Goal: Task Accomplishment & Management: Manage account settings

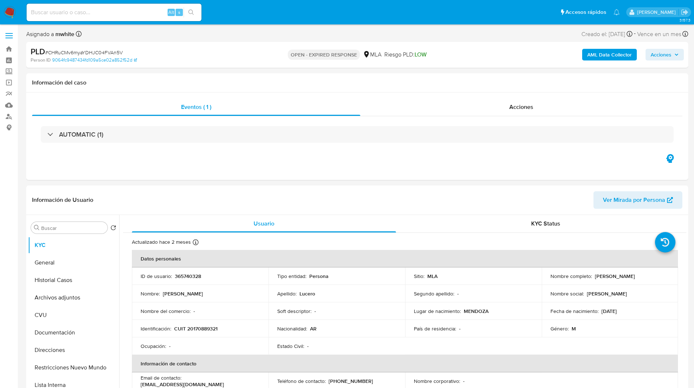
select select "10"
click at [225, 12] on ul "Pausado Ver notificaciones Alt s Accesos rápidos Presiona las siguientes teclas…" at bounding box center [323, 12] width 600 height 18
click at [249, 8] on ul "Pausado Ver notificaciones Alt s Accesos rápidos Presiona las siguientes teclas…" at bounding box center [323, 12] width 600 height 18
select select "10"
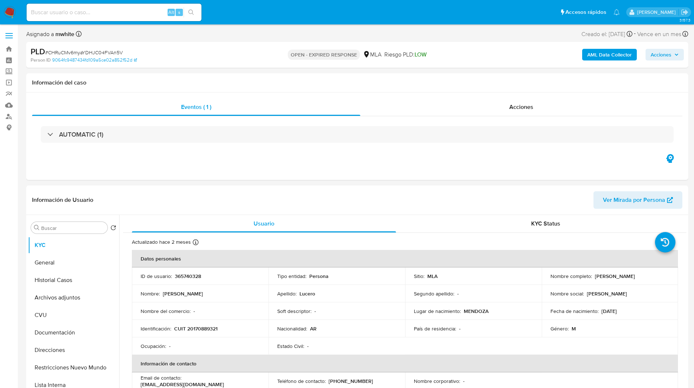
click at [290, 8] on ul "Pausado Ver notificaciones Alt s Accesos rápidos Presiona las siguientes teclas…" at bounding box center [323, 12] width 600 height 18
select select "10"
click at [468, 165] on div "Eventos ( 1 ) Acciones AUTOMATIC (1)" at bounding box center [357, 136] width 662 height 87
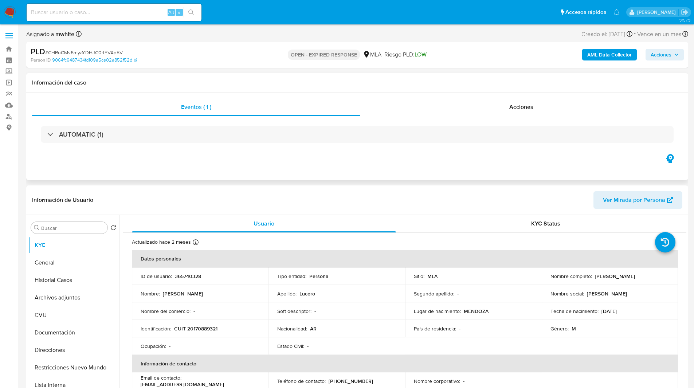
click at [295, 179] on div "Eventos ( 1 ) Acciones AUTOMATIC (1)" at bounding box center [357, 136] width 662 height 87
click at [317, 171] on div "Eventos ( 1 ) Acciones AUTOMATIC (1)" at bounding box center [357, 136] width 662 height 87
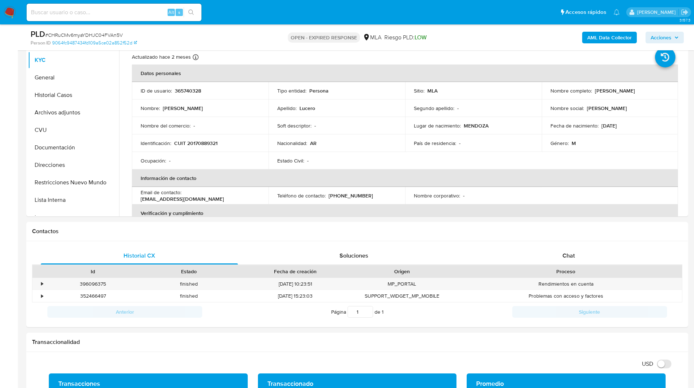
scroll to position [161, 0]
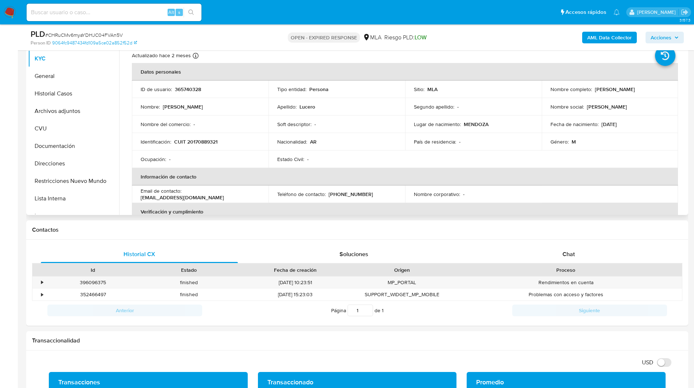
click at [202, 143] on p "CUIT 20170889321" at bounding box center [195, 141] width 43 height 7
copy p "20170889321"
click at [605, 241] on div "Historial CX Soluciones Chat Id Estado Fecha de creación Origen Proceso • 39609…" at bounding box center [357, 283] width 662 height 86
click at [562, 250] on span "Chat" at bounding box center [568, 254] width 12 height 8
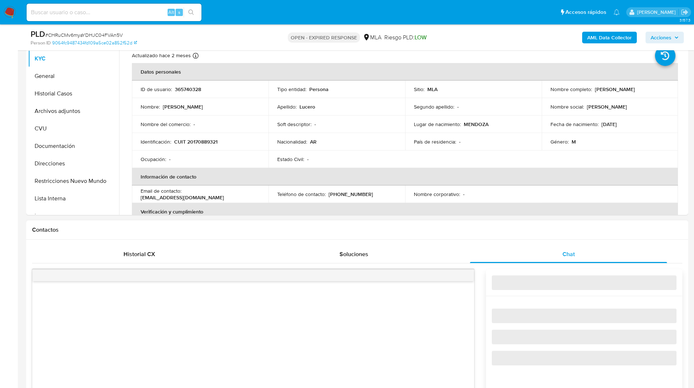
click at [538, 228] on h1 "Contactos" at bounding box center [357, 229] width 650 height 7
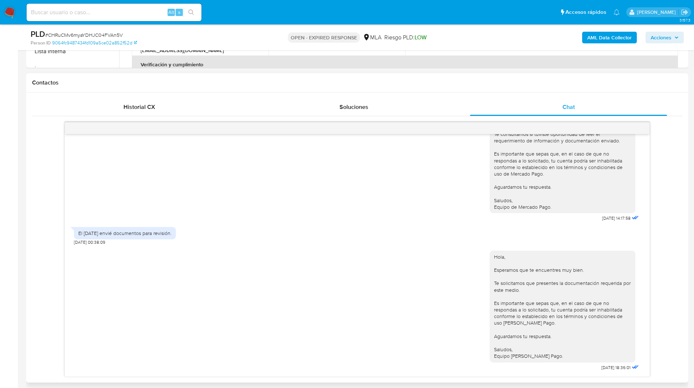
scroll to position [372, 0]
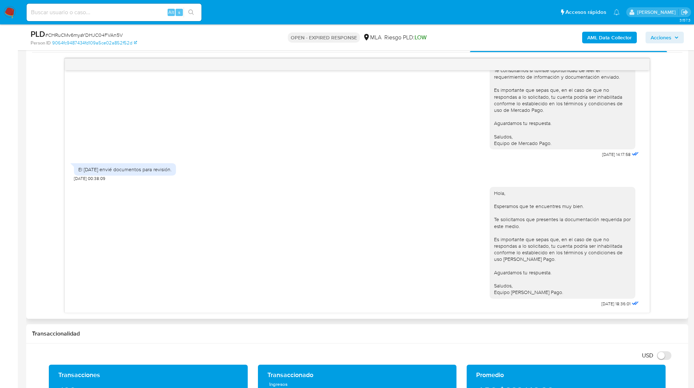
click at [659, 232] on div "17/07/2025 20:10:00 Bien dia. Cuento con documentación de escritura para justif…" at bounding box center [357, 185] width 650 height 255
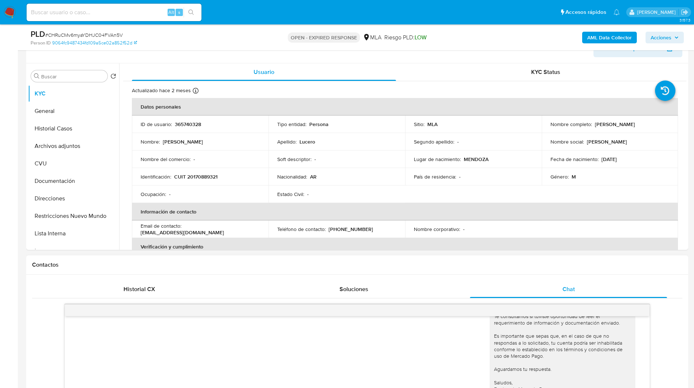
scroll to position [107, 0]
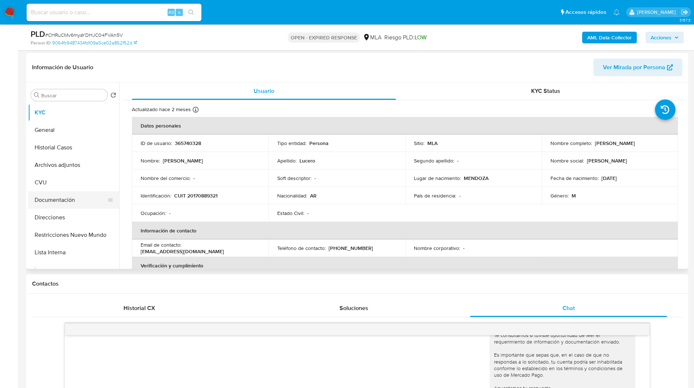
click at [58, 195] on button "Documentación" at bounding box center [70, 199] width 85 height 17
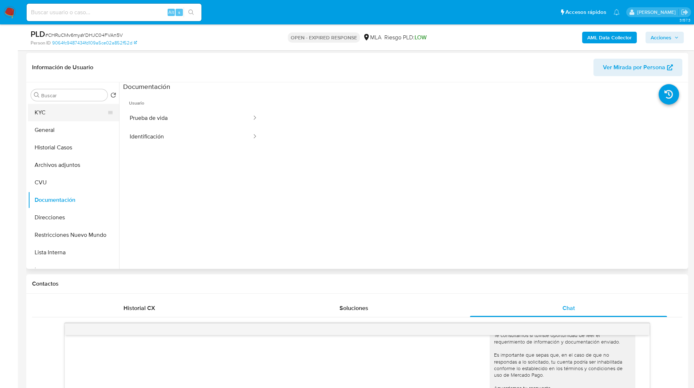
click at [46, 112] on button "KYC" at bounding box center [70, 112] width 85 height 17
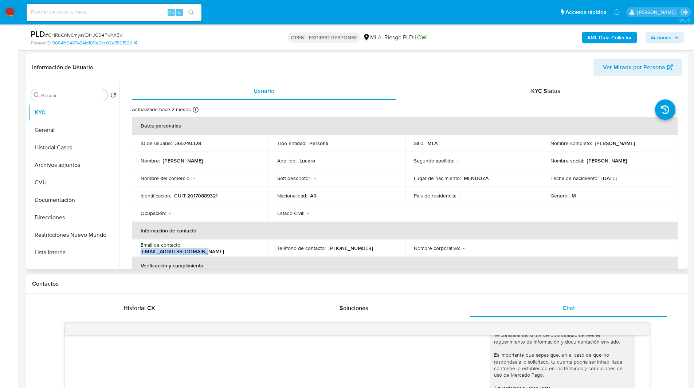
drag, startPoint x: 242, startPoint y: 249, endPoint x: 185, endPoint y: 251, distance: 56.8
click at [185, 251] on div "Email de contacto : charly1122riv@gmail.com" at bounding box center [200, 247] width 119 height 13
copy p "[EMAIL_ADDRESS][DOMAIN_NAME]"
click at [240, 9] on ul "Pausado Ver notificaciones Alt s Accesos rápidos Presiona las siguientes teclas…" at bounding box center [323, 12] width 600 height 18
click at [244, 22] on nav "Pausado Ver notificaciones Alt s Accesos rápidos Presiona las siguientes teclas…" at bounding box center [347, 12] width 694 height 24
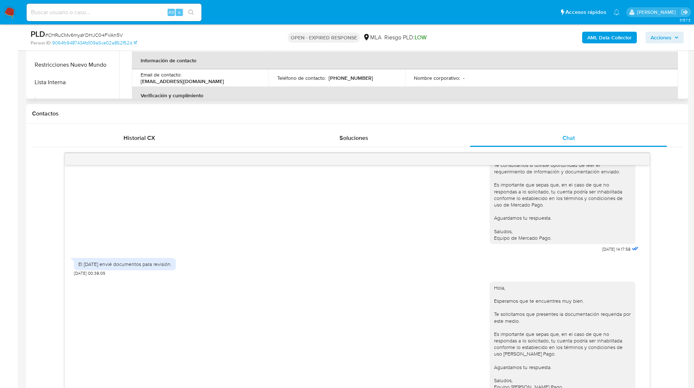
scroll to position [277, 0]
click at [271, 110] on h1 "Contactos" at bounding box center [357, 113] width 650 height 7
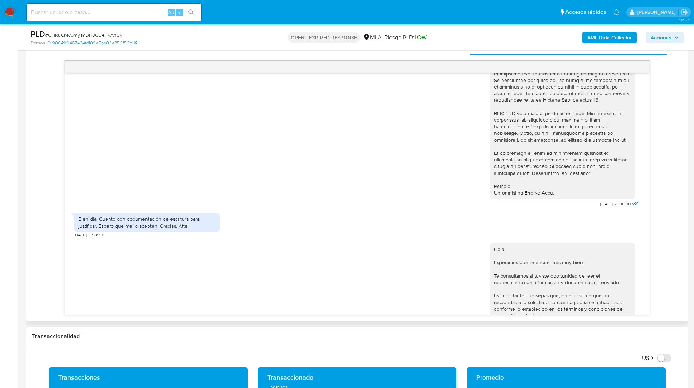
scroll to position [266, 0]
click at [415, 227] on div "Bien dia. Cuento con documentación de escritura para justificar. Espero que me …" at bounding box center [357, 223] width 566 height 29
drag, startPoint x: 98, startPoint y: 232, endPoint x: 97, endPoint y: 238, distance: 5.6
click at [97, 229] on div "Bien dia. Cuento con documentación de escritura para justificar. Espero que me …" at bounding box center [146, 222] width 137 height 13
copy div "Cuento con documentación de escritura para justificar."
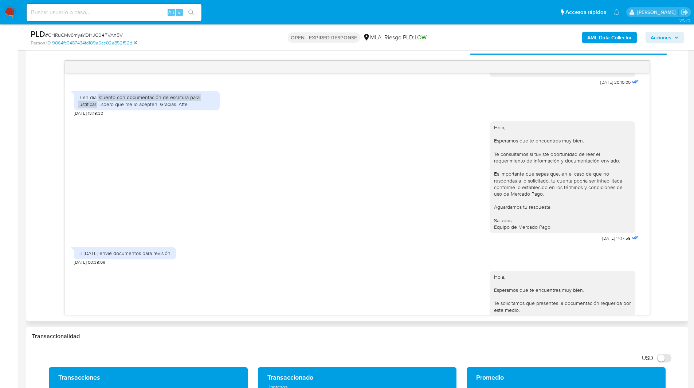
scroll to position [388, 0]
click at [462, 199] on div "Hola, Esperamos que te encuentres muy bien. Te consultamos si tuviste oportunid…" at bounding box center [357, 179] width 566 height 127
click at [108, 35] on span "# CHRuCMv6myaYDHJC04FVAn5V" at bounding box center [84, 34] width 78 height 7
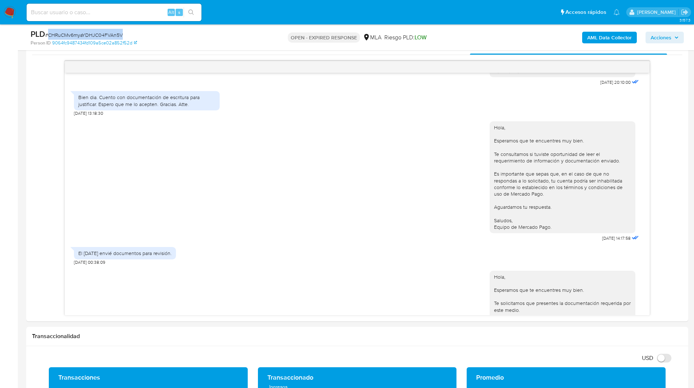
copy span "CHRuCMv6myaYDHJC04FVAn5V"
click at [11, 16] on img at bounding box center [10, 12] width 12 height 12
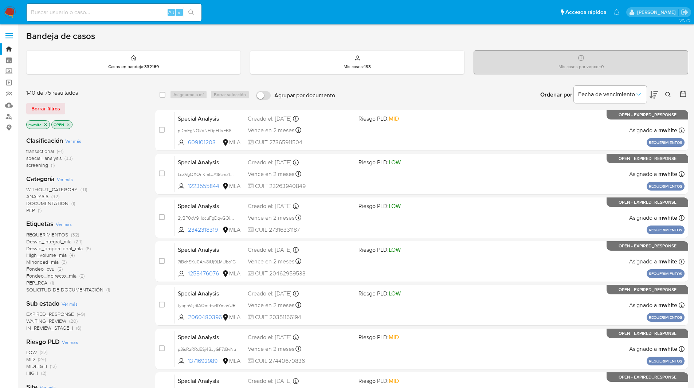
click at [671, 94] on icon at bounding box center [668, 95] width 6 height 6
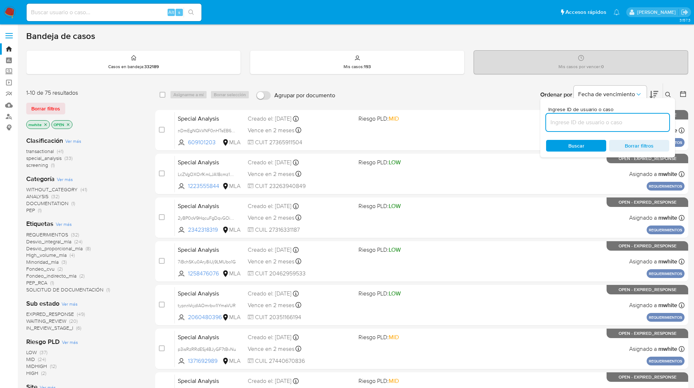
click at [563, 124] on input at bounding box center [607, 122] width 123 height 9
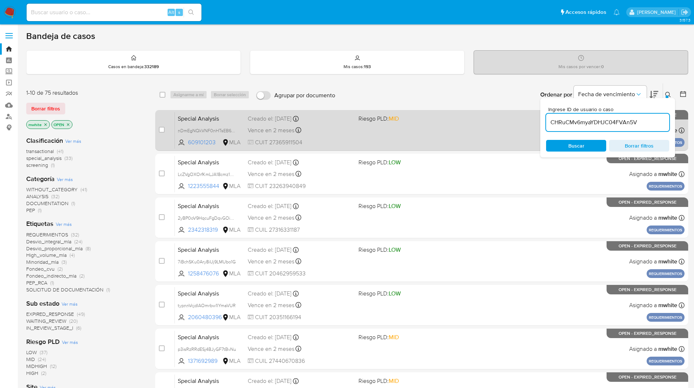
type input "CHRuCMv6myaYDHJC04FVAn5V"
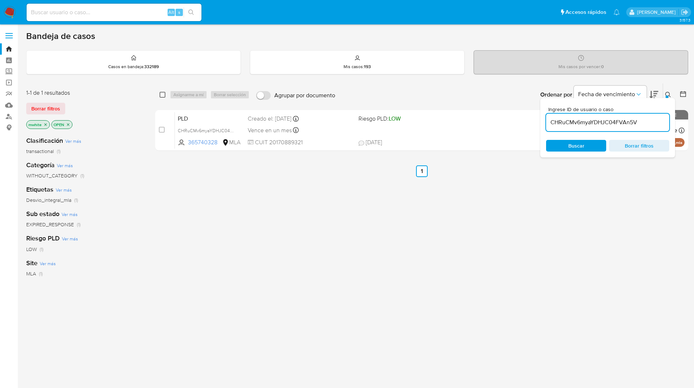
click at [162, 94] on input "checkbox" at bounding box center [163, 95] width 6 height 6
checkbox input "true"
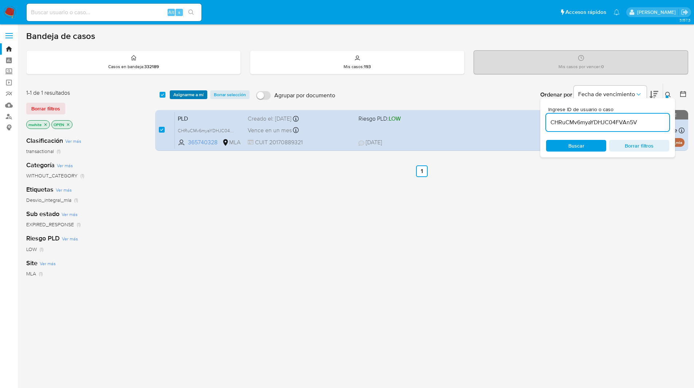
click at [196, 94] on span "Asignarme a mí" at bounding box center [188, 94] width 30 height 7
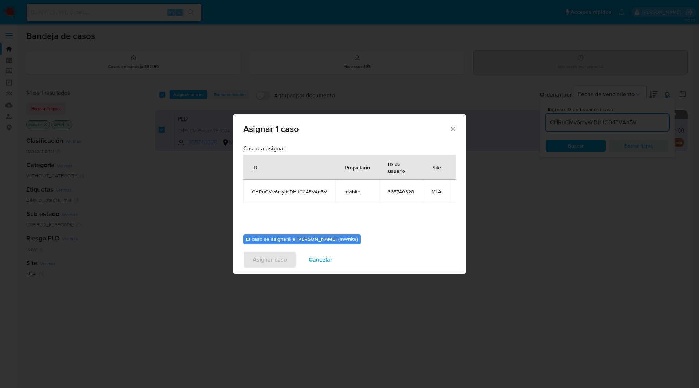
click at [358, 191] on span "mwhite" at bounding box center [358, 191] width 26 height 7
copy span "mwhite"
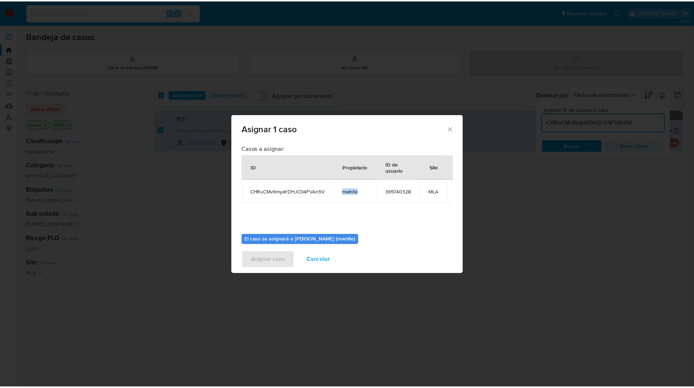
scroll to position [38, 0]
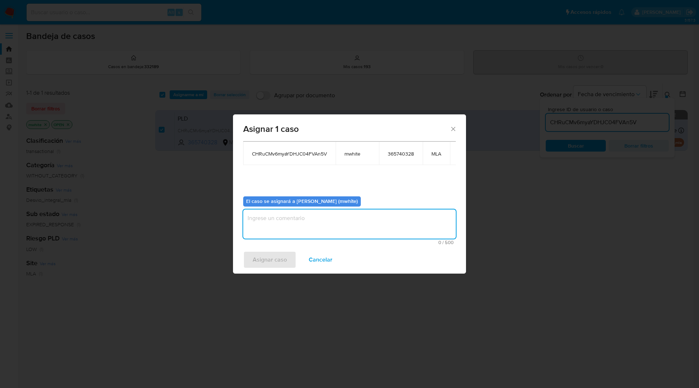
click at [298, 222] on textarea "assign-modal" at bounding box center [349, 223] width 213 height 29
paste textarea "mwhite"
type textarea "mwhite"
click at [266, 262] on span "Asignar caso" at bounding box center [270, 260] width 34 height 16
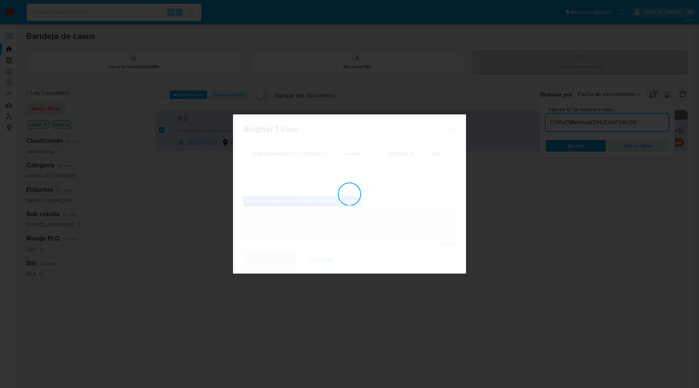
checkbox input "false"
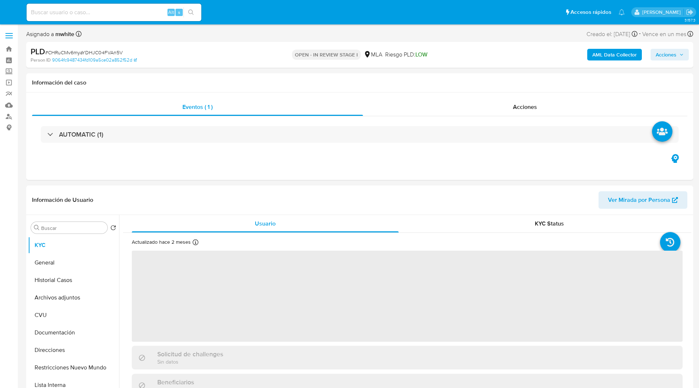
select select "10"
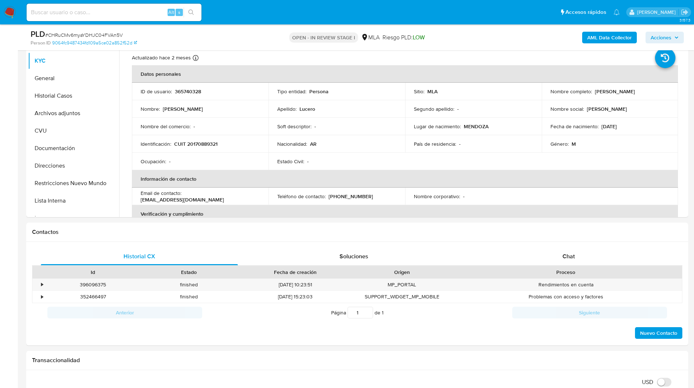
scroll to position [159, 0]
click at [567, 263] on div "Chat" at bounding box center [568, 255] width 197 height 17
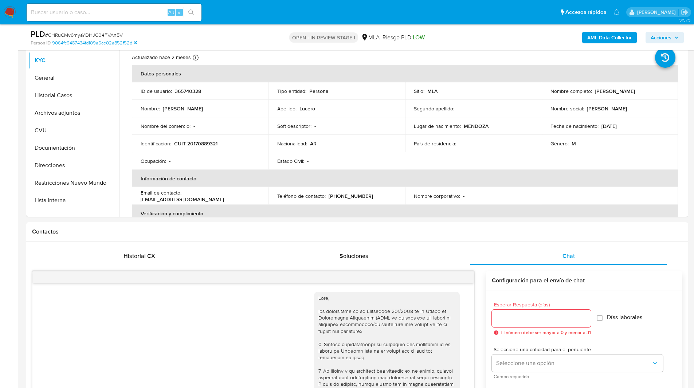
scroll to position [482, 0]
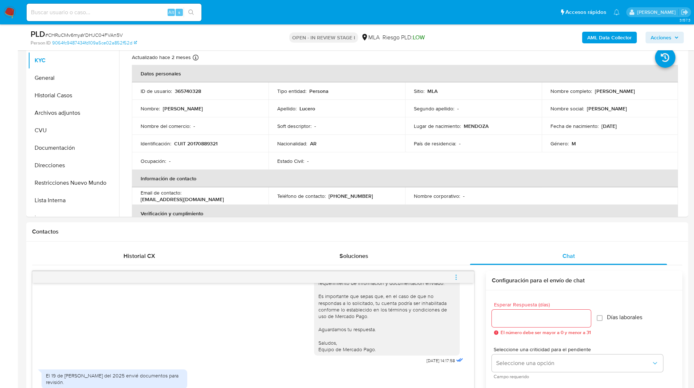
click at [483, 28] on div "PLD # CHRuCMv6myaYDHJC04FVAn5V Person ID 9064fc9487434fd109a5ce02a852f52d OPEN …" at bounding box center [357, 37] width 662 height 26
click at [458, 280] on icon "menu-action" at bounding box center [456, 277] width 7 height 7
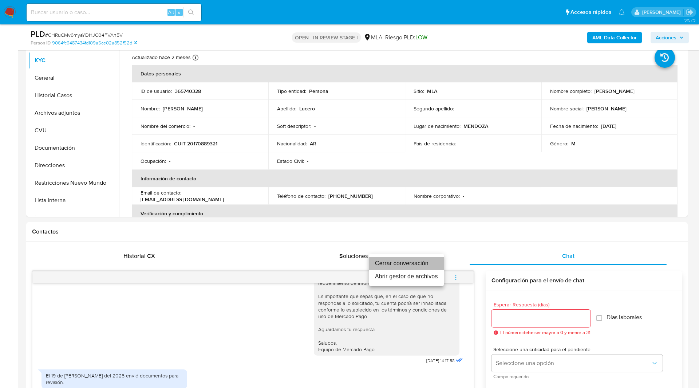
click at [394, 268] on li "Cerrar conversación" at bounding box center [406, 263] width 75 height 13
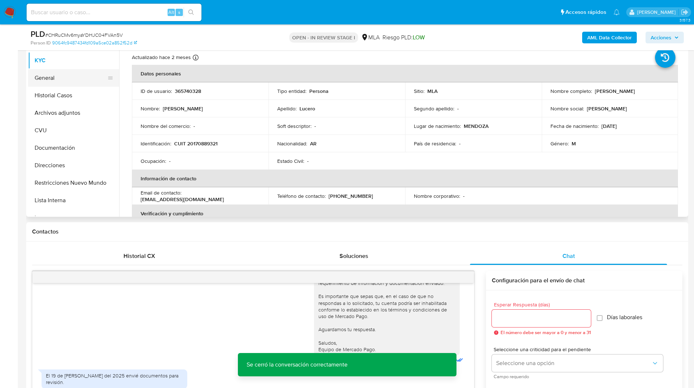
click at [73, 82] on button "General" at bounding box center [70, 77] width 85 height 17
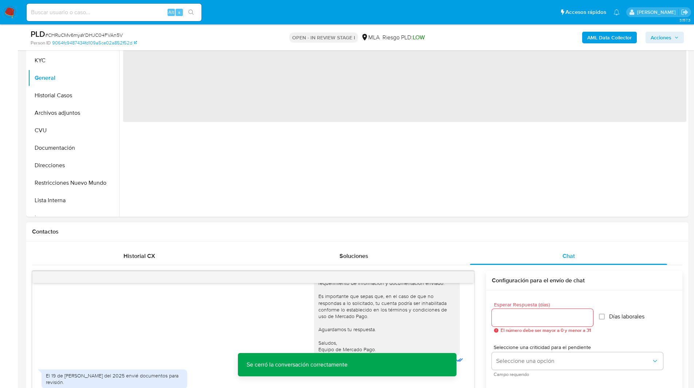
click at [379, 231] on h1 "Contactos" at bounding box center [357, 231] width 650 height 7
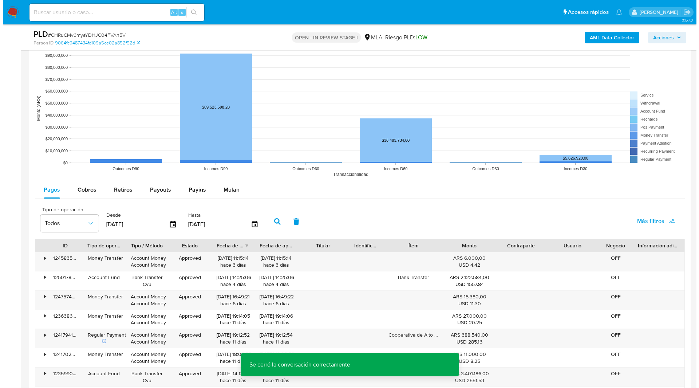
scroll to position [1304, 0]
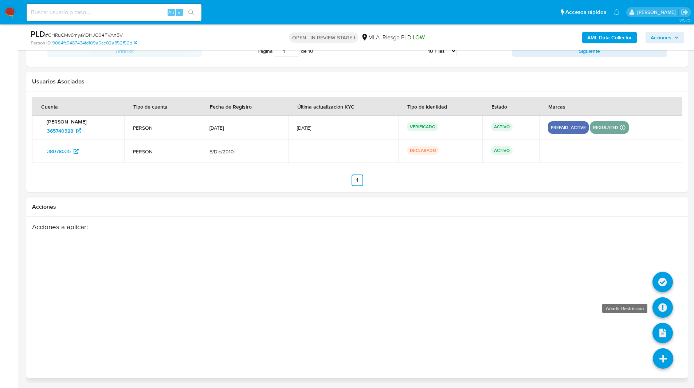
click at [661, 307] on icon at bounding box center [662, 307] width 20 height 20
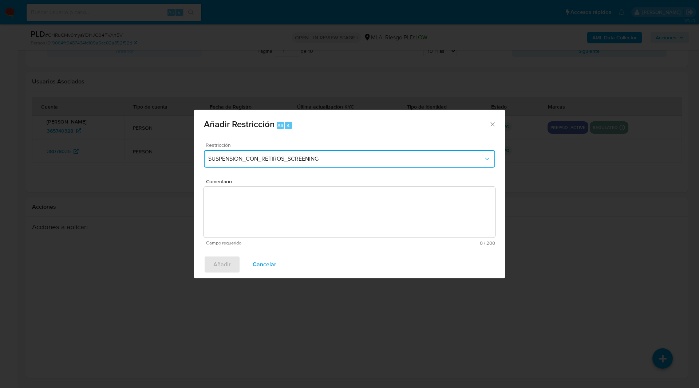
click at [317, 159] on span "SUSPENSION_CON_RETIROS_SCREENING" at bounding box center [345, 158] width 275 height 7
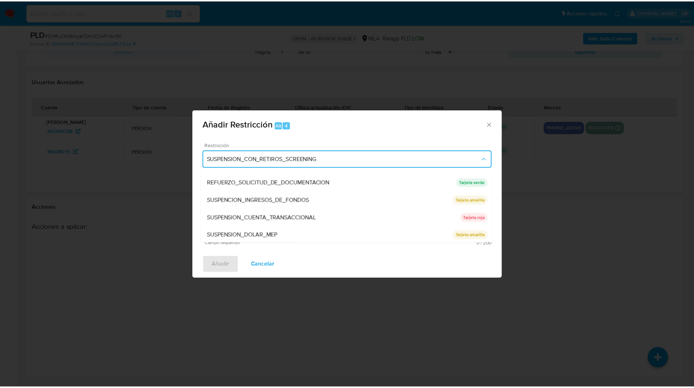
scroll to position [154, 0]
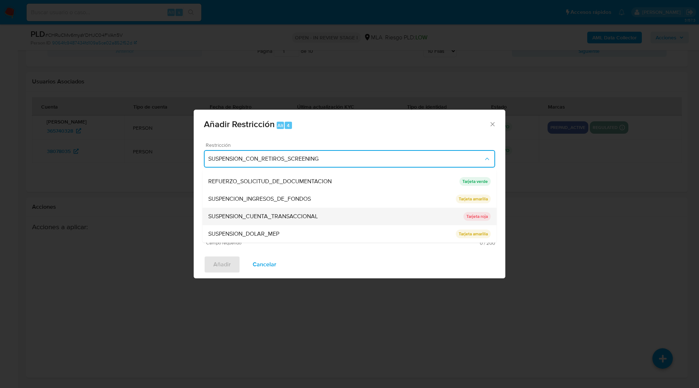
click at [244, 218] on span "SUSPENSION_CUENTA_TRANSACCIONAL" at bounding box center [263, 216] width 110 height 7
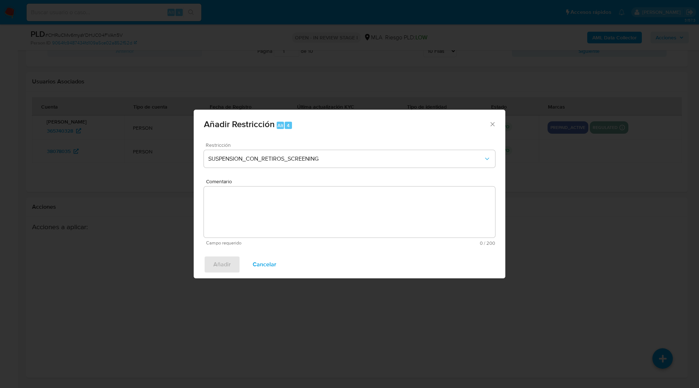
click at [336, 211] on textarea "Comentario" at bounding box center [349, 211] width 291 height 51
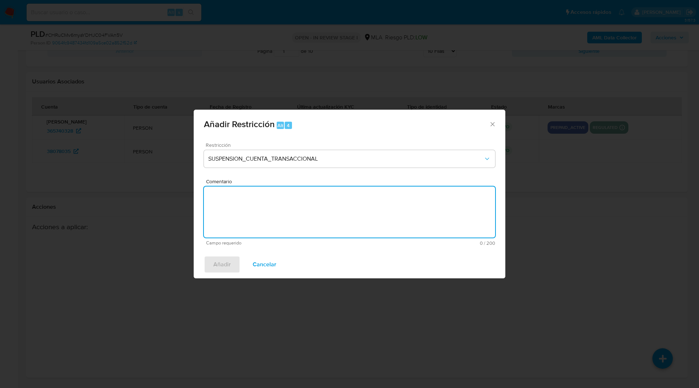
type textarea "a"
type textarea "AML"
click at [236, 269] on button "Añadir" at bounding box center [222, 264] width 36 height 17
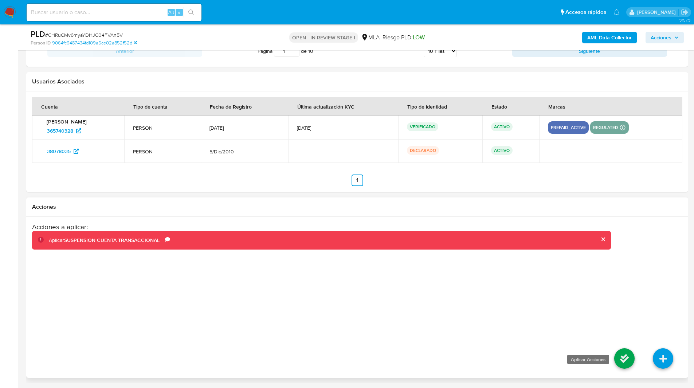
click at [624, 357] on icon at bounding box center [624, 358] width 20 height 20
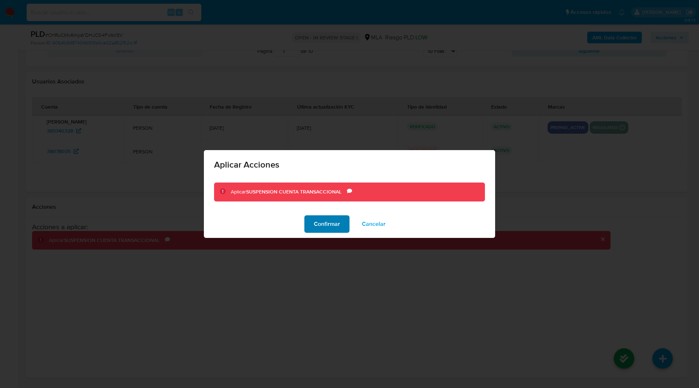
click at [333, 217] on span "Confirmar" at bounding box center [327, 224] width 26 height 16
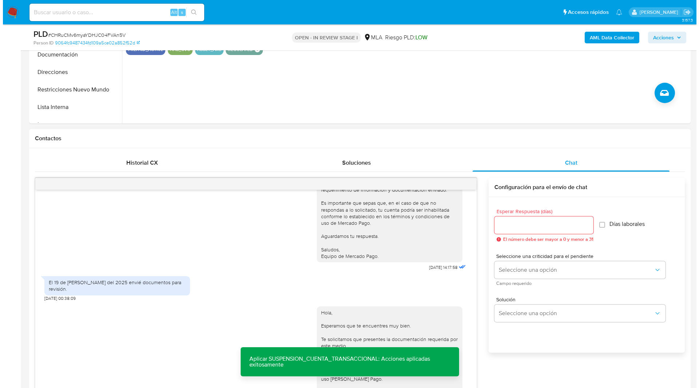
scroll to position [0, 0]
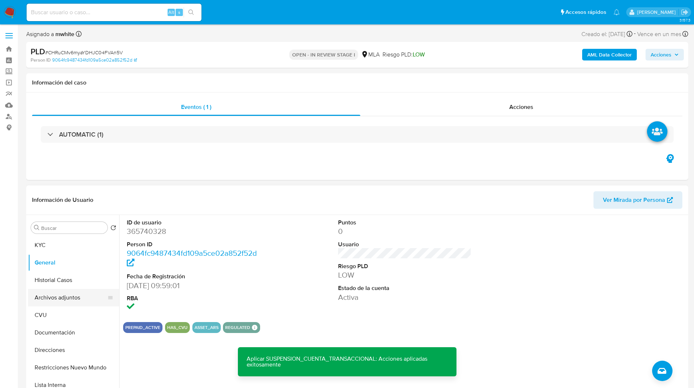
click at [68, 297] on button "Archivos adjuntos" at bounding box center [70, 297] width 85 height 17
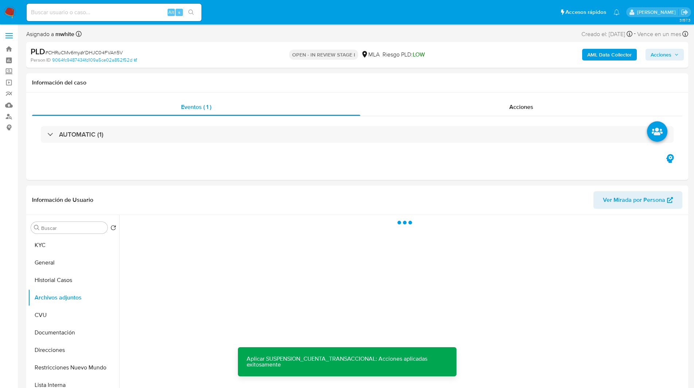
click at [593, 54] on b "AML Data Collector" at bounding box center [609, 55] width 44 height 12
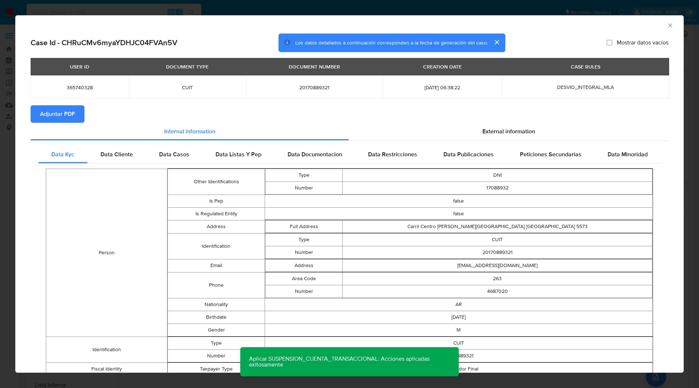
click at [52, 113] on span "Adjuntar PDF" at bounding box center [57, 114] width 35 height 16
click at [181, 115] on section "Adjuntar PDF Creando" at bounding box center [350, 114] width 638 height 19
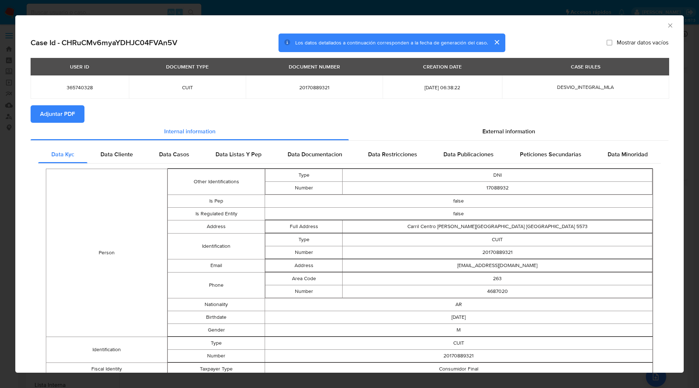
click at [667, 25] on icon "Cerrar ventana" at bounding box center [670, 25] width 7 height 7
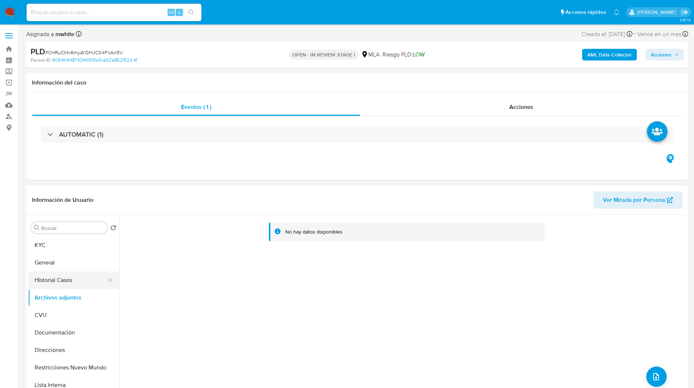
click at [66, 284] on button "Historial Casos" at bounding box center [70, 279] width 85 height 17
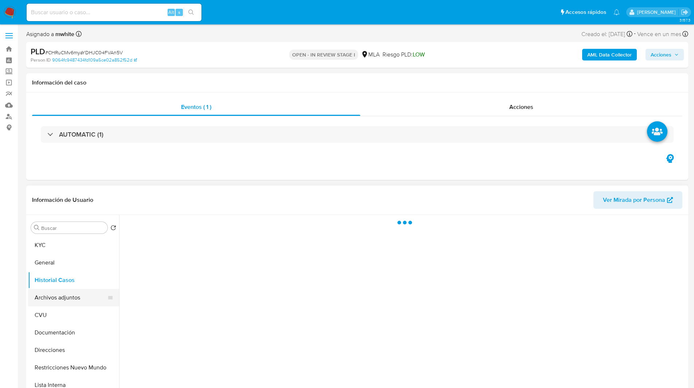
click at [72, 292] on button "Archivos adjuntos" at bounding box center [70, 297] width 85 height 17
click at [421, 187] on div "Información de Usuario Ver Mirada por Persona" at bounding box center [357, 200] width 662 height 30
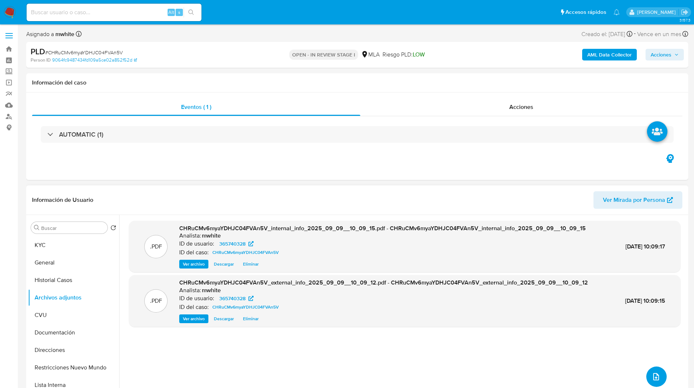
click at [653, 383] on button "upload-file" at bounding box center [656, 376] width 20 height 20
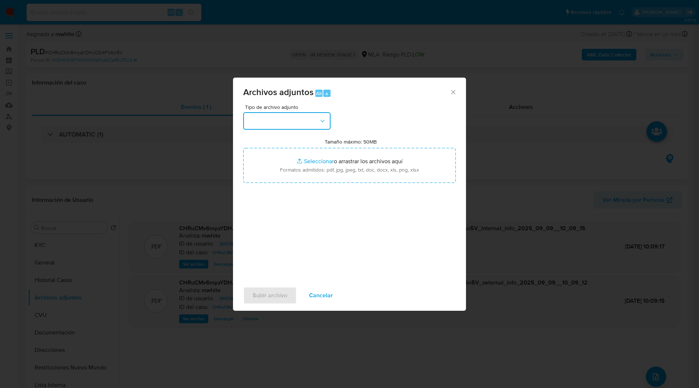
click at [297, 115] on button "button" at bounding box center [286, 120] width 87 height 17
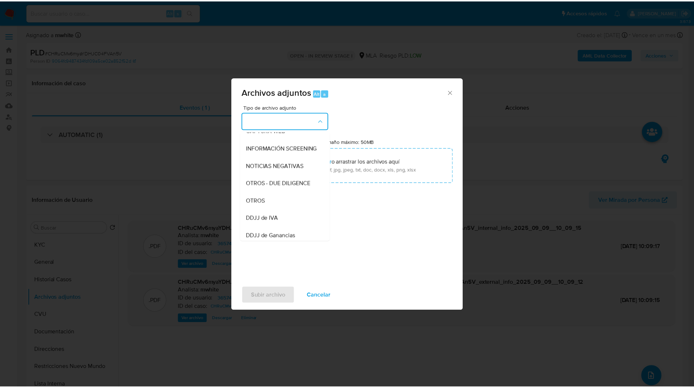
scroll to position [80, 0]
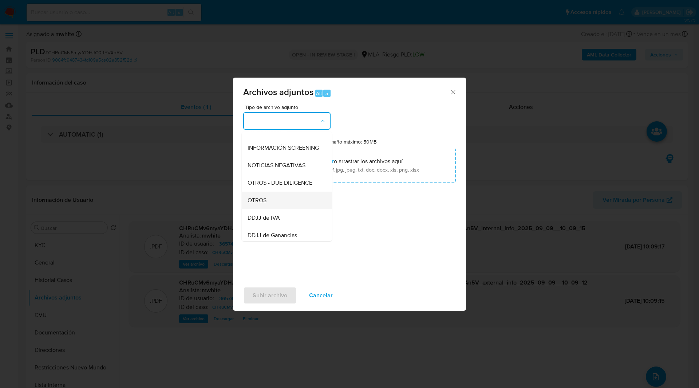
click at [263, 204] on span "OTROS" at bounding box center [257, 200] width 19 height 7
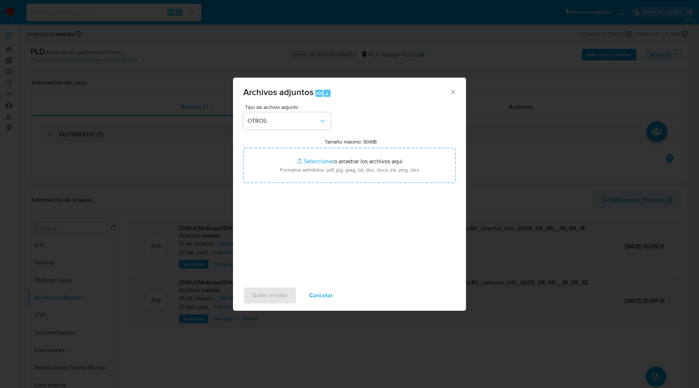
click at [434, 116] on div "Tipo de archivo adjunto OTROS Tamaño máximo: 50MB Seleccionar archivos Seleccio…" at bounding box center [349, 191] width 213 height 172
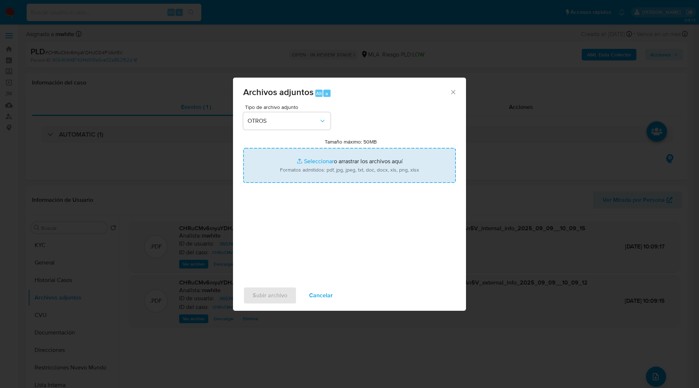
type input "C:\fakepath\Movimientos-365740328.xlsx"
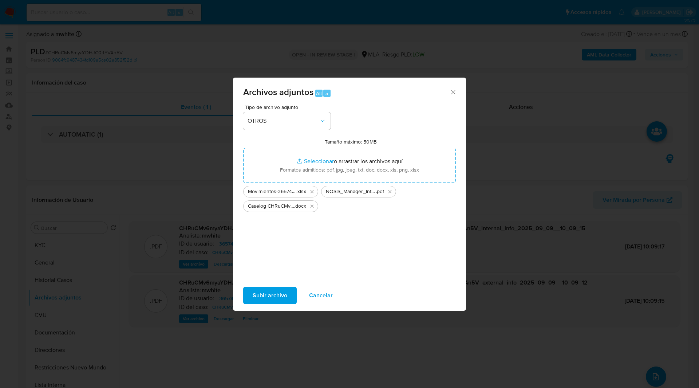
click at [397, 141] on div "Tamaño máximo: 50MB Seleccionar archivos Seleccionar o arrastrar los archivos a…" at bounding box center [349, 175] width 213 height 74
click at [279, 291] on span "Subir archivo" at bounding box center [270, 295] width 35 height 16
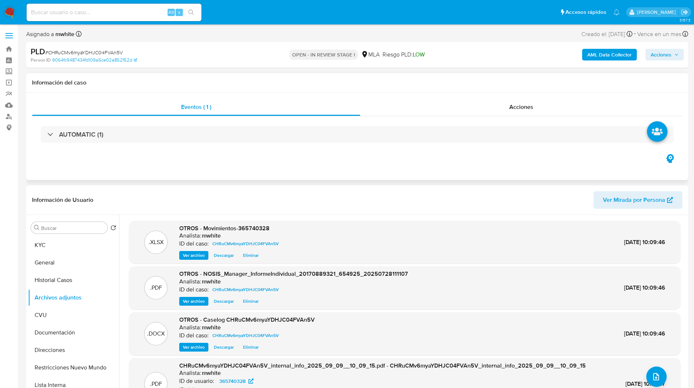
click at [479, 157] on div "Eventos ( 1 ) Acciones AUTOMATIC (1)" at bounding box center [357, 136] width 662 height 87
click at [655, 56] on span "Acciones" at bounding box center [660, 55] width 21 height 12
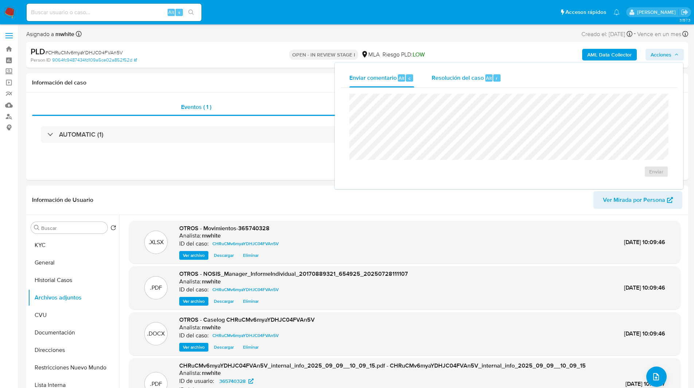
click at [465, 82] on span "Resolución del caso" at bounding box center [458, 78] width 52 height 8
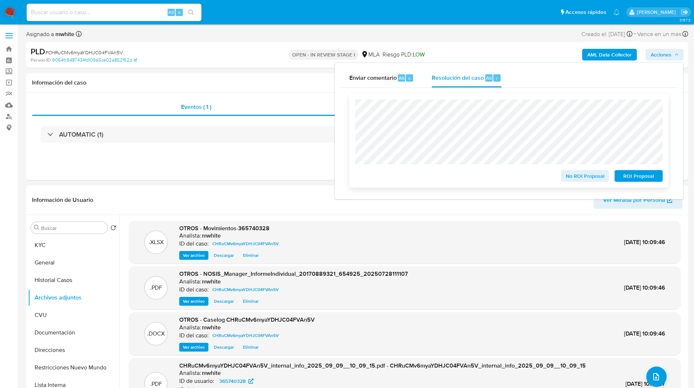
click at [631, 178] on span "ROI Proposal" at bounding box center [639, 176] width 38 height 10
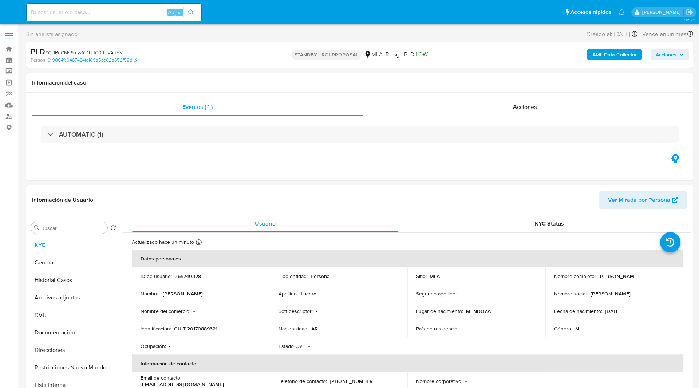
select select "10"
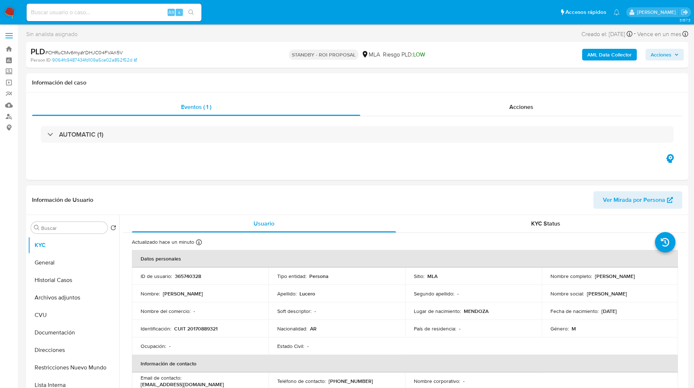
click at [119, 13] on input at bounding box center [114, 12] width 175 height 9
paste input "k63VFIx758AxL7iuK2P5ax7w"
type input "k63VFIx758AxL7iuK2P5ax7w"
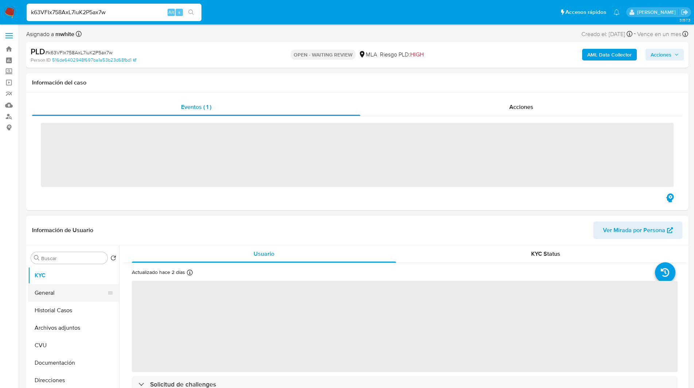
click at [69, 292] on button "General" at bounding box center [70, 292] width 85 height 17
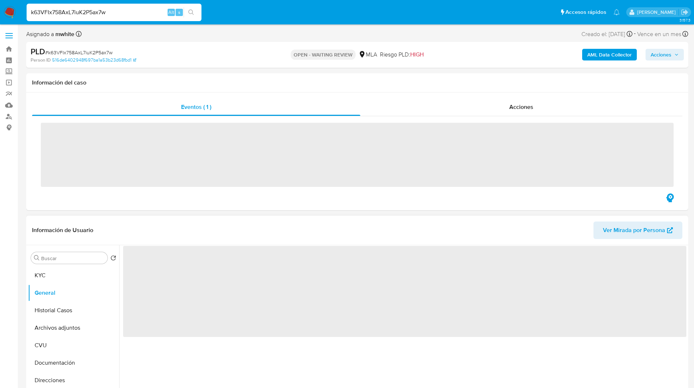
select select "10"
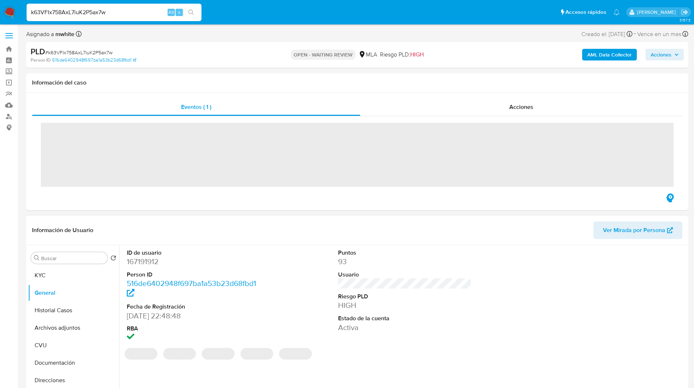
click at [217, 228] on header "Información de Usuario Ver Mirada por Persona" at bounding box center [357, 229] width 650 height 17
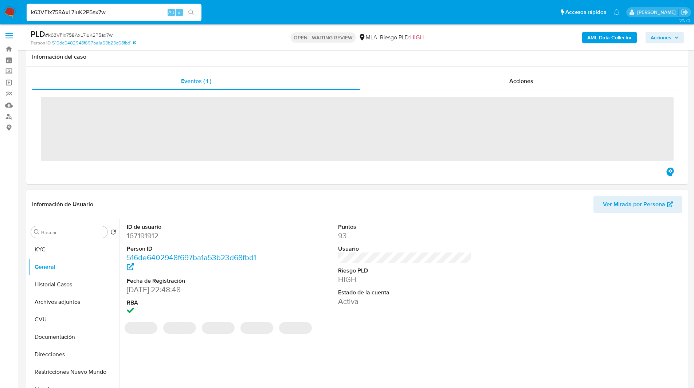
scroll to position [73, 0]
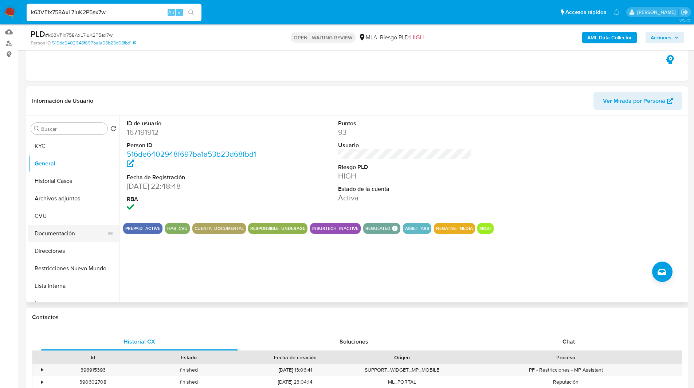
click at [70, 235] on button "Documentación" at bounding box center [70, 233] width 85 height 17
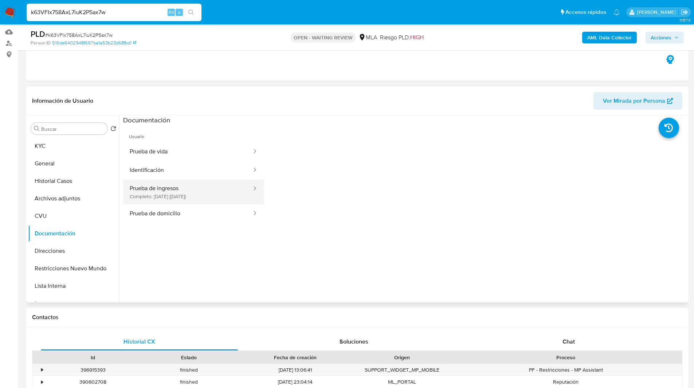
click at [203, 199] on button "Prueba de ingresos Completo: 08/05/2023 (hace 2 años)" at bounding box center [187, 192] width 129 height 25
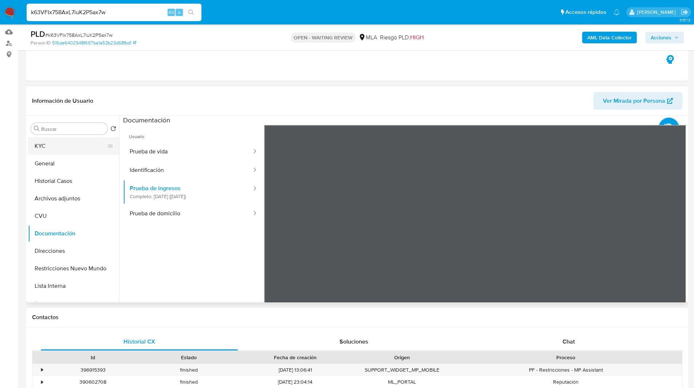
click at [54, 153] on button "KYC" at bounding box center [70, 145] width 85 height 17
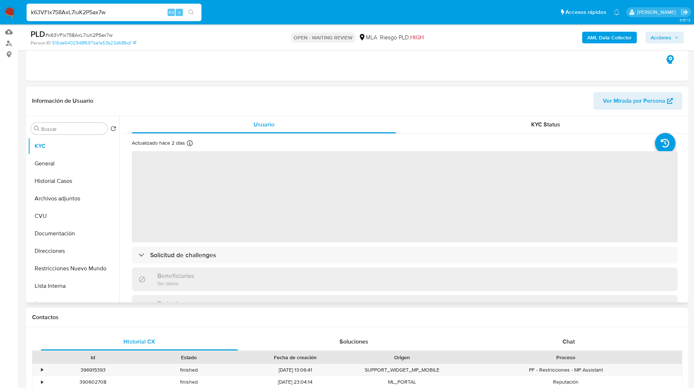
click at [234, 101] on header "Información de Usuario Ver Mirada por Persona" at bounding box center [357, 100] width 650 height 17
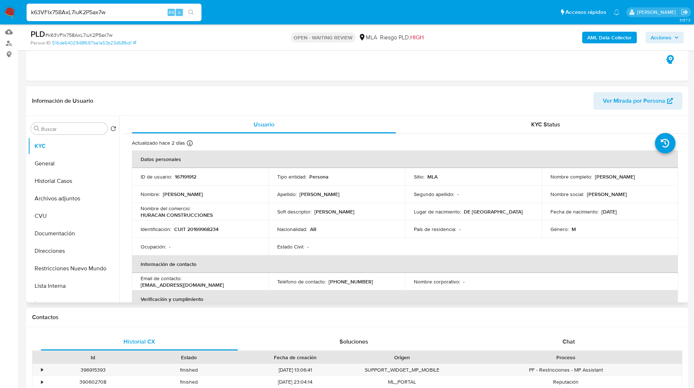
click at [187, 181] on td "ID de usuario : 167191912" at bounding box center [200, 176] width 137 height 17
click at [184, 174] on p "167191912" at bounding box center [185, 176] width 21 height 7
copy p "167191912"
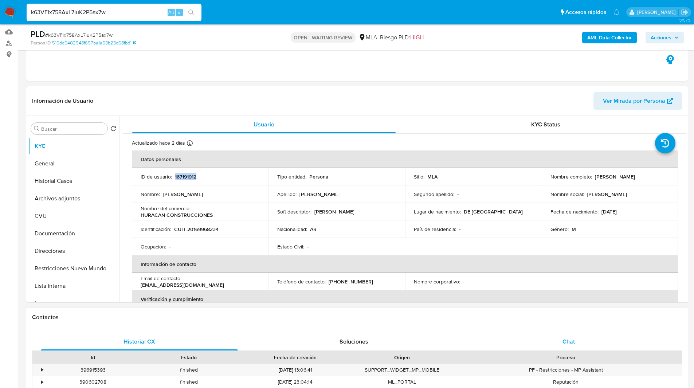
click at [566, 345] on span "Chat" at bounding box center [568, 341] width 12 height 8
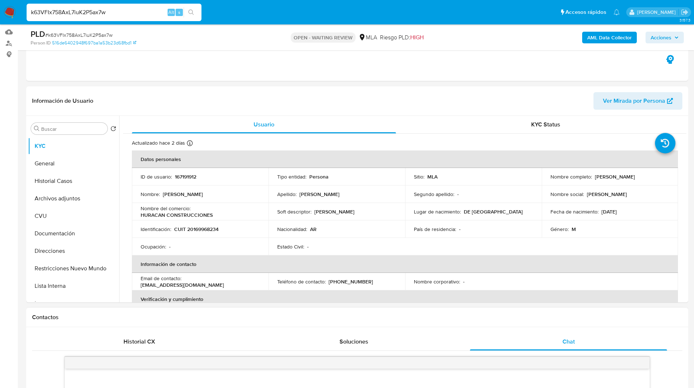
click at [491, 318] on h1 "Contactos" at bounding box center [357, 317] width 650 height 7
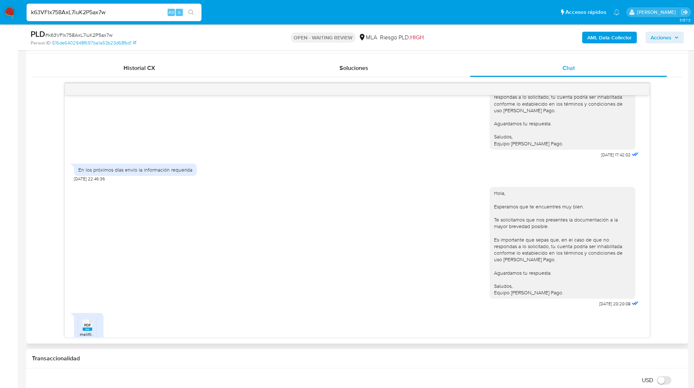
scroll to position [563, 0]
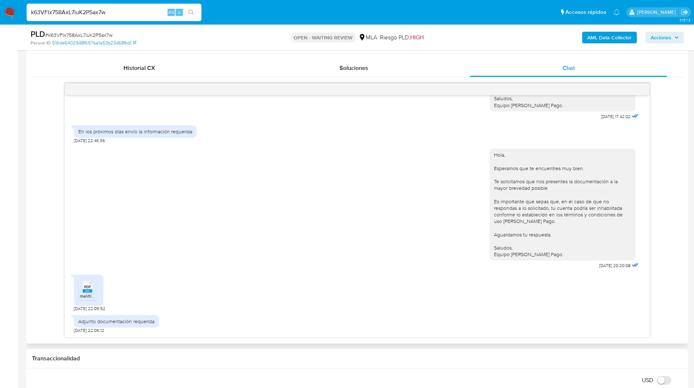
click at [91, 306] on span "05/08/2025 22:05:52" at bounding box center [89, 309] width 31 height 6
click at [89, 293] on icon "PDF" at bounding box center [87, 286] width 9 height 13
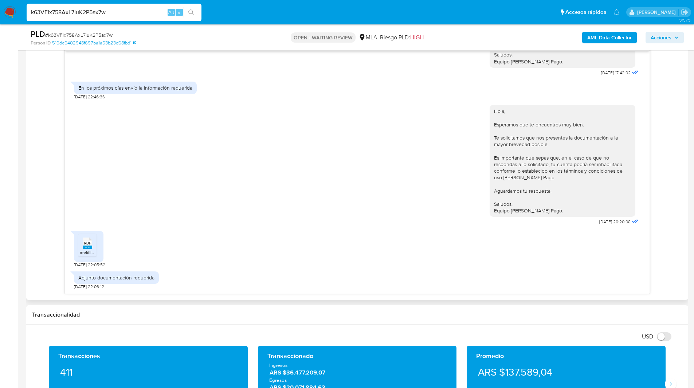
scroll to position [391, 0]
click at [423, 28] on div "PLD # k63VFIx758AxL7iuK2P5ax7w Person ID 516de6402948f697ba1a53b23d68fbd1 OPEN …" at bounding box center [357, 37] width 662 height 26
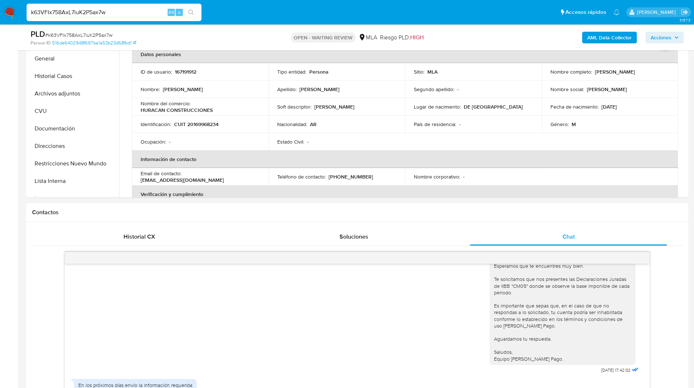
scroll to position [105, 0]
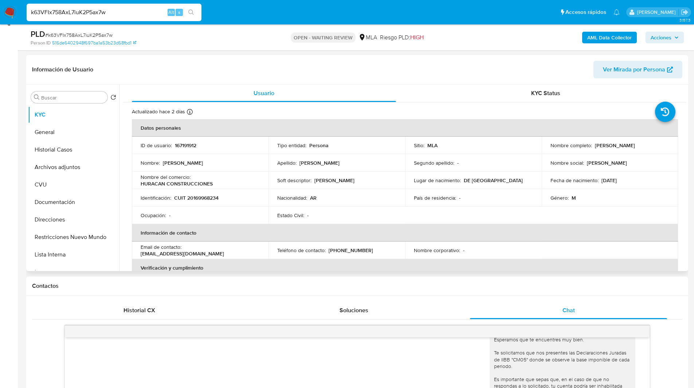
click at [197, 197] on p "CUIT 20169968234" at bounding box center [196, 197] width 44 height 7
copy p "20169968234"
click at [434, 294] on div "Contactos" at bounding box center [357, 285] width 662 height 19
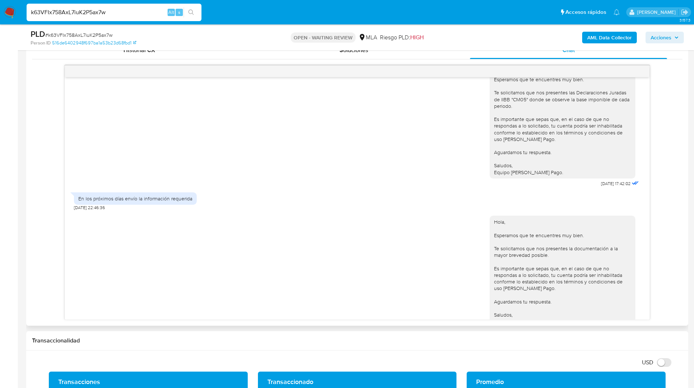
scroll to position [563, 0]
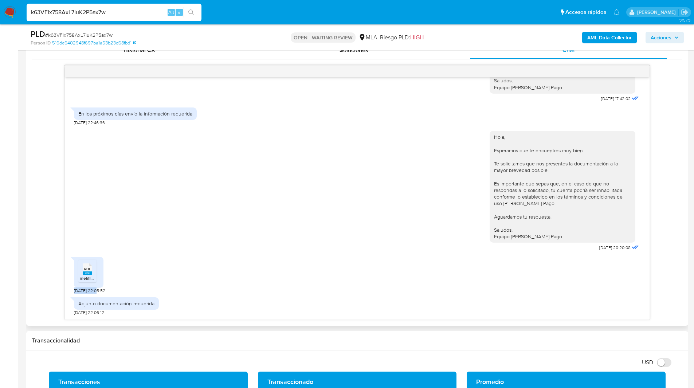
drag, startPoint x: 98, startPoint y: 291, endPoint x: 73, endPoint y: 289, distance: 25.2
click at [73, 289] on div "17/07/2025 20:10:03 PDF PDF melifile4251562693999940348.pdf PDF PDF melifile311…" at bounding box center [357, 198] width 585 height 242
copy span "05/08/2025"
click at [82, 9] on input "k63VFIx758AxL7iuK2P5ax7w" at bounding box center [114, 12] width 175 height 9
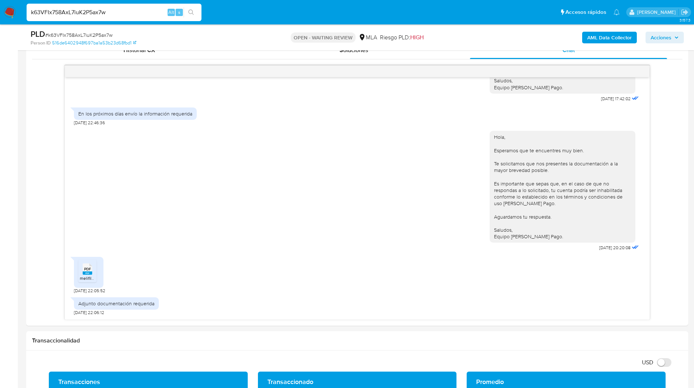
click at [8, 13] on img at bounding box center [10, 12] width 12 height 12
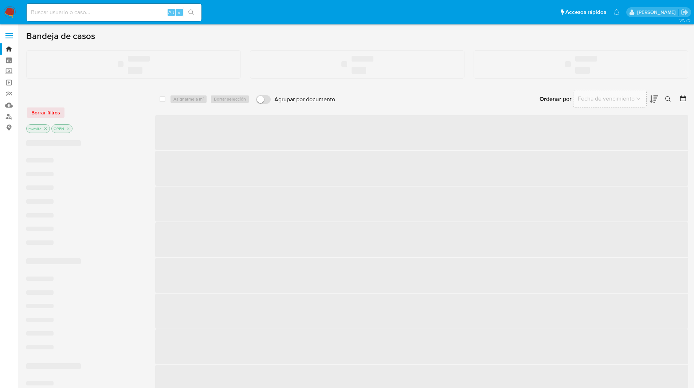
click at [478, 11] on ul "Pausado Ver notificaciones Alt s Accesos rápidos Presiona las siguientes teclas…" at bounding box center [323, 12] width 600 height 18
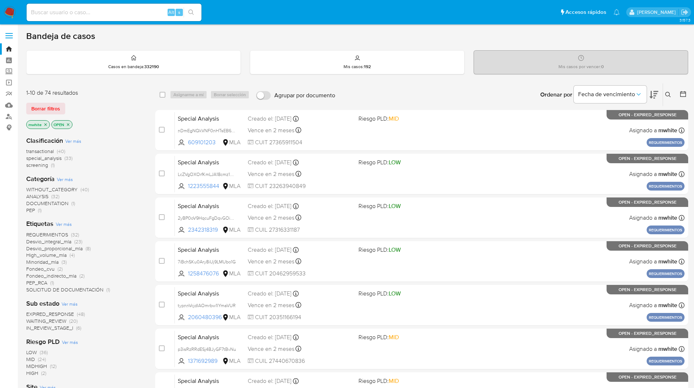
click at [670, 94] on icon at bounding box center [668, 95] width 6 height 6
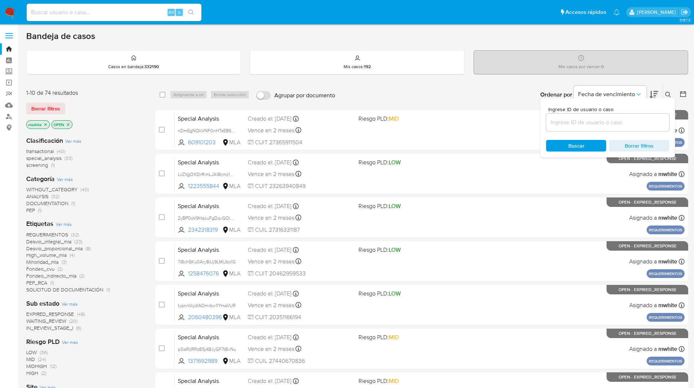
click at [586, 130] on div at bounding box center [607, 122] width 123 height 17
click at [575, 123] on input at bounding box center [607, 122] width 123 height 9
paste input "k63VFIx758AxL7iuK2P5ax7w"
type input "k63VFIx758AxL7iuK2P5ax7w"
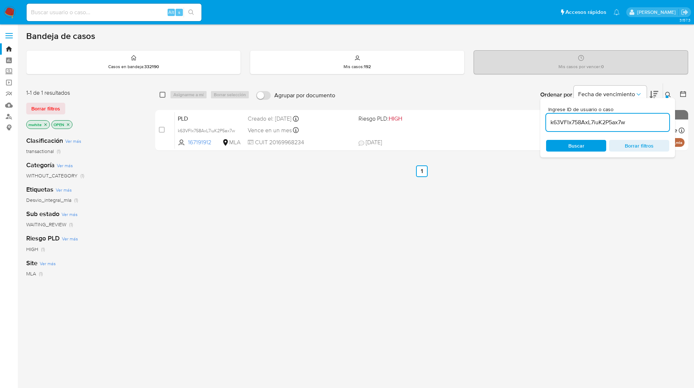
click at [163, 95] on input "checkbox" at bounding box center [163, 95] width 6 height 6
checkbox input "true"
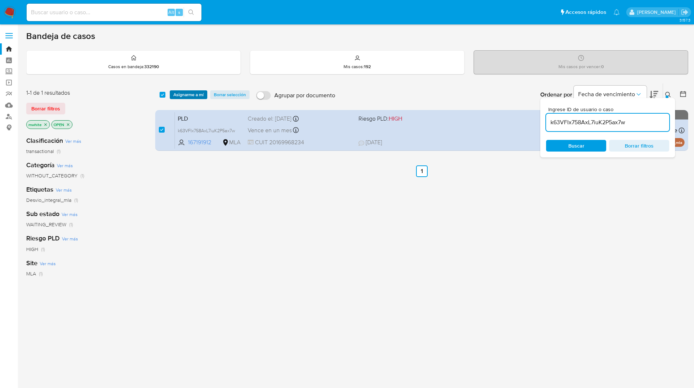
click at [181, 95] on span "Asignarme a mí" at bounding box center [188, 94] width 30 height 7
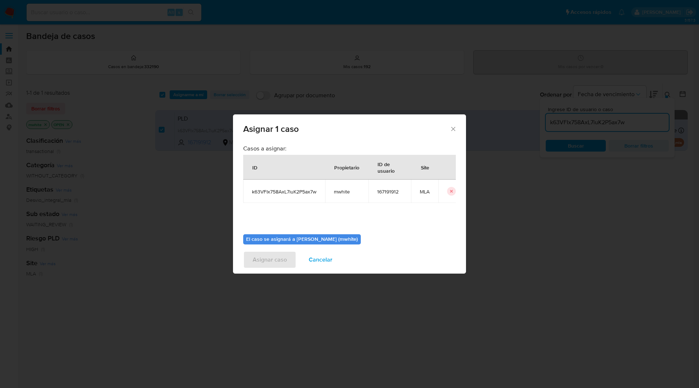
click at [342, 195] on span "mwhite" at bounding box center [347, 191] width 26 height 7
copy span "mwhite"
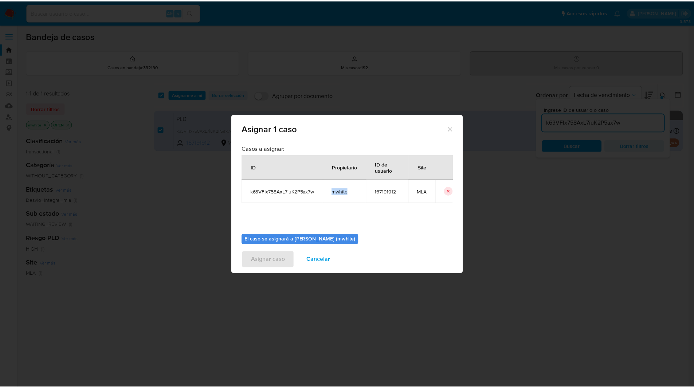
scroll to position [38, 0]
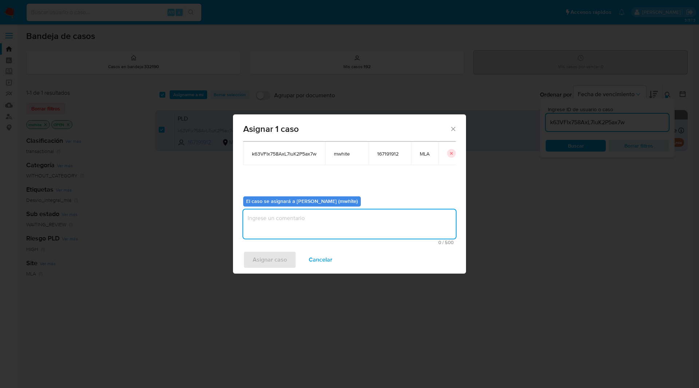
click at [277, 221] on textarea "assign-modal" at bounding box center [349, 223] width 213 height 29
paste textarea "mwhite"
type textarea "mwhite"
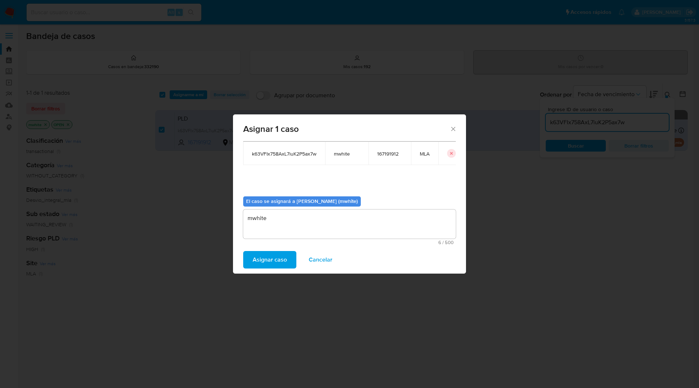
click at [262, 253] on span "Asignar caso" at bounding box center [270, 260] width 34 height 16
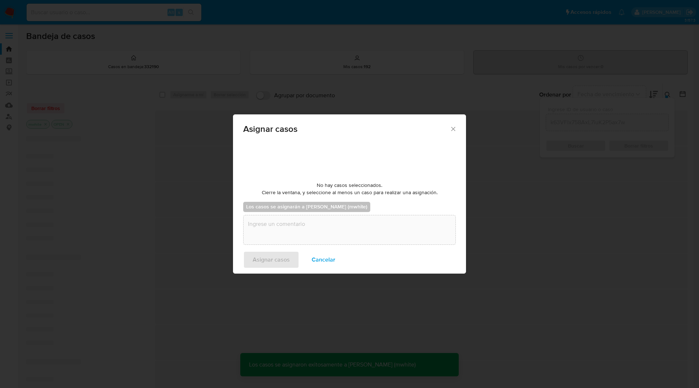
checkbox input "false"
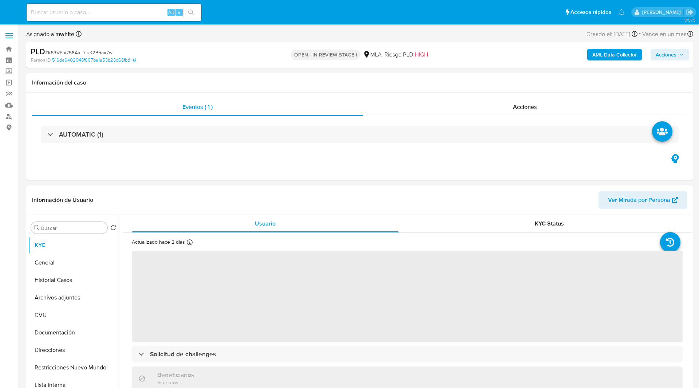
select select "10"
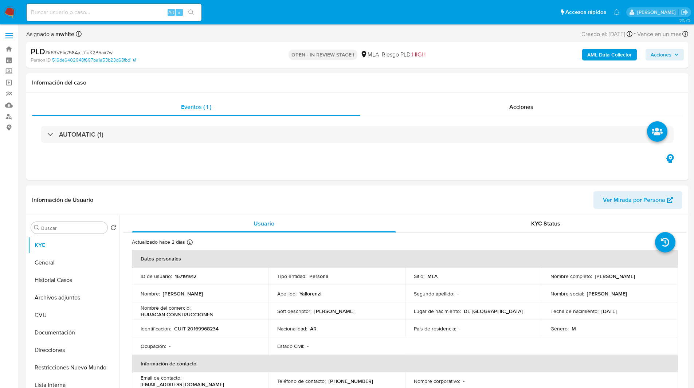
click at [232, 15] on ul "Pausado Ver notificaciones Alt s Accesos rápidos Presiona las siguientes teclas…" at bounding box center [323, 12] width 600 height 18
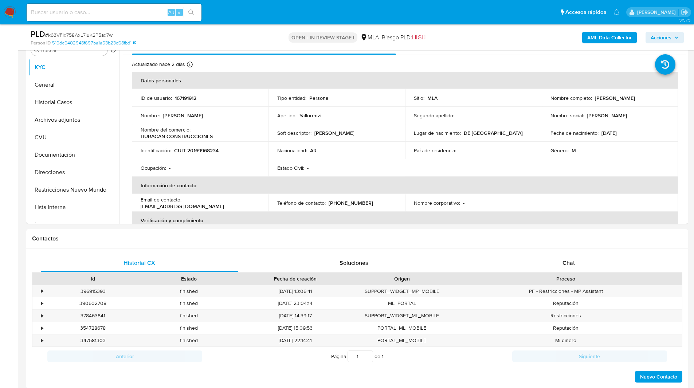
scroll to position [155, 0]
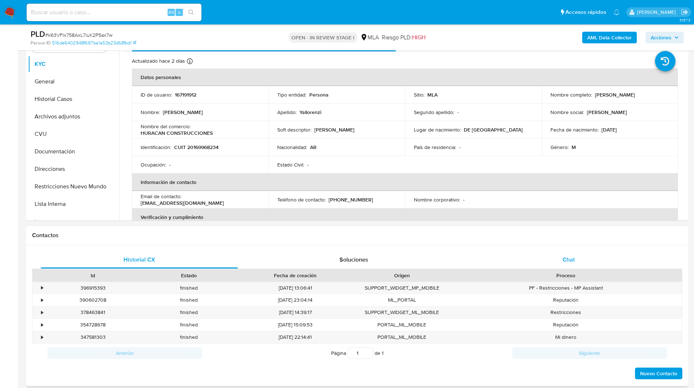
click at [589, 264] on div "Chat" at bounding box center [568, 259] width 197 height 17
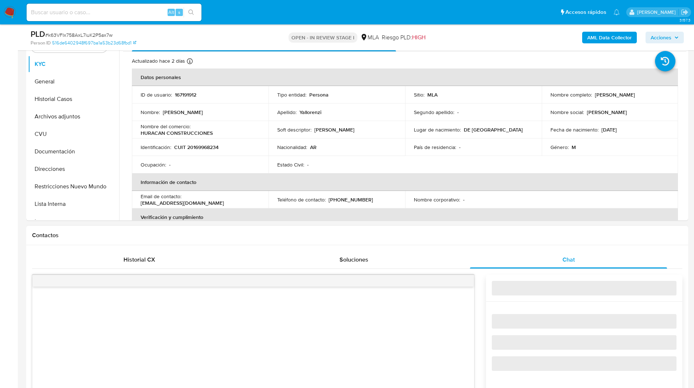
click at [535, 235] on h1 "Contactos" at bounding box center [357, 235] width 650 height 7
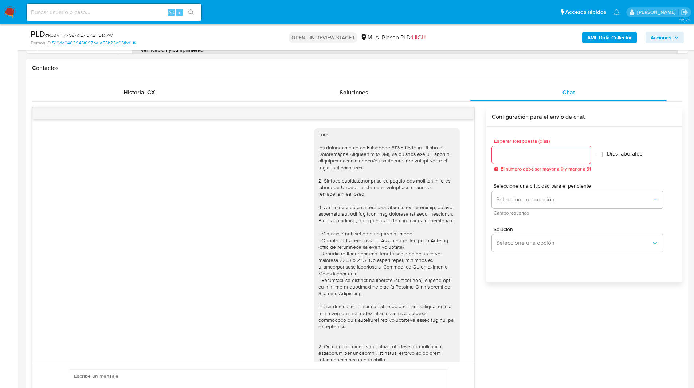
scroll to position [563, 0]
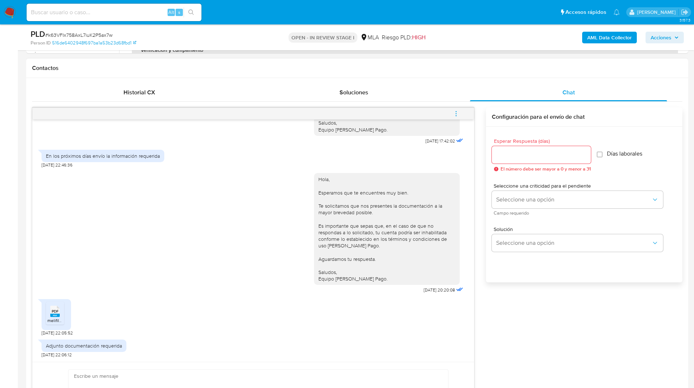
click at [455, 110] on span "menu-action" at bounding box center [456, 113] width 7 height 17
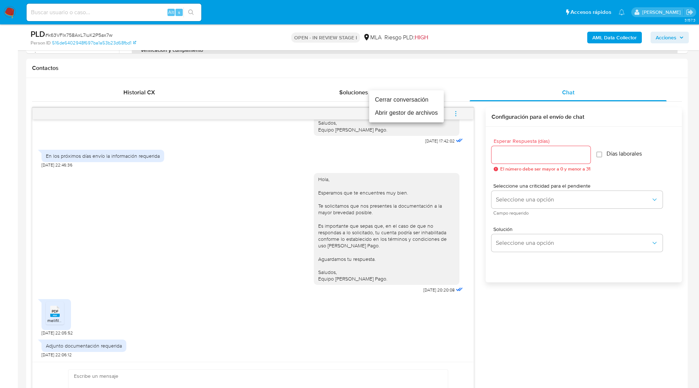
click at [413, 95] on li "Cerrar conversación" at bounding box center [406, 99] width 75 height 13
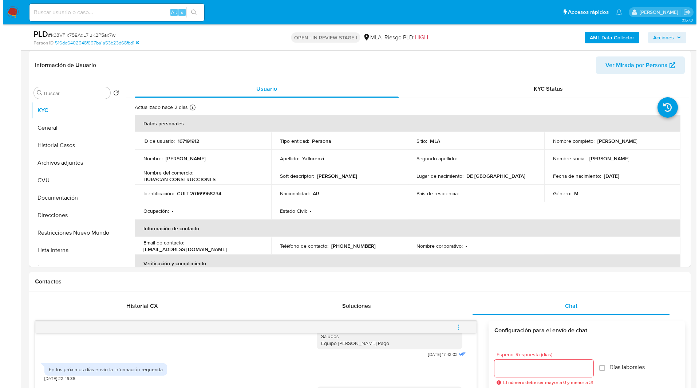
scroll to position [0, 0]
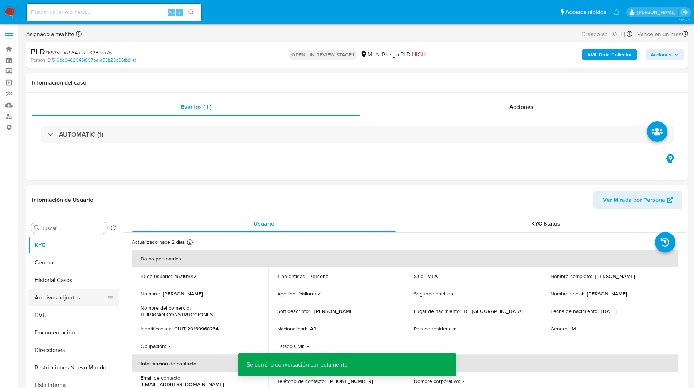
click at [54, 300] on button "Archivos adjuntos" at bounding box center [70, 297] width 85 height 17
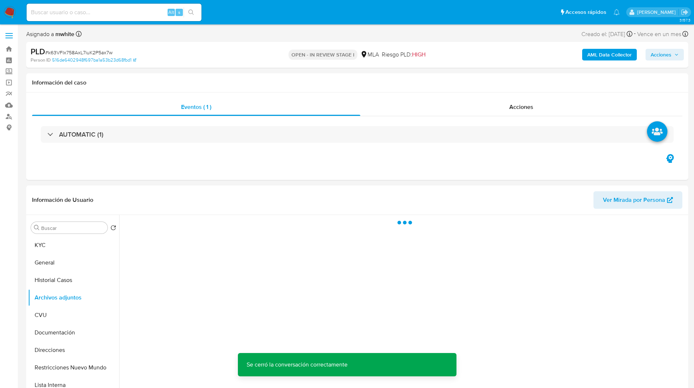
click at [608, 55] on b "AML Data Collector" at bounding box center [609, 55] width 44 height 12
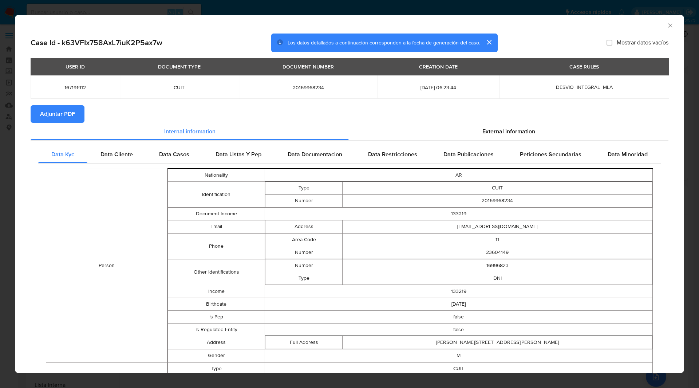
click at [49, 111] on span "Adjuntar PDF" at bounding box center [57, 114] width 35 height 16
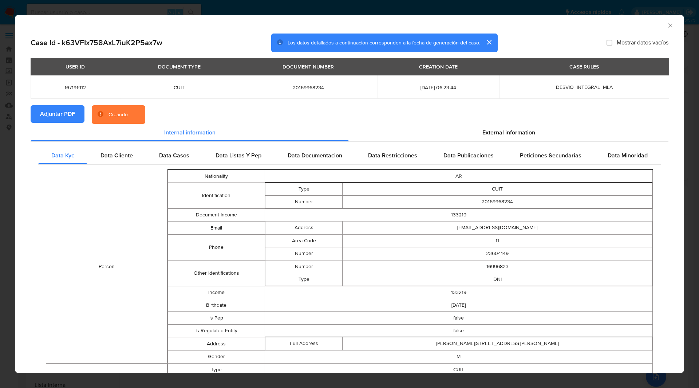
click at [176, 108] on section "Adjuntar PDF Creando" at bounding box center [350, 114] width 638 height 19
click at [533, 40] on div "Case Id - k63VFIx758AxL7iuK2P5ax7w Los datos detallados a continuación correspo…" at bounding box center [350, 43] width 638 height 19
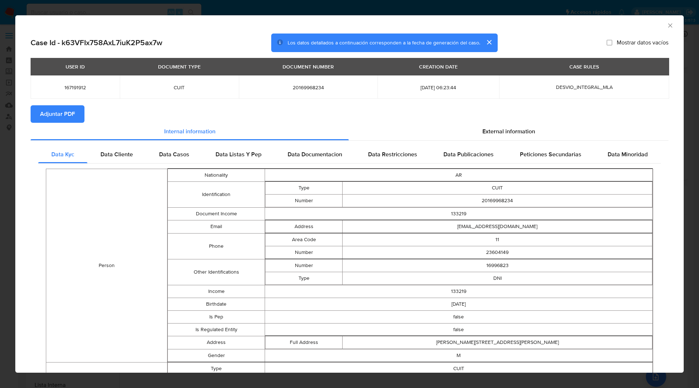
click at [667, 25] on icon "Cerrar ventana" at bounding box center [670, 25] width 7 height 7
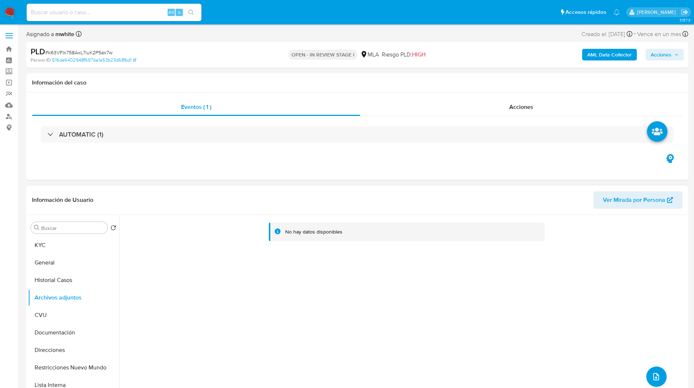
click at [652, 370] on button "upload-file" at bounding box center [656, 376] width 20 height 20
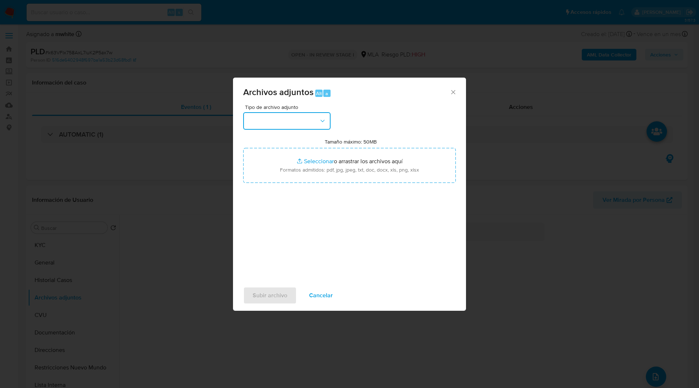
click at [287, 119] on button "button" at bounding box center [286, 120] width 87 height 17
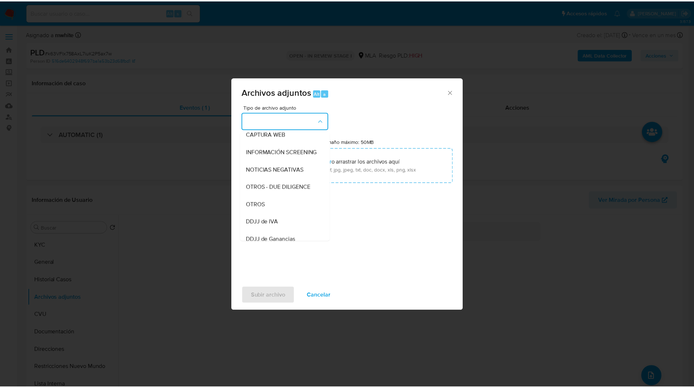
scroll to position [76, 0]
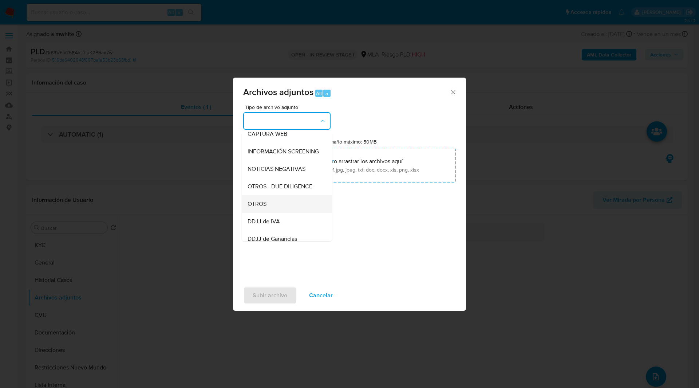
click at [264, 208] on span "OTROS" at bounding box center [257, 203] width 19 height 7
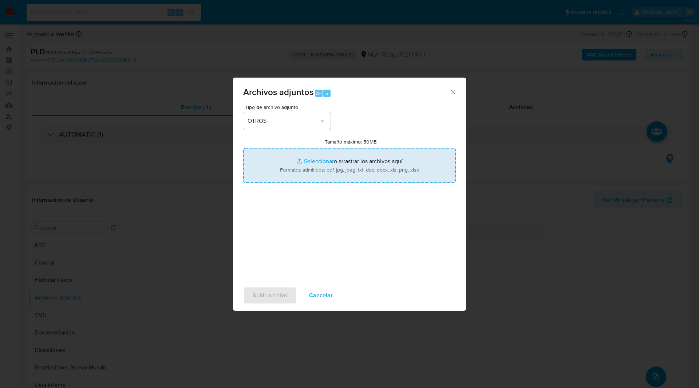
type input "C:\fakepath\Movimientos-167191912.xlsx"
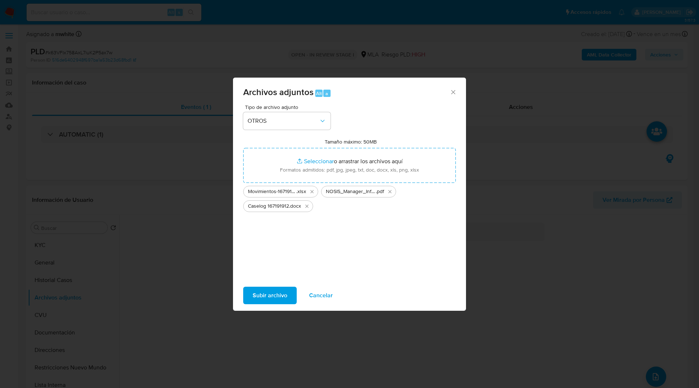
click at [277, 294] on span "Subir archivo" at bounding box center [270, 295] width 35 height 16
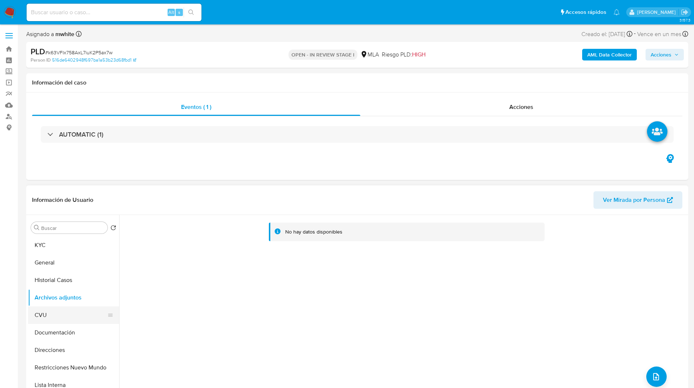
click at [62, 323] on button "CVU" at bounding box center [70, 314] width 85 height 17
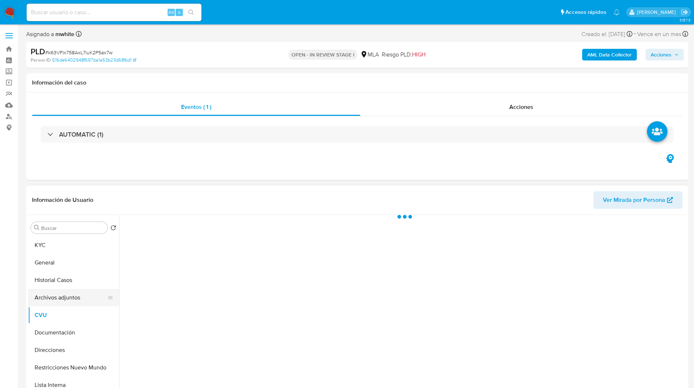
click at [79, 302] on button "Archivos adjuntos" at bounding box center [70, 297] width 85 height 17
click at [59, 300] on button "Archivos adjuntos" at bounding box center [70, 297] width 85 height 17
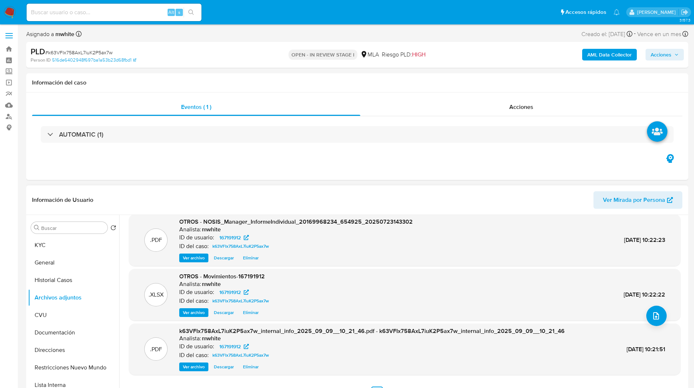
scroll to position [61, 0]
click at [674, 54] on icon "button" at bounding box center [676, 54] width 4 height 4
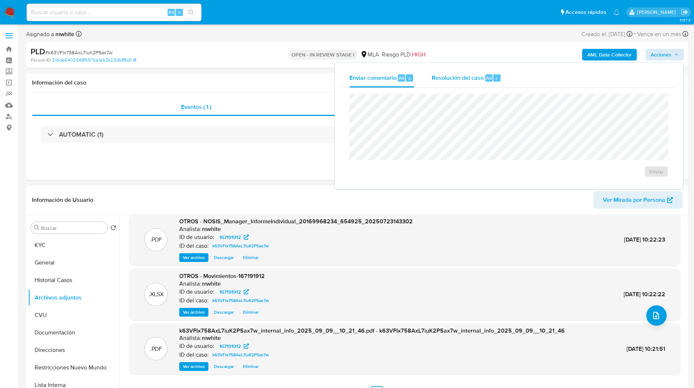
click at [450, 86] on div "Resolución del caso Alt r" at bounding box center [467, 77] width 70 height 19
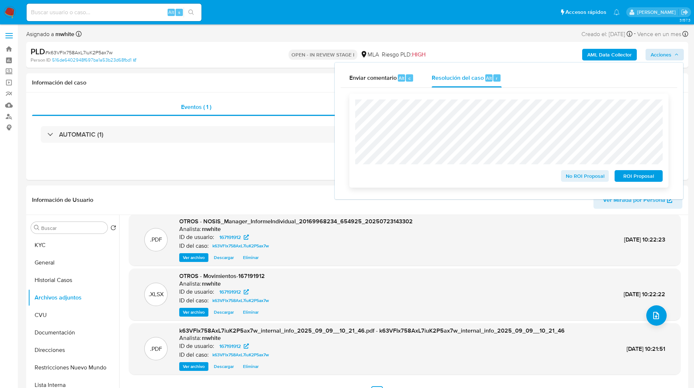
click at [588, 175] on span "No ROI Proposal" at bounding box center [585, 176] width 38 height 10
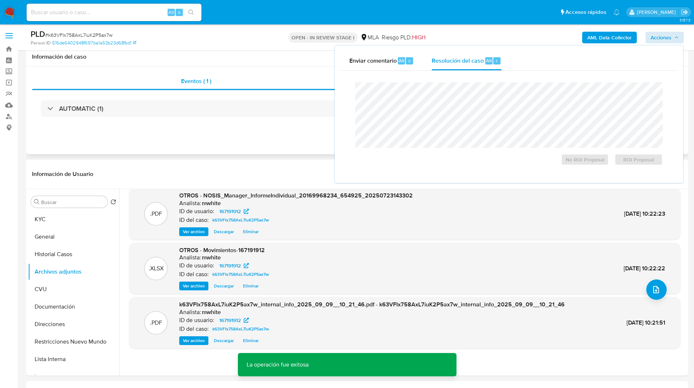
scroll to position [218, 0]
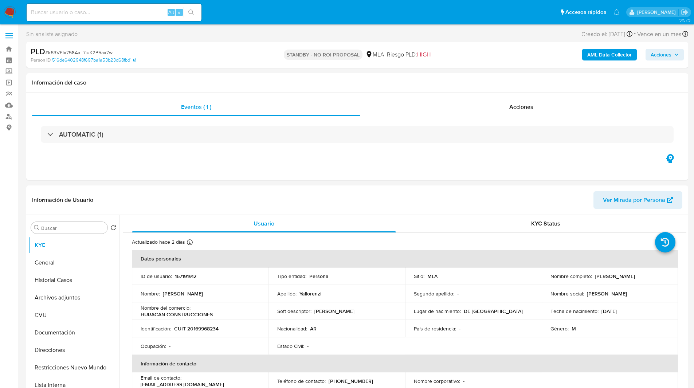
select select "10"
click at [261, 23] on nav "Pausado Ver notificaciones Alt s Accesos rápidos Presiona las siguientes teclas…" at bounding box center [347, 12] width 694 height 24
click at [113, 11] on input at bounding box center [114, 12] width 175 height 9
paste input "lv9BeQmN0ZgMMfOrSwwlIRaV"
type input "lv9BeQmN0ZgMMfOrSwwlIRaV"
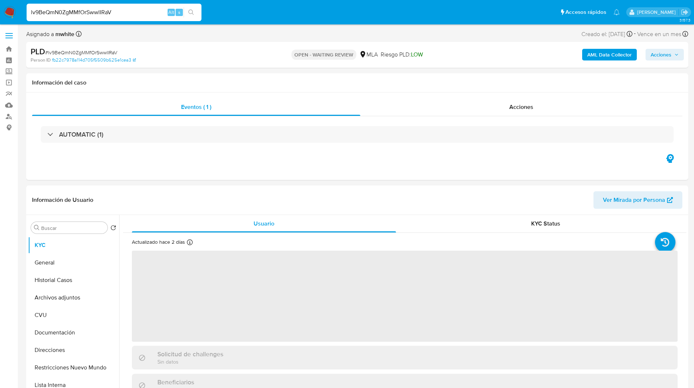
select select "10"
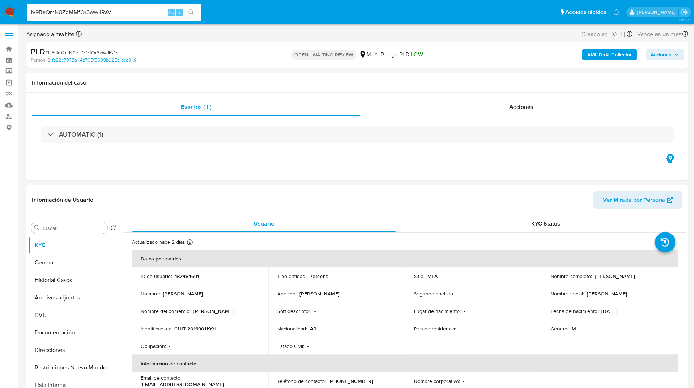
click at [382, 14] on ul "Pausado Ver notificaciones lv9BeQmN0ZgMMfOrSwwlIRaV Alt s Accesos rápidos Presi…" at bounding box center [323, 12] width 600 height 18
click at [189, 275] on p "182484691" at bounding box center [187, 276] width 24 height 7
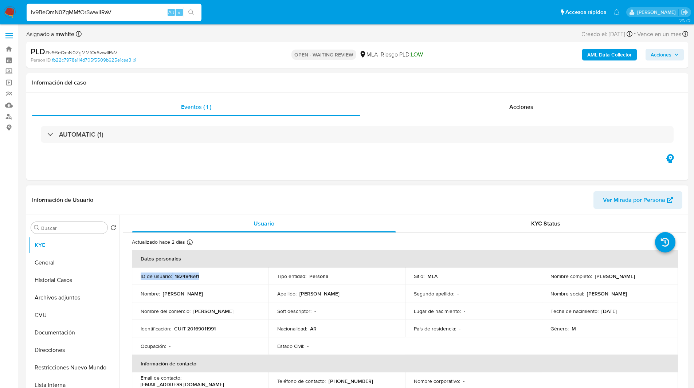
click at [194, 277] on p "182484691" at bounding box center [187, 276] width 24 height 7
click at [367, 197] on header "Información de Usuario Ver Mirada por Persona" at bounding box center [357, 199] width 650 height 17
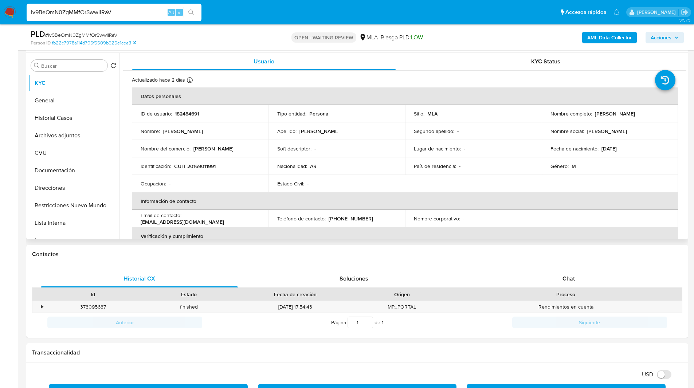
scroll to position [137, 0]
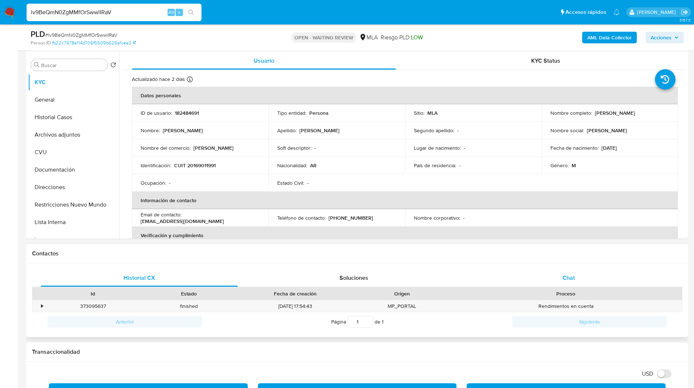
click at [548, 280] on div "Chat" at bounding box center [568, 277] width 197 height 17
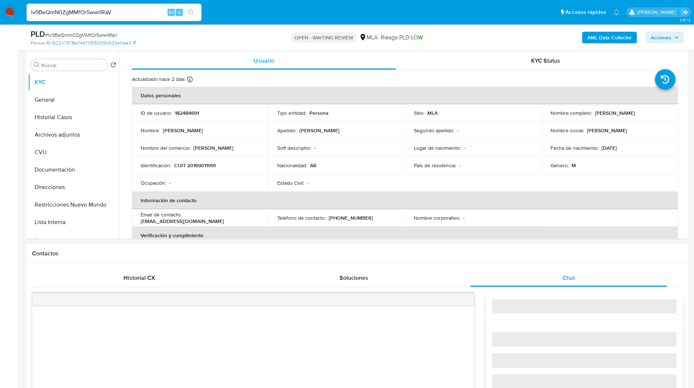
click at [490, 258] on div "Contactos" at bounding box center [357, 253] width 662 height 19
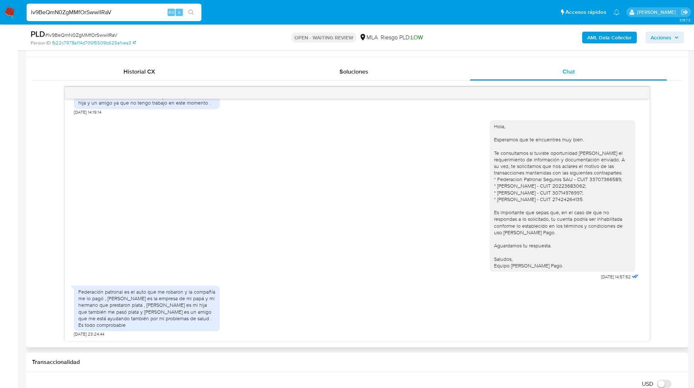
scroll to position [372, 0]
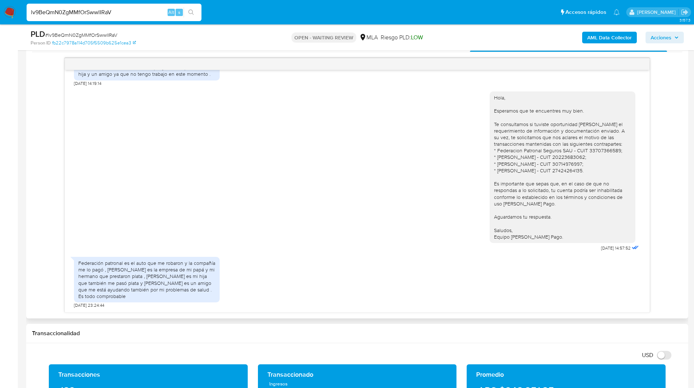
click at [311, 162] on div "Hola, Esperamos que te encuentres muy bien. Te consultamos si tuviste oportunid…" at bounding box center [357, 169] width 566 height 167
click at [459, 153] on div "Hola, Esperamos que te encuentres muy bien. Te consultamos si tuviste oportunid…" at bounding box center [357, 169] width 566 height 167
click at [394, 263] on div "Federación patronal es el auto que me robaron y la compañía me lo pagó , Jaroko…" at bounding box center [357, 280] width 566 height 55
click at [104, 13] on input "lv9BeQmN0ZgMMfOrSwwlIRaV" at bounding box center [114, 12] width 175 height 9
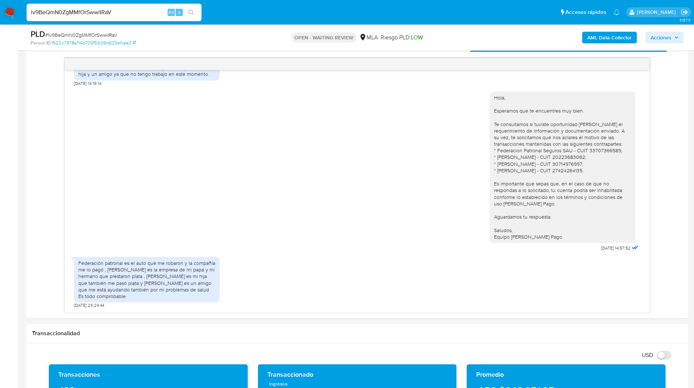
paste input "pf3JySo3itJft9tympvGGqSg"
type input "pf3JySo3itJft9tympvGGqSg"
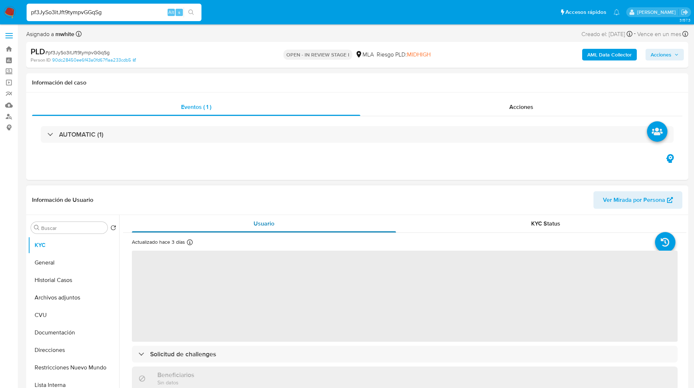
select select "10"
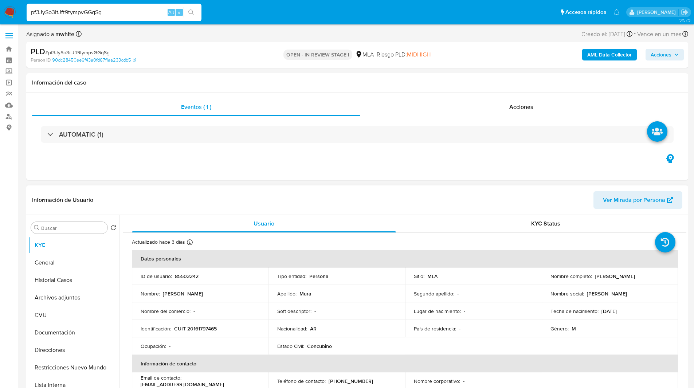
click at [180, 276] on p "85502242" at bounding box center [187, 276] width 24 height 7
copy p "85502242"
click at [482, 94] on div "Eventos ( 1 ) Acciones AUTOMATIC (1)" at bounding box center [357, 136] width 662 height 87
click at [422, 87] on div "Información del caso" at bounding box center [357, 82] width 662 height 19
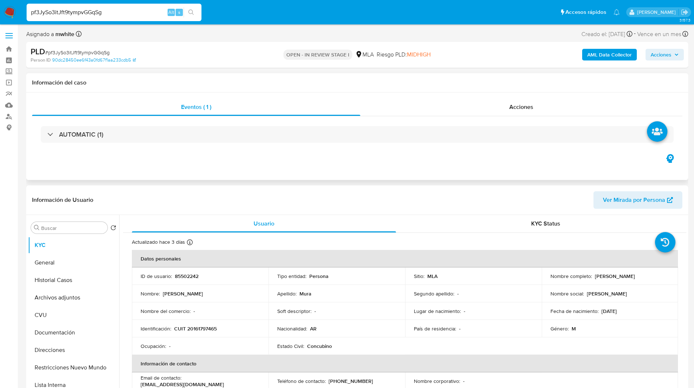
click at [313, 97] on div "Eventos ( 1 ) Acciones AUTOMATIC (1)" at bounding box center [357, 136] width 662 height 87
click at [404, 82] on h1 "Información del caso" at bounding box center [357, 82] width 650 height 7
click at [292, 117] on div "AUTOMATIC (1)" at bounding box center [357, 134] width 650 height 36
click at [316, 100] on div "Eventos ( 1 )" at bounding box center [196, 106] width 328 height 17
click at [314, 102] on div "Eventos ( 1 )" at bounding box center [196, 106] width 328 height 17
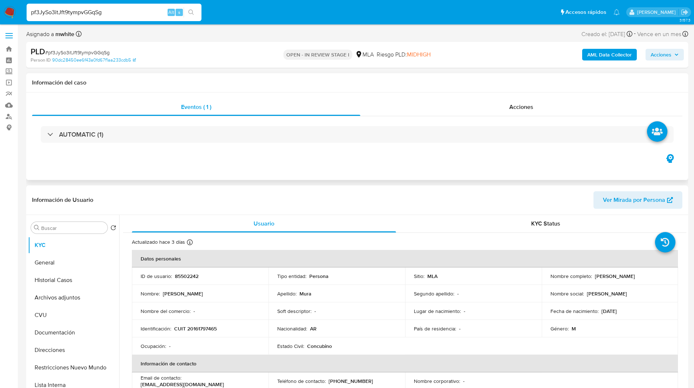
click at [368, 86] on div "Información del caso" at bounding box center [357, 82] width 662 height 19
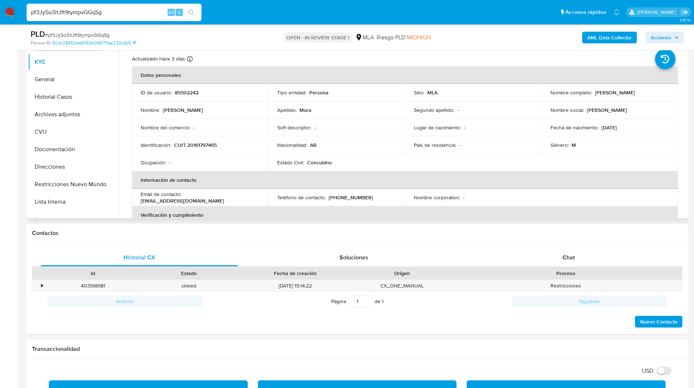
scroll to position [158, 0]
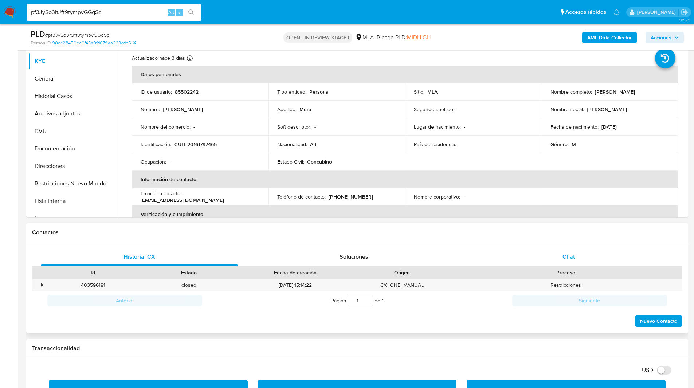
click at [551, 253] on div "Chat" at bounding box center [568, 256] width 197 height 17
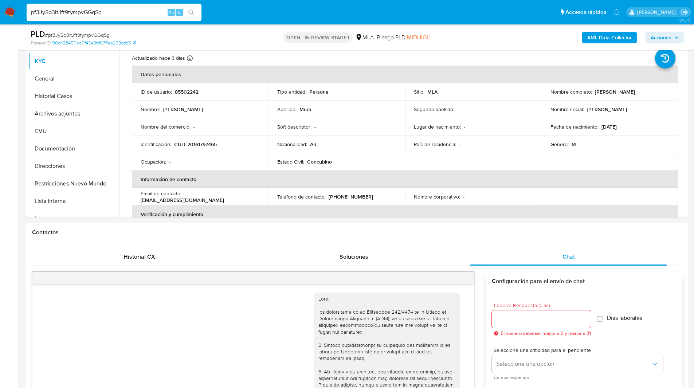
scroll to position [458, 0]
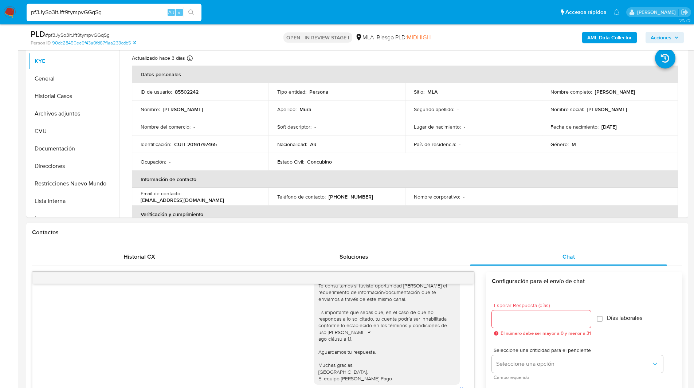
drag, startPoint x: 487, startPoint y: 219, endPoint x: 453, endPoint y: 230, distance: 35.8
click at [453, 230] on h1 "Contactos" at bounding box center [357, 232] width 650 height 7
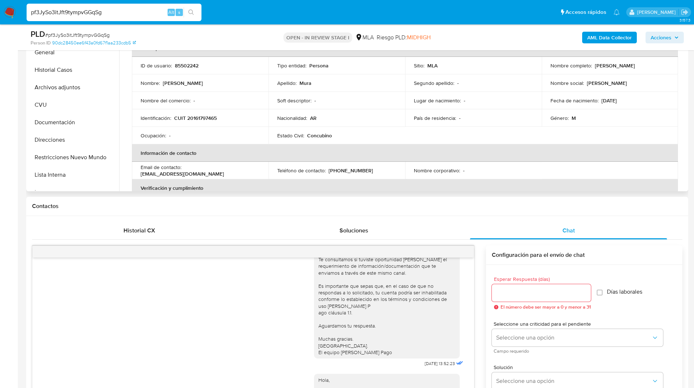
scroll to position [148, 0]
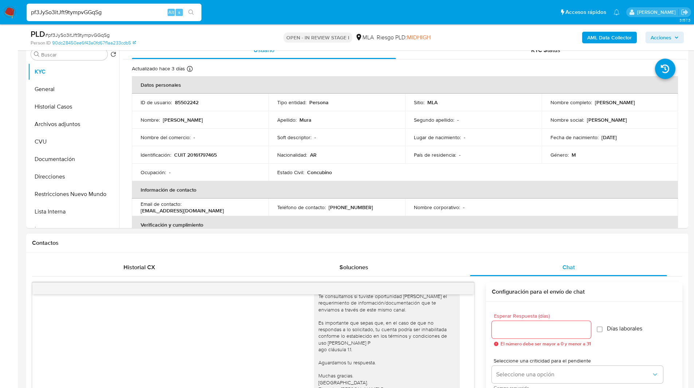
click at [357, 239] on h1 "Contactos" at bounding box center [357, 242] width 650 height 7
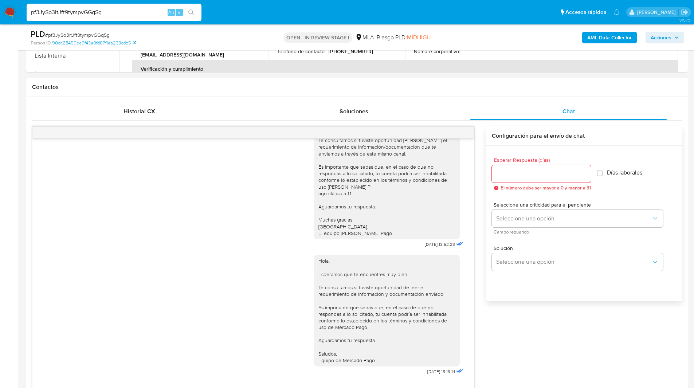
click at [561, 330] on div "17/07/2025 20:10:13 Hola, Esperamos que te encuentres muy bien. Te consultamos …" at bounding box center [357, 289] width 650 height 326
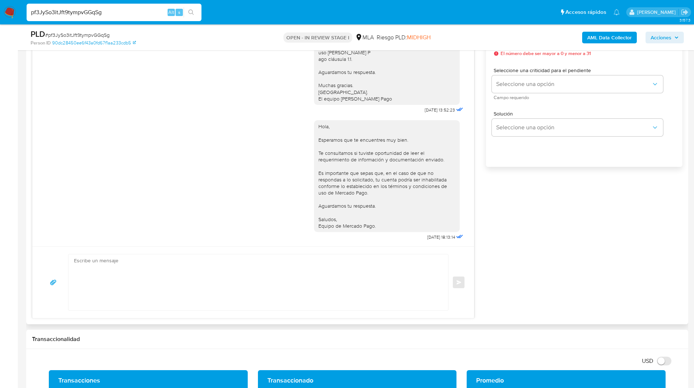
scroll to position [439, 0]
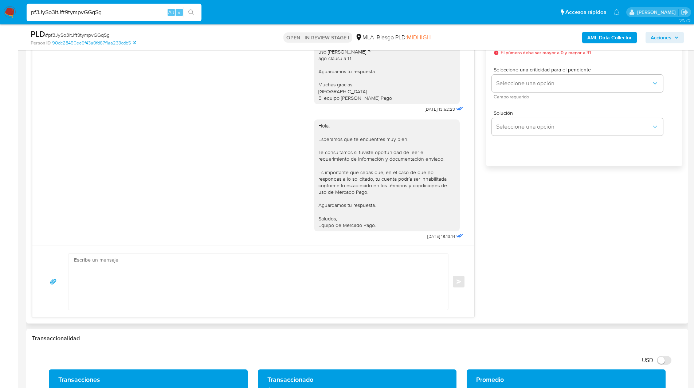
click at [393, 205] on div "Hola, Esperamos que te encuentres muy bien. Te consultamos si tuviste oportunid…" at bounding box center [386, 175] width 137 height 106
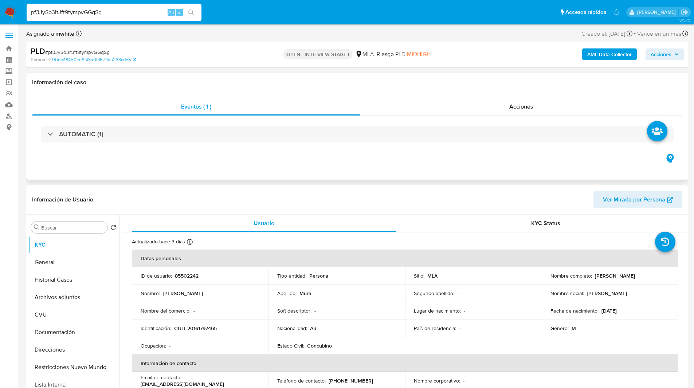
scroll to position [0, 0]
click at [459, 174] on div "Eventos ( 1 ) Acciones AUTOMATIC (1)" at bounding box center [357, 136] width 662 height 87
click at [129, 11] on input "pf3JySo3itJft9tympvGGqSg" at bounding box center [114, 12] width 175 height 9
paste input "Y9zDKwo9VLtaQMYSD8fGmgHW"
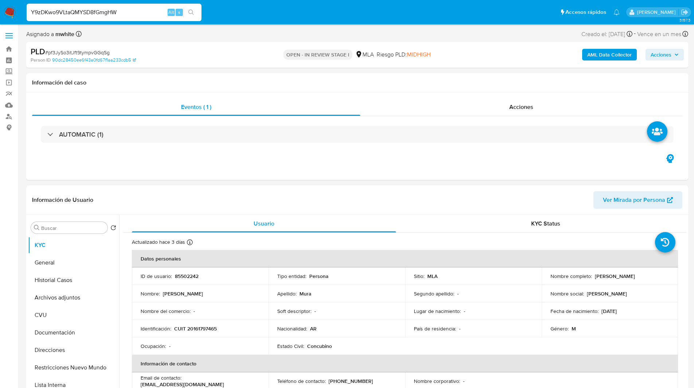
type input "Y9zDKwo9VLtaQMYSD8fGmgHW"
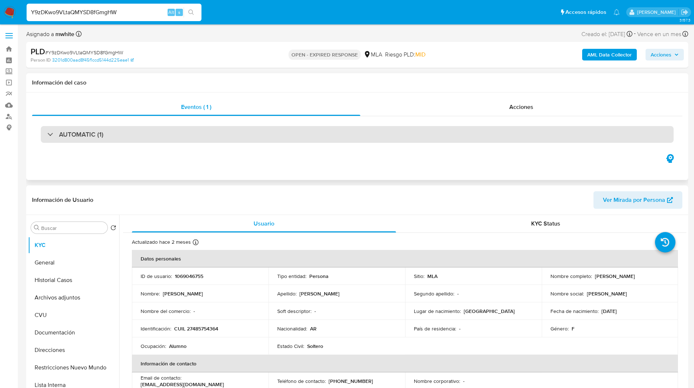
click at [173, 140] on div "AUTOMATIC (1)" at bounding box center [357, 134] width 633 height 17
select select "10"
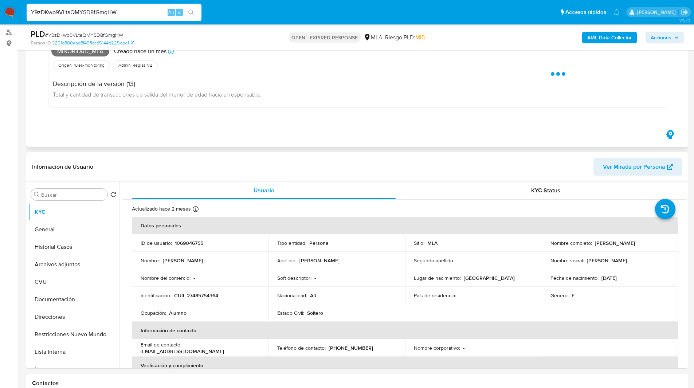
scroll to position [45, 0]
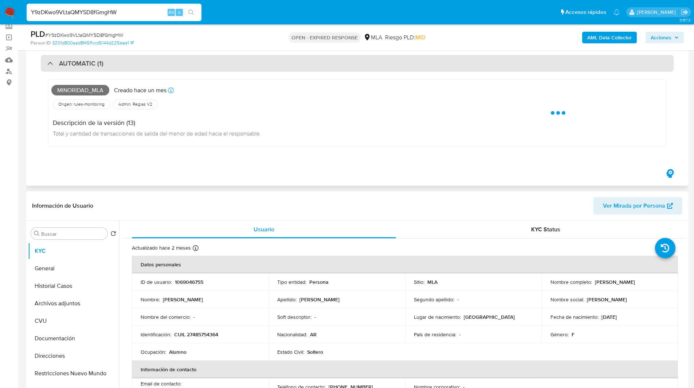
click at [141, 69] on div "AUTOMATIC (1)" at bounding box center [357, 63] width 633 height 17
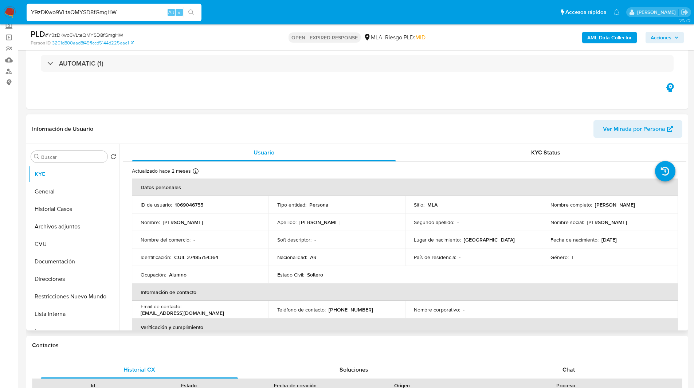
click at [191, 205] on p "1069046755" at bounding box center [189, 204] width 28 height 7
copy p "1069046755"
click at [570, 372] on span "Chat" at bounding box center [568, 369] width 12 height 8
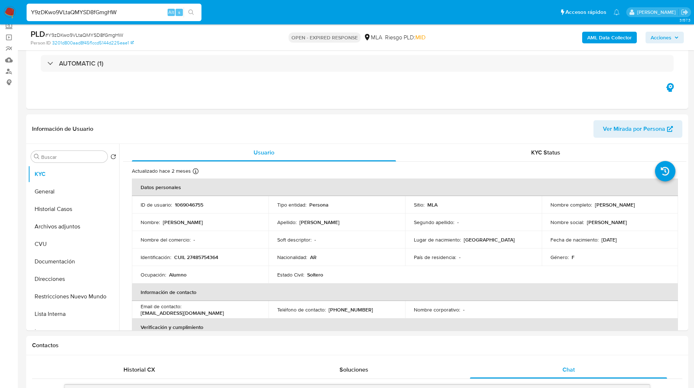
click at [475, 342] on h1 "Contactos" at bounding box center [357, 345] width 650 height 7
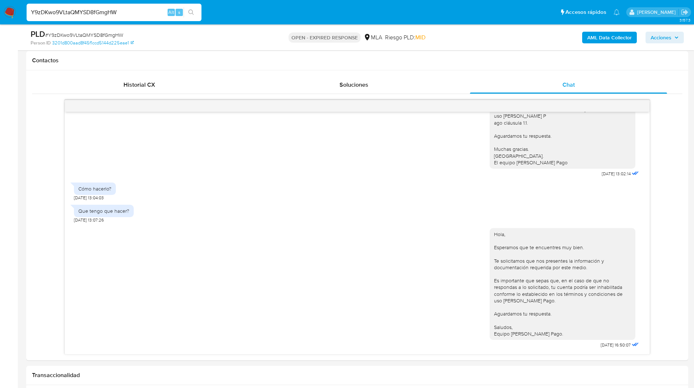
scroll to position [331, 0]
click at [442, 18] on ul "Pausado Ver notificaciones Y9zDKwo9VLtaQMYSD8fGmgHW Alt s Accesos rápidos Presi…" at bounding box center [323, 12] width 600 height 18
click at [304, 16] on ul "Pausado Ver notificaciones Y9zDKwo9VLtaQMYSD8fGmgHW Alt s Accesos rápidos Presi…" at bounding box center [323, 12] width 600 height 18
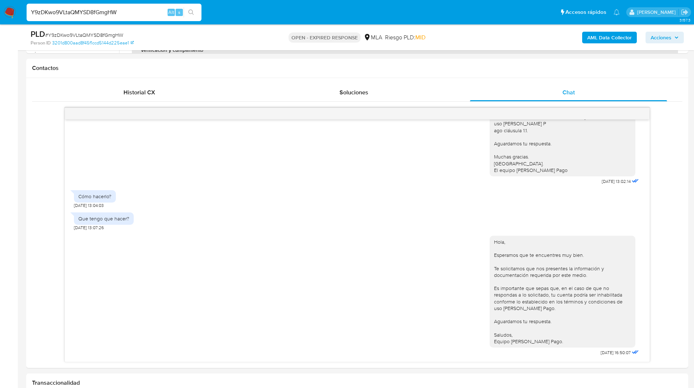
scroll to position [322, 0]
click at [291, 17] on ul "Pausado Ver notificaciones Y9zDKwo9VLtaQMYSD8fGmgHW Alt s Accesos rápidos Presi…" at bounding box center [323, 12] width 600 height 18
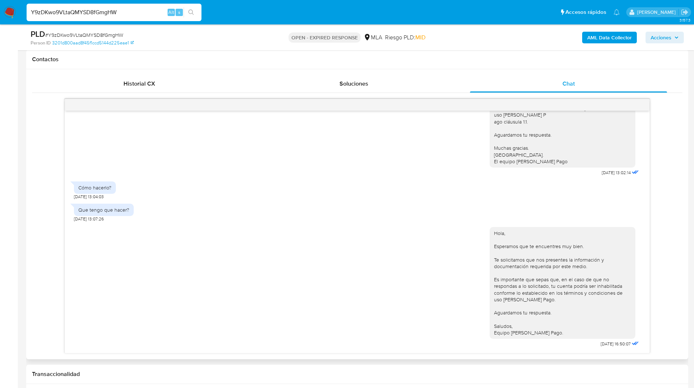
click at [134, 271] on div "Hola, Esperamos que te encuentres muy bien. Te solicitamos que nos presentes la…" at bounding box center [357, 285] width 566 height 127
click at [435, 213] on div "Que tengo que hacer? 22/08/2025 13:07:26" at bounding box center [357, 211] width 566 height 22
drag, startPoint x: 77, startPoint y: 187, endPoint x: 115, endPoint y: 186, distance: 37.5
click at [115, 186] on div "Cómo hacerlo?" at bounding box center [95, 187] width 42 height 12
copy div "Cómo hacerlo?"
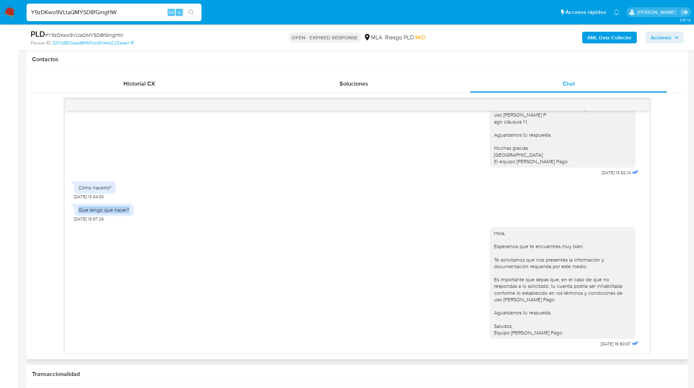
drag, startPoint x: 78, startPoint y: 210, endPoint x: 137, endPoint y: 215, distance: 59.9
click at [137, 215] on div "Que tengo que hacer? 22/08/2025 13:07:26" at bounding box center [357, 211] width 566 height 22
copy div "Que tengo que hacer?"
click at [449, 226] on div "Hola, Esperamos que te encuentres muy bien. Te solicitamos que nos presentes la…" at bounding box center [357, 285] width 566 height 127
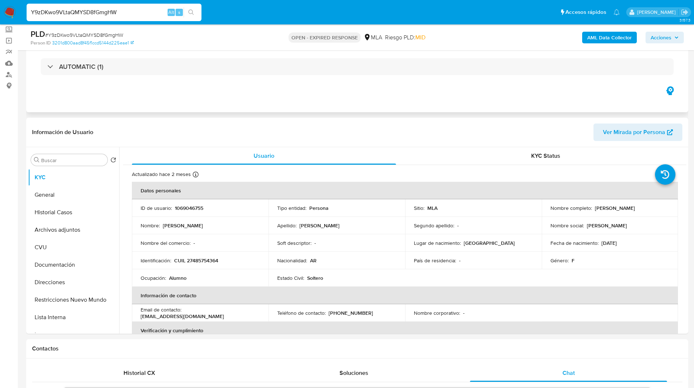
scroll to position [42, 0]
click at [231, 110] on div "Eventos ( 1 ) Acciones AUTOMATIC (1)" at bounding box center [357, 67] width 662 height 87
click at [82, 14] on input "Y9zDKwo9VLtaQMYSD8fGmgHW" at bounding box center [114, 12] width 175 height 9
click at [7, 13] on img at bounding box center [10, 12] width 12 height 12
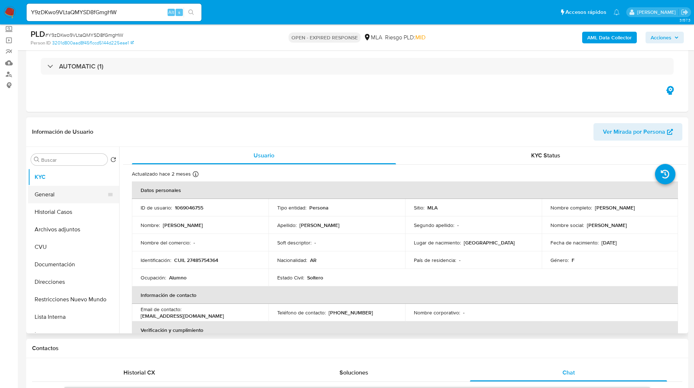
click at [50, 188] on button "General" at bounding box center [70, 194] width 85 height 17
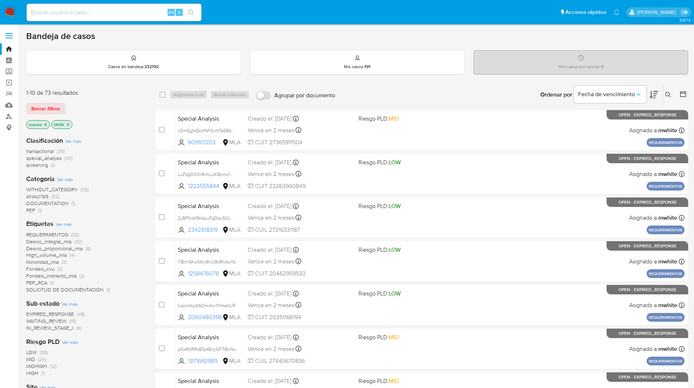
click at [666, 95] on icon at bounding box center [667, 94] width 5 height 5
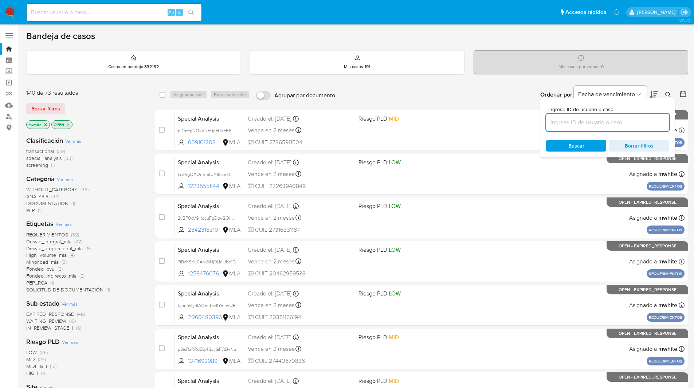
click at [595, 124] on input at bounding box center [607, 122] width 123 height 9
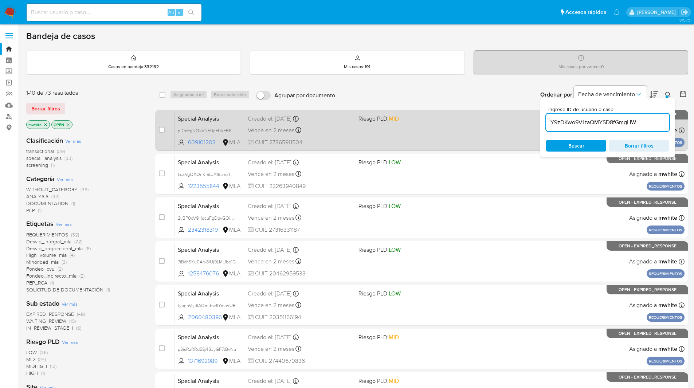
type input "Y9zDKwo9VLtaQMYSD8fGmgHW"
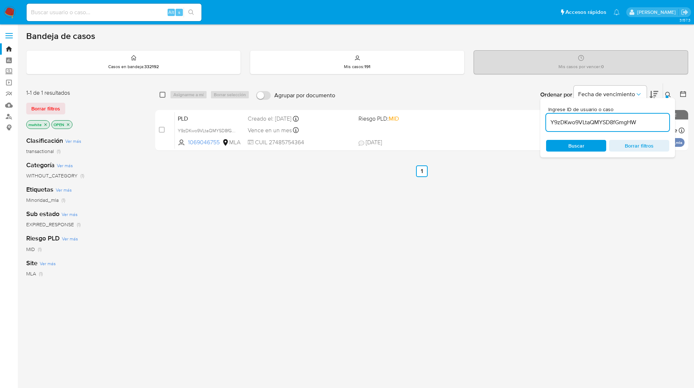
click at [161, 95] on input "checkbox" at bounding box center [163, 95] width 6 height 6
checkbox input "true"
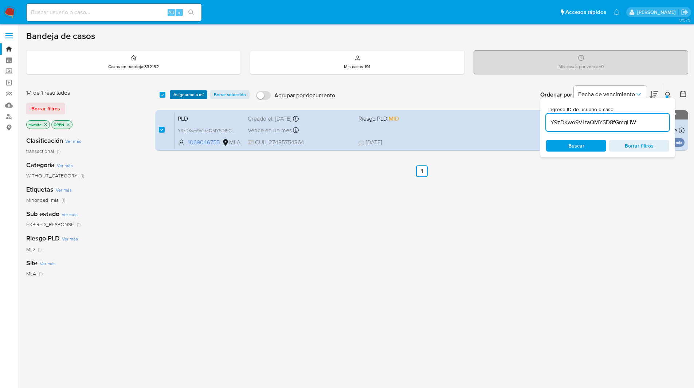
click at [174, 95] on span "Asignarme a mí" at bounding box center [188, 94] width 30 height 7
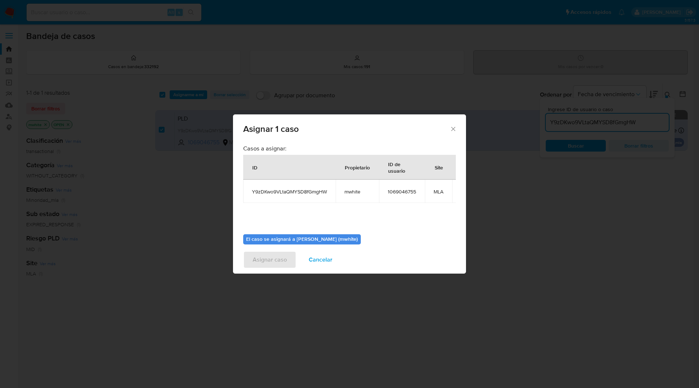
click at [349, 192] on span "mwhite" at bounding box center [358, 191] width 26 height 7
copy span "mwhite"
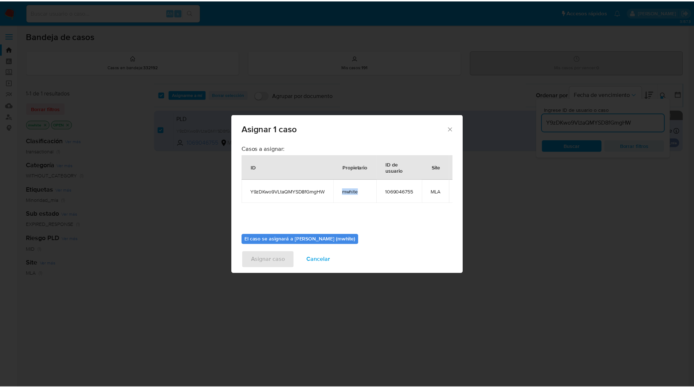
scroll to position [43, 0]
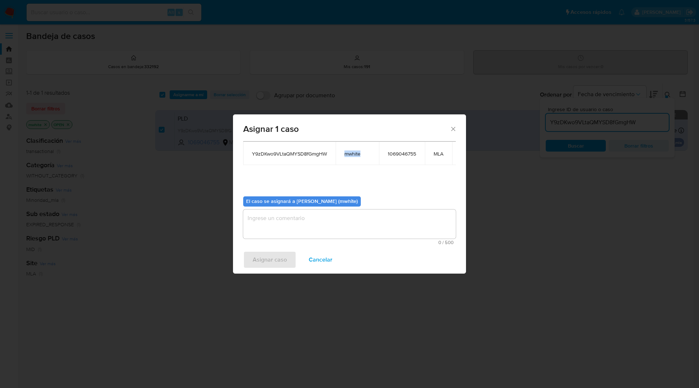
click at [352, 152] on span "mwhite" at bounding box center [358, 153] width 26 height 7
click at [276, 223] on textarea "assign-modal" at bounding box center [349, 223] width 213 height 29
paste textarea "mwhite"
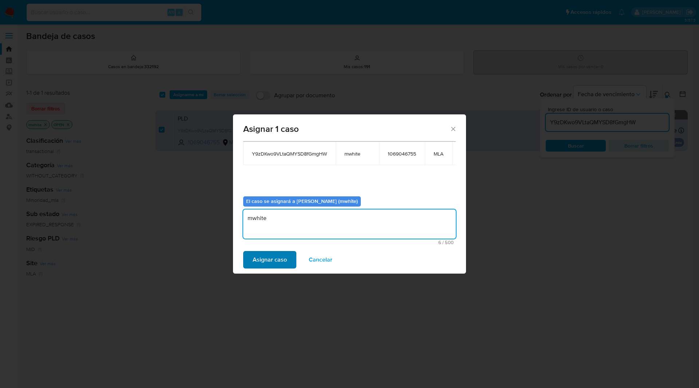
type textarea "mwhite"
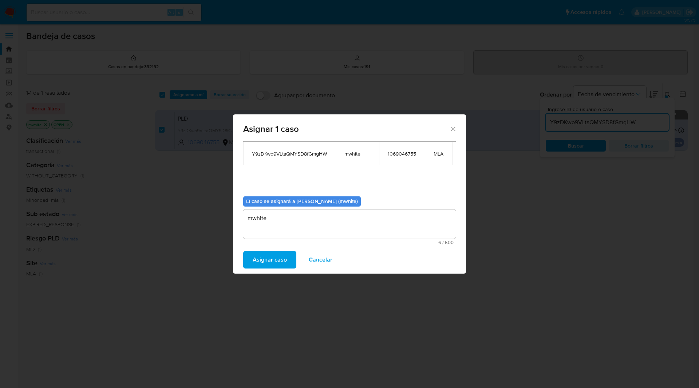
click at [267, 260] on span "Asignar caso" at bounding box center [270, 260] width 34 height 16
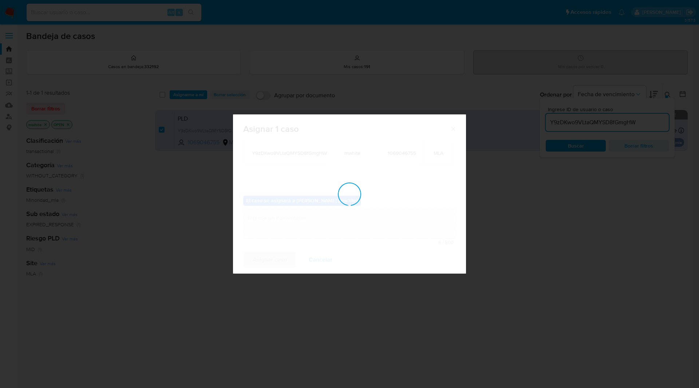
checkbox input "false"
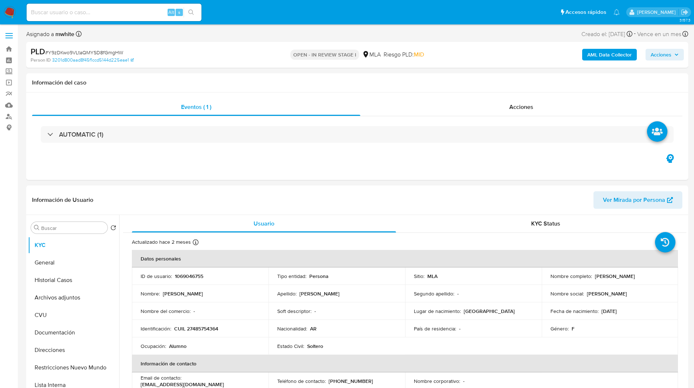
select select "10"
click at [178, 55] on div "PLD # Y9zDKwo9VLtaQMYSD8fGmgHW" at bounding box center [138, 51] width 215 height 11
click at [231, 12] on ul "Pausado Ver notificaciones Alt s Accesos rápidos Presiona las siguientes teclas…" at bounding box center [323, 12] width 600 height 18
click at [235, 10] on ul "Pausado Ver notificaciones Alt s Accesos rápidos Presiona las siguientes teclas…" at bounding box center [323, 12] width 600 height 18
click at [274, 23] on nav "Pausado Ver notificaciones Alt s Accesos rápidos Presiona las siguientes teclas…" at bounding box center [347, 12] width 694 height 24
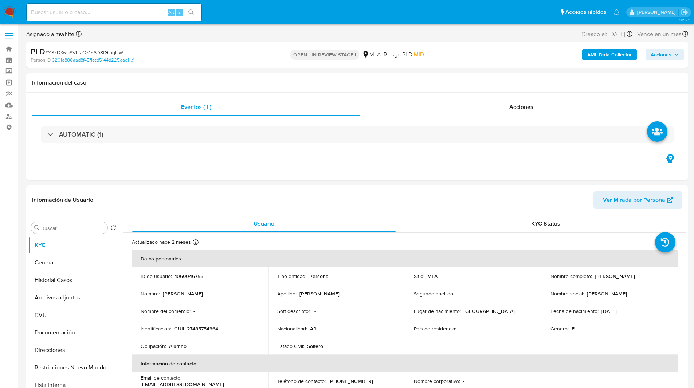
click at [294, 19] on ul "Pausado Ver notificaciones Alt s Accesos rápidos Presiona las siguientes teclas…" at bounding box center [323, 12] width 600 height 18
click at [253, 19] on ul "Pausado Ver notificaciones Alt s Accesos rápidos Presiona las siguientes teclas…" at bounding box center [323, 12] width 600 height 18
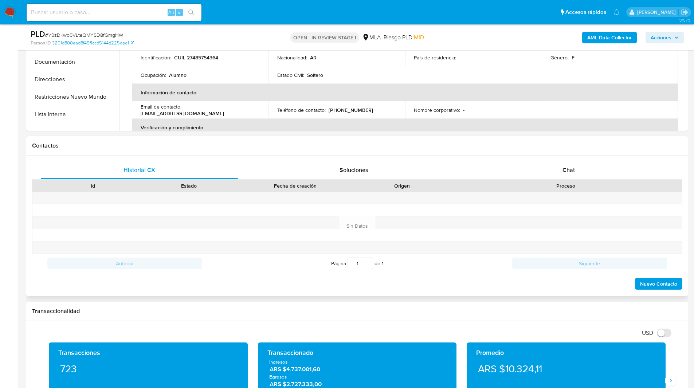
scroll to position [285, 0]
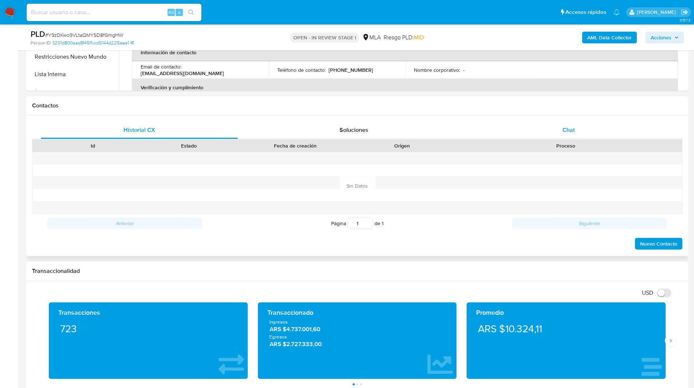
click at [541, 132] on div "Chat" at bounding box center [568, 129] width 197 height 17
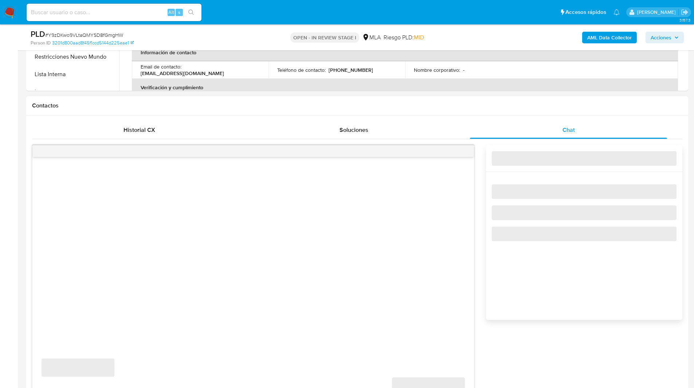
click at [464, 119] on div "Historial CX Soluciones Chat Id Estado Fecha de creación Origen Proceso Anterio…" at bounding box center [357, 275] width 662 height 320
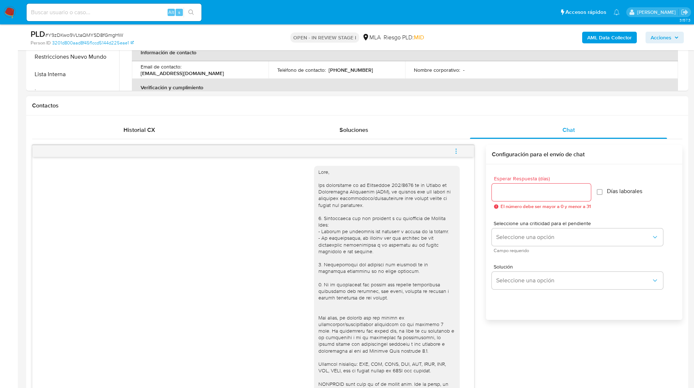
scroll to position [422, 0]
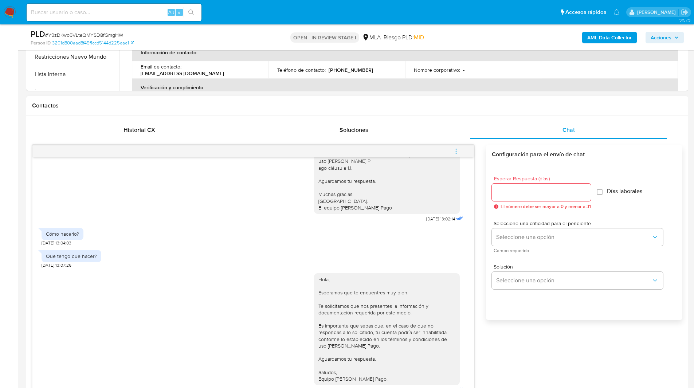
click at [453, 152] on icon "menu-action" at bounding box center [456, 151] width 7 height 7
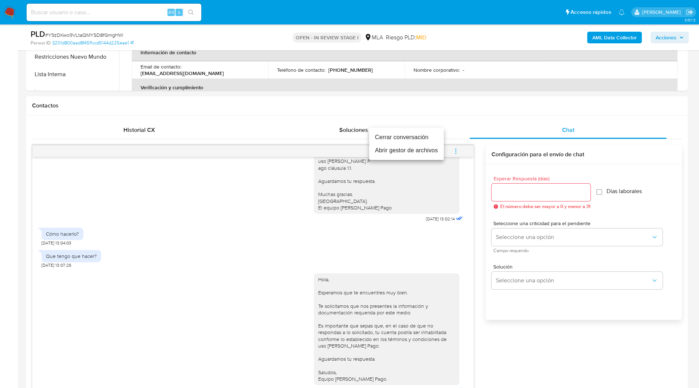
click at [397, 135] on li "Cerrar conversación" at bounding box center [406, 137] width 75 height 13
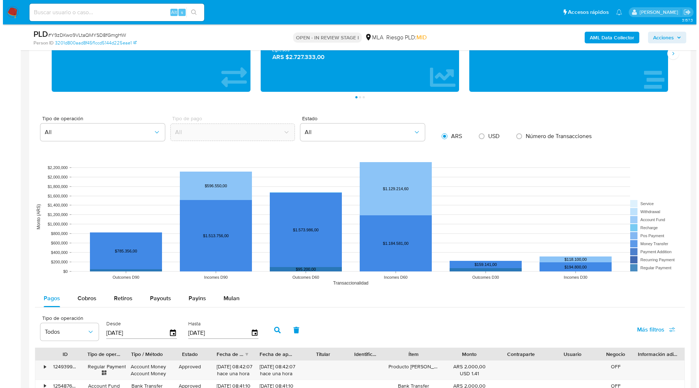
scroll to position [1281, 0]
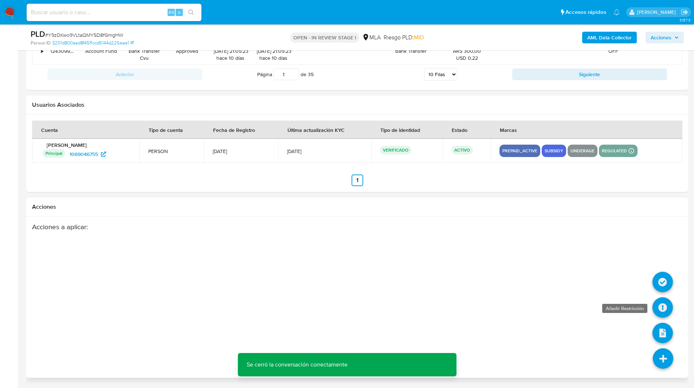
click at [665, 302] on icon at bounding box center [662, 307] width 20 height 20
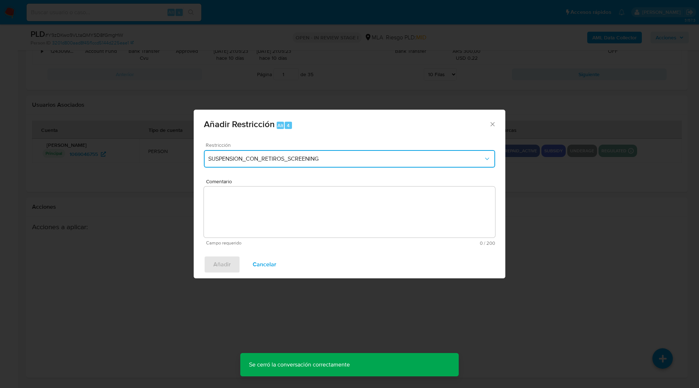
click at [273, 165] on button "SUSPENSION_CON_RETIROS_SCREENING" at bounding box center [349, 158] width 291 height 17
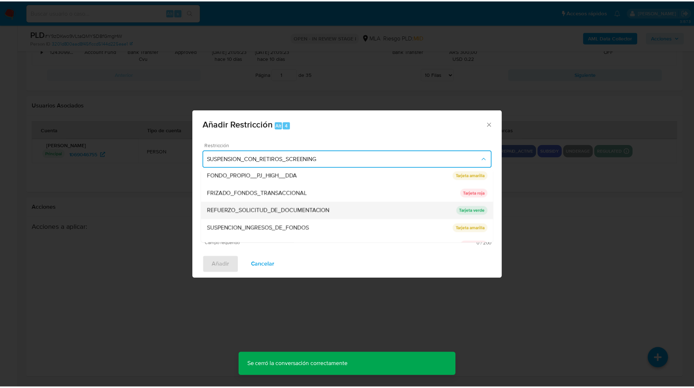
scroll to position [154, 0]
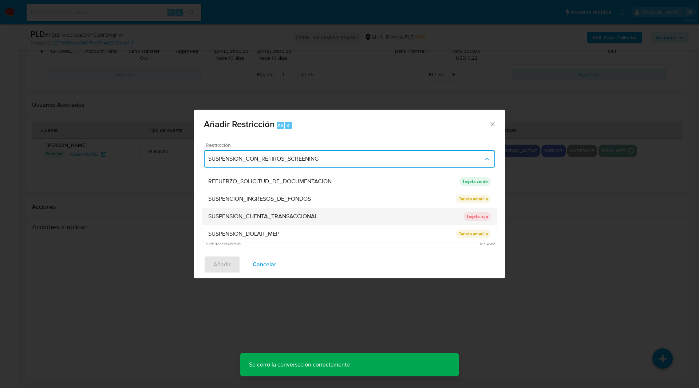
click at [230, 213] on span "SUSPENSION_CUENTA_TRANSACCIONAL" at bounding box center [263, 216] width 110 height 7
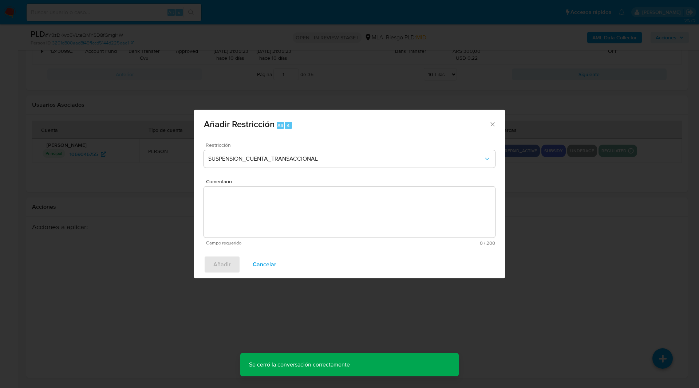
click at [274, 217] on textarea "Comentario" at bounding box center [349, 211] width 291 height 51
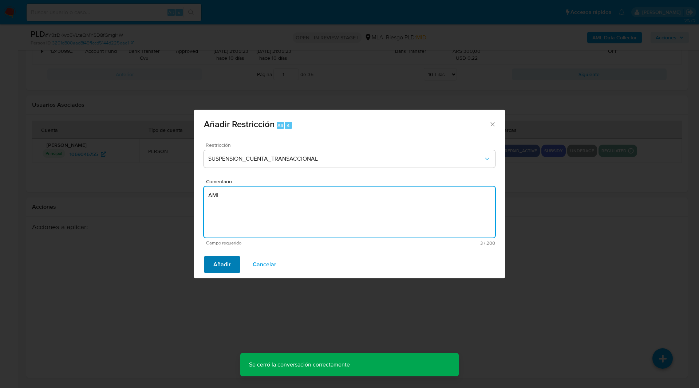
type textarea "AML"
click at [229, 258] on span "Añadir" at bounding box center [221, 264] width 17 height 16
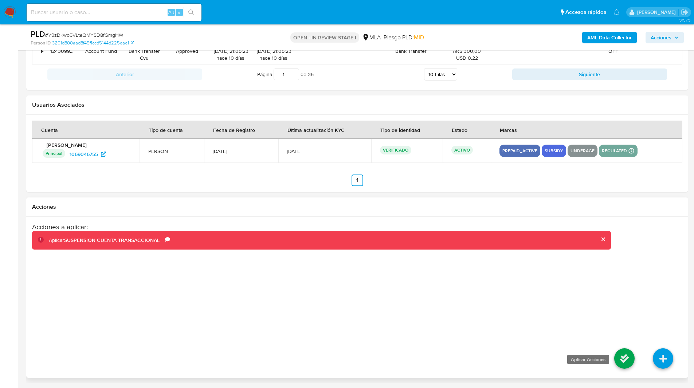
click at [627, 358] on icon at bounding box center [624, 358] width 20 height 20
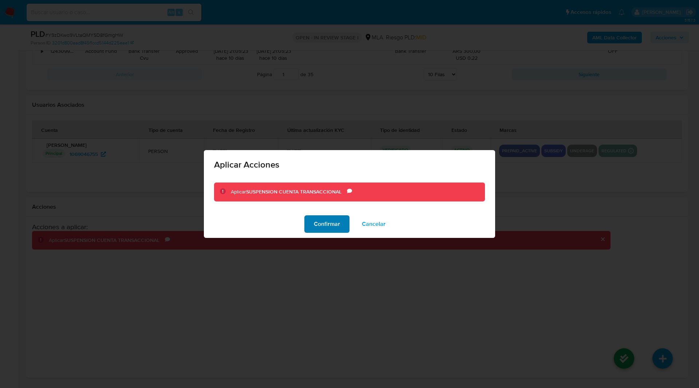
click at [329, 230] on span "Confirmar" at bounding box center [327, 224] width 26 height 16
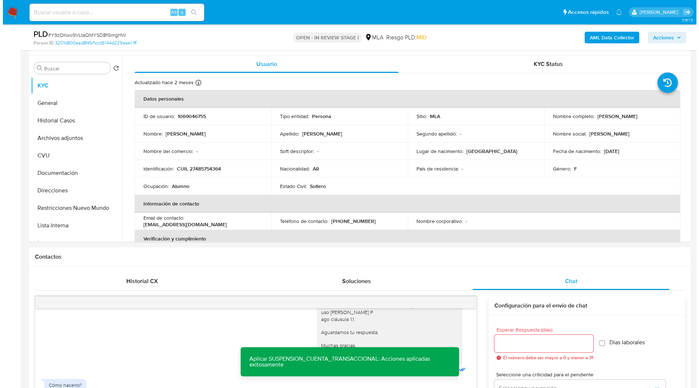
scroll to position [0, 0]
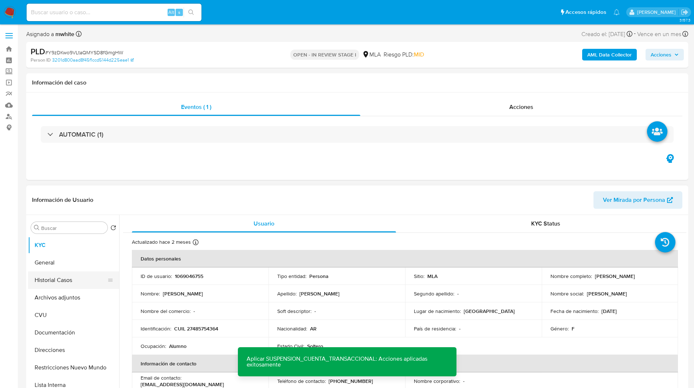
click at [57, 282] on button "Historial Casos" at bounding box center [70, 279] width 85 height 17
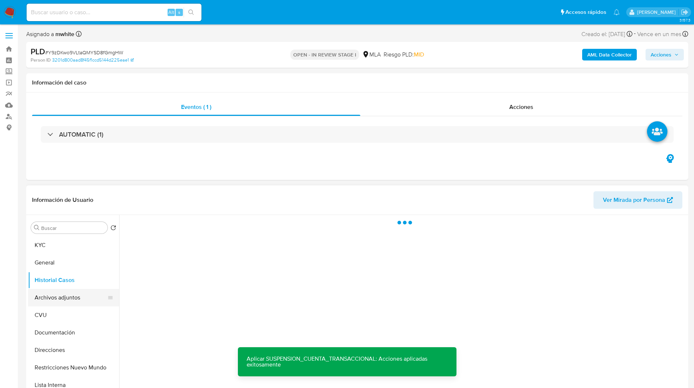
click at [63, 290] on button "Archivos adjuntos" at bounding box center [70, 297] width 85 height 17
click at [76, 292] on button "Archivos adjuntos" at bounding box center [70, 297] width 85 height 17
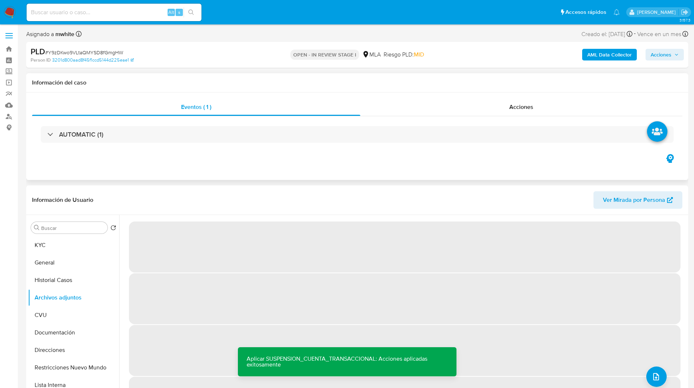
click at [538, 82] on h1 "Información del caso" at bounding box center [357, 82] width 650 height 7
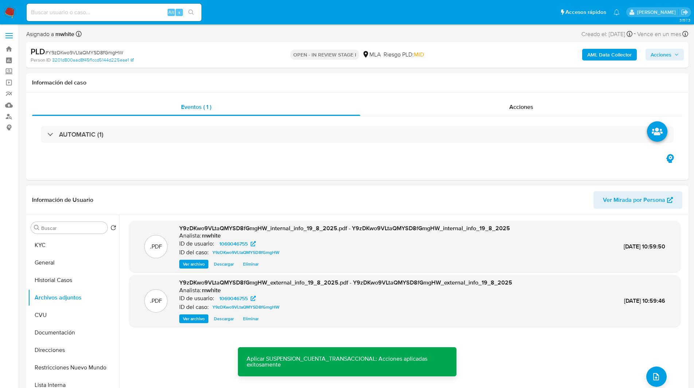
click at [653, 365] on div ".PDF Y9zDKwo9VLtaQMYSD8fGmgHW_internal_info_19_8_2025.pdf - Y9zDKwo9VLtaQMYSD8f…" at bounding box center [404, 308] width 551 height 175
click at [648, 374] on button "upload-file" at bounding box center [656, 376] width 20 height 20
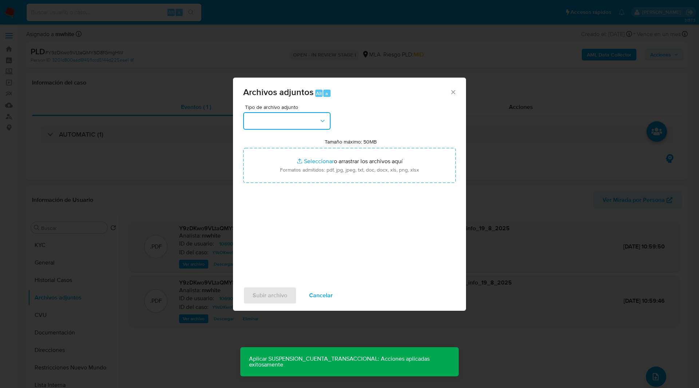
click at [292, 123] on button "button" at bounding box center [286, 120] width 87 height 17
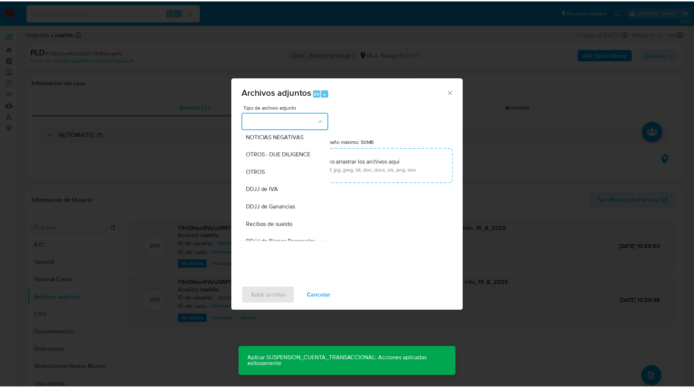
scroll to position [109, 0]
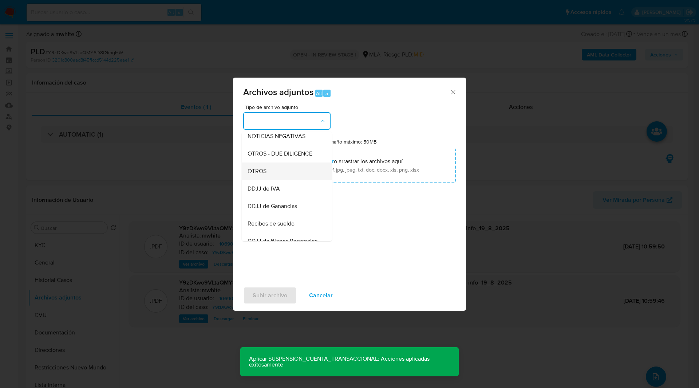
click at [267, 180] on div "OTROS" at bounding box center [285, 170] width 74 height 17
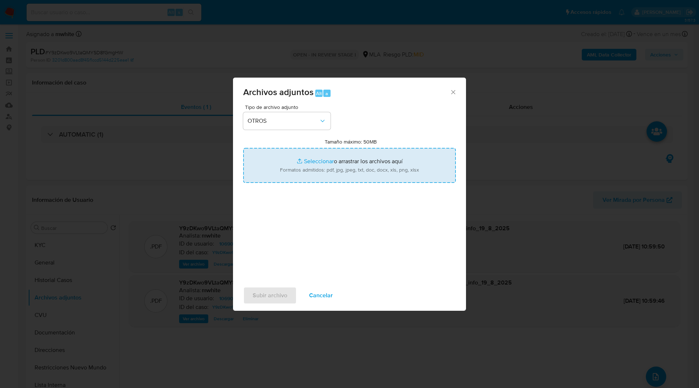
type input "C:\fakepath\Caselog Y9zDKwo9VLtaQMYSD8fGmgHW_2025_08_18_19_56_49.docx"
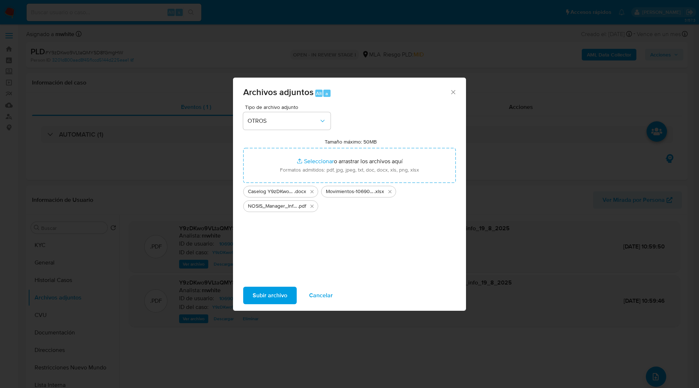
click at [277, 299] on span "Subir archivo" at bounding box center [270, 295] width 35 height 16
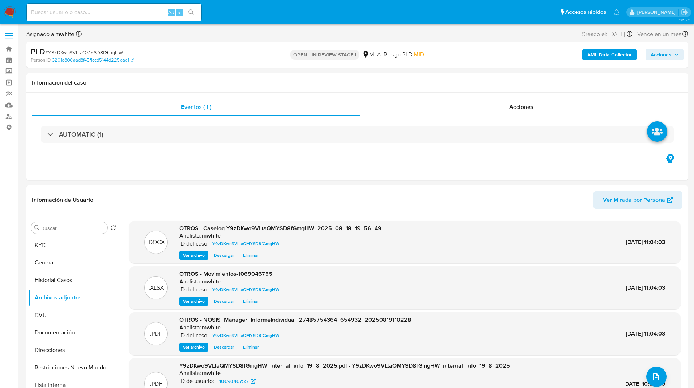
click at [657, 53] on span "Acciones" at bounding box center [660, 55] width 21 height 12
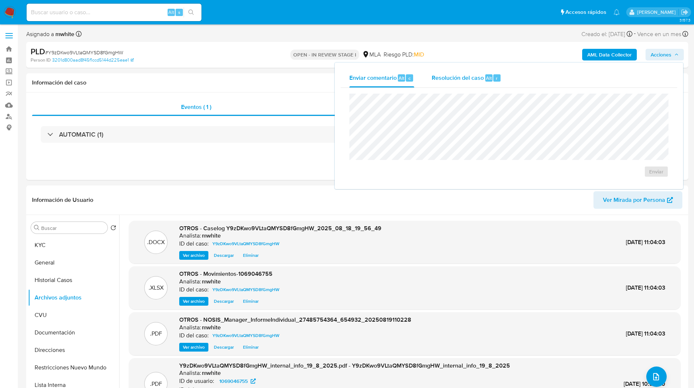
click at [444, 79] on span "Resolución del caso" at bounding box center [458, 78] width 52 height 8
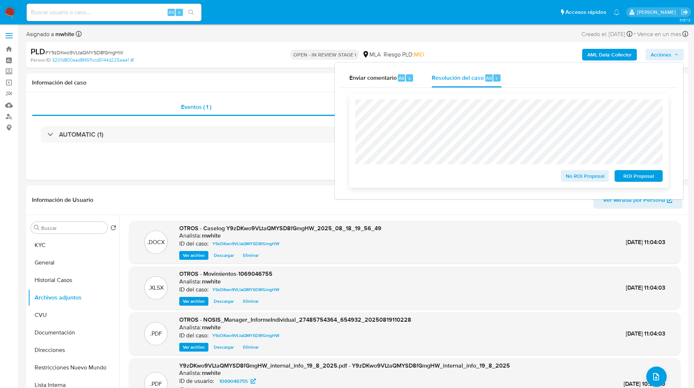
click at [635, 178] on span "ROI Proposal" at bounding box center [639, 176] width 38 height 10
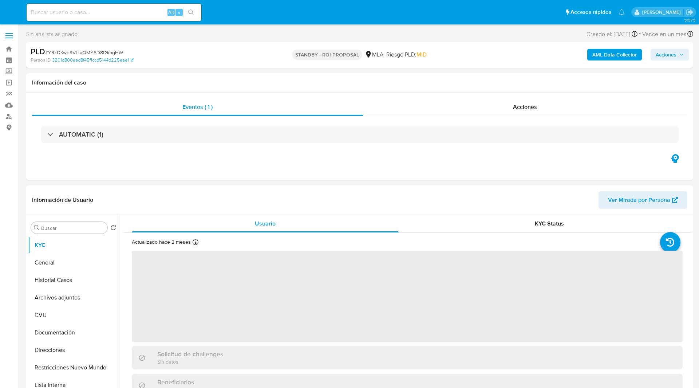
select select "10"
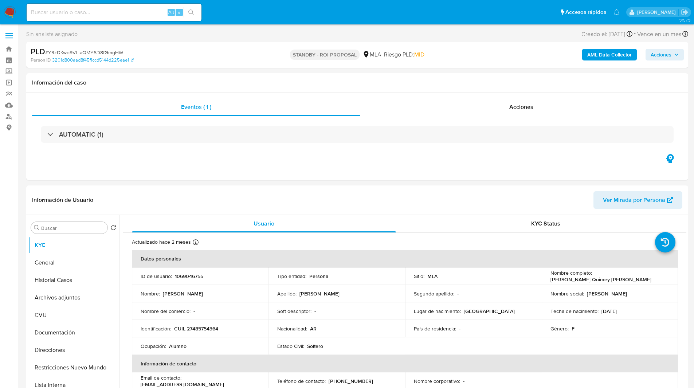
click at [595, 53] on b "AML Data Collector" at bounding box center [609, 55] width 44 height 12
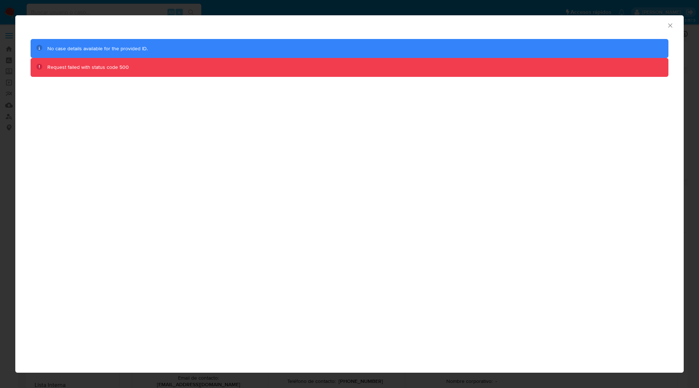
click at [48, 13] on div "AML Data Collector No case details available for the provided ID. Request faile…" at bounding box center [349, 194] width 699 height 388
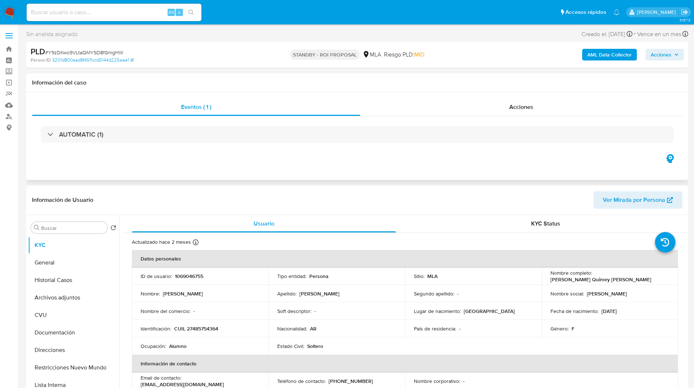
click at [238, 78] on div "Información del caso" at bounding box center [357, 82] width 662 height 19
click at [262, 18] on ul "Pausado Ver notificaciones Alt s Accesos rápidos Presiona las siguientes teclas…" at bounding box center [323, 12] width 600 height 18
click at [278, 13] on ul "Pausado Ver notificaciones Alt s Accesos rápidos Presiona las siguientes teclas…" at bounding box center [323, 12] width 600 height 18
click at [102, 7] on div "Alt s" at bounding box center [114, 12] width 175 height 17
click at [78, 15] on input at bounding box center [114, 12] width 175 height 9
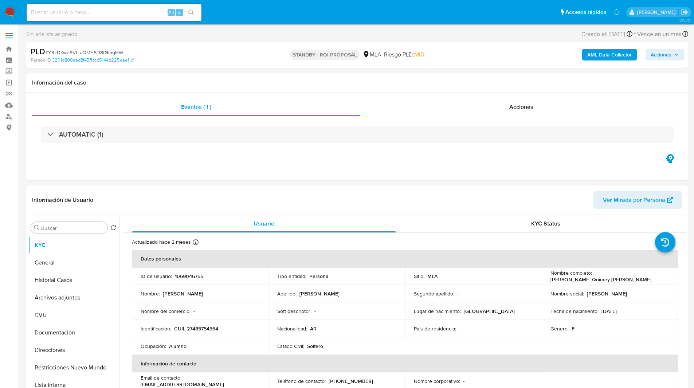
paste input "UrC4OUoIxpiCMvoMCnVR3wQB"
type input "UrC4OUoIxpiCMvoMCnVR3wQB"
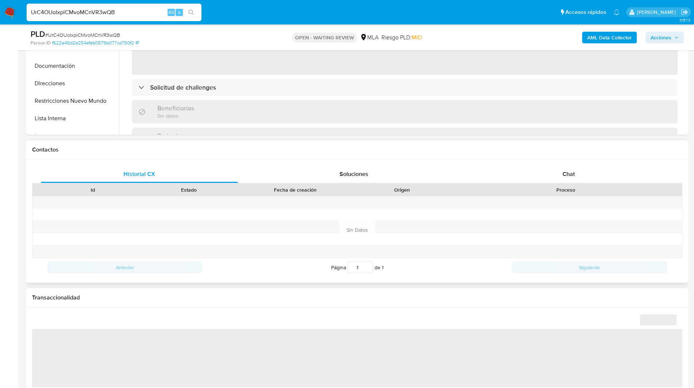
scroll to position [241, 0]
click at [587, 167] on div "Chat" at bounding box center [568, 173] width 197 height 17
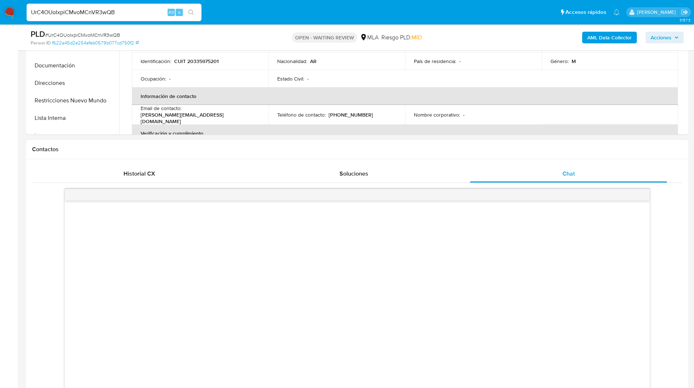
click at [490, 155] on div "Contactos" at bounding box center [357, 149] width 662 height 19
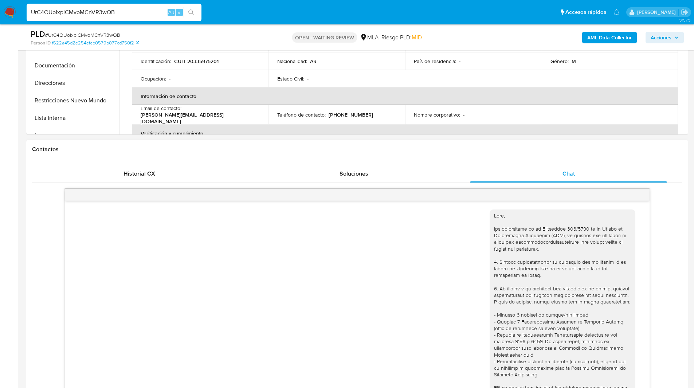
scroll to position [375, 0]
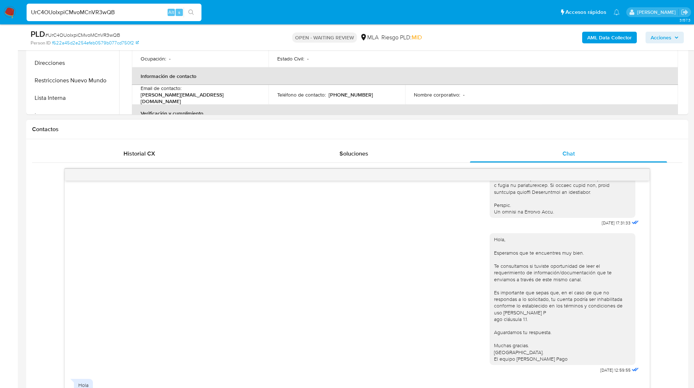
select select "10"
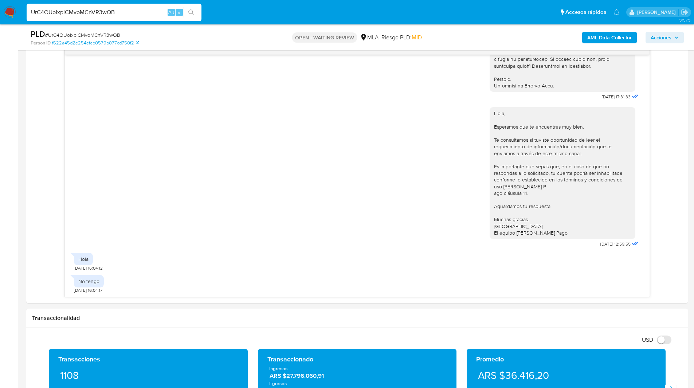
click at [241, 0] on nav "Pausado Ver notificaciones UrC4OUoIxpiCMvoMCnVR3wQB Alt s Accesos rápidos Presi…" at bounding box center [347, 12] width 694 height 24
click at [249, 21] on ul "Pausado Ver notificaciones UrC4OUoIxpiCMvoMCnVR3wQB Alt s Accesos rápidos Presi…" at bounding box center [323, 12] width 600 height 18
click at [46, 77] on div "[DATE] 17:31:33 Hola, Esperamos que te encuentres muy bien. Te consultamos si t…" at bounding box center [357, 170] width 650 height 255
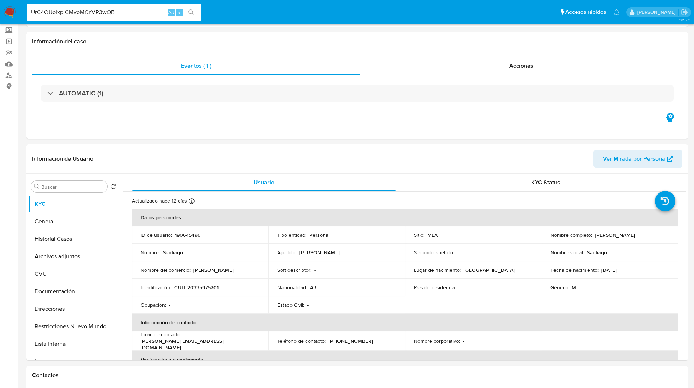
scroll to position [0, 0]
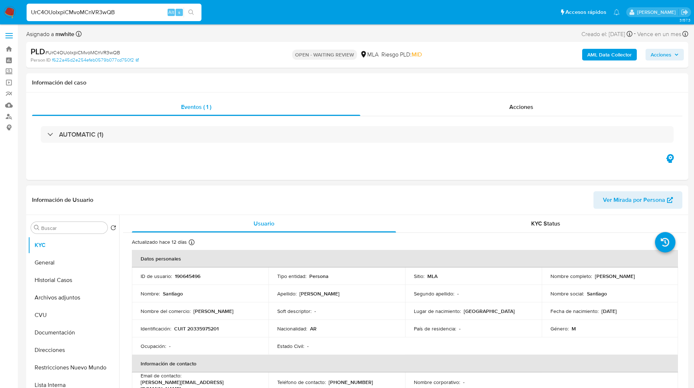
click at [185, 274] on p "190645496" at bounding box center [187, 276] width 25 height 7
copy p "190645496"
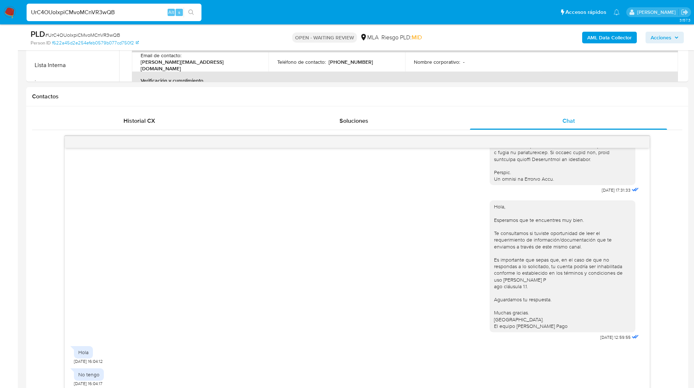
scroll to position [346, 0]
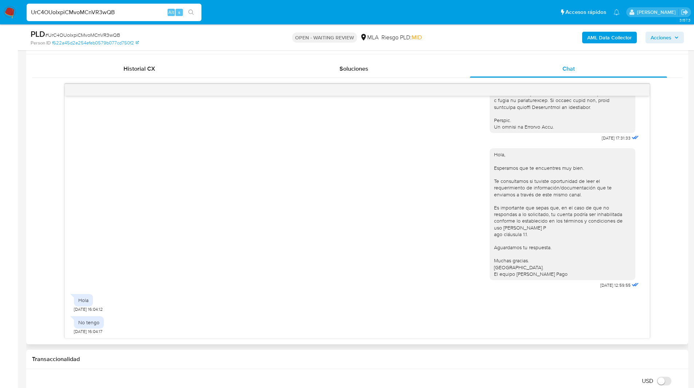
click at [39, 227] on div "[DATE] 17:31:33 Hola, Esperamos que te encuentres muy bien. Te consultamos si t…" at bounding box center [357, 211] width 650 height 255
click at [444, 224] on div "Hola, Esperamos que te encuentres muy bien. Te consultamos si tuviste oportunid…" at bounding box center [357, 216] width 566 height 147
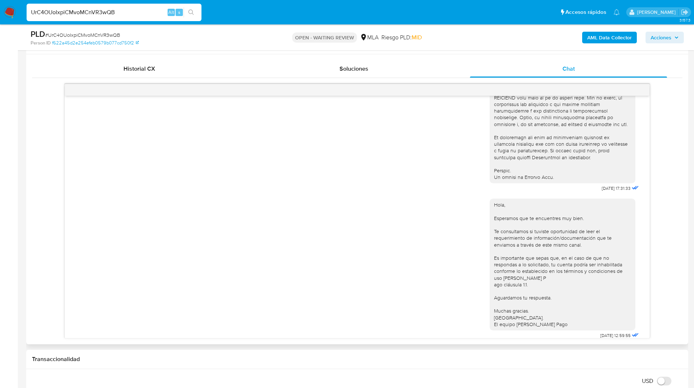
scroll to position [375, 0]
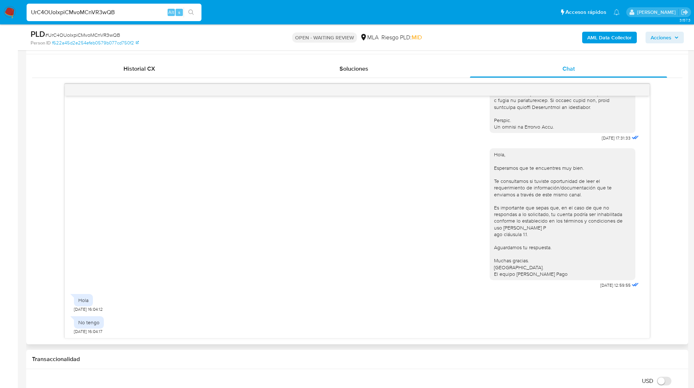
click at [433, 51] on div "Contactos" at bounding box center [357, 44] width 662 height 19
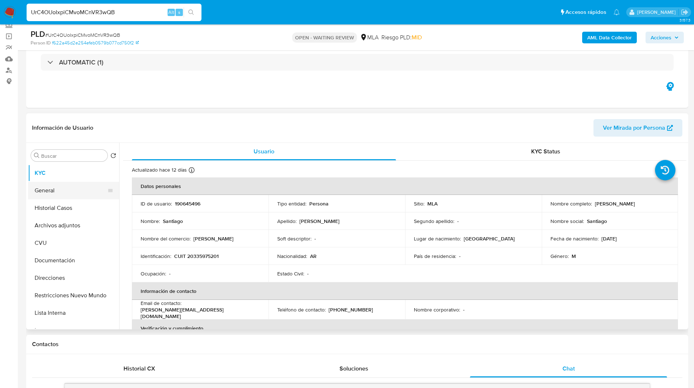
scroll to position [23, 0]
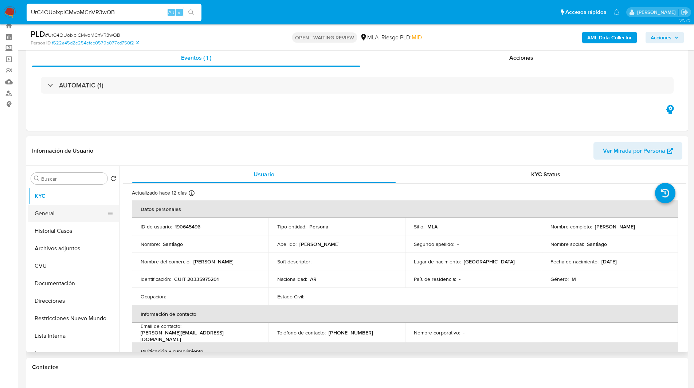
click at [57, 212] on button "General" at bounding box center [70, 213] width 85 height 17
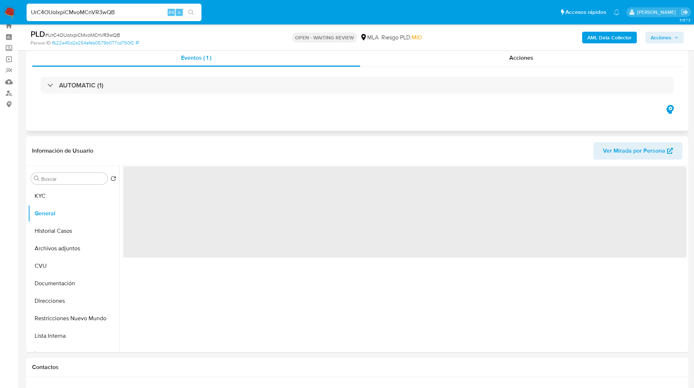
click at [201, 123] on div "Eventos ( 1 ) Acciones AUTOMATIC (1)" at bounding box center [357, 86] width 662 height 87
click at [184, 122] on div "Eventos ( 1 ) Acciones AUTOMATIC (1)" at bounding box center [357, 86] width 662 height 87
click at [138, 122] on div "Eventos ( 1 ) Acciones AUTOMATIC (1)" at bounding box center [357, 86] width 662 height 87
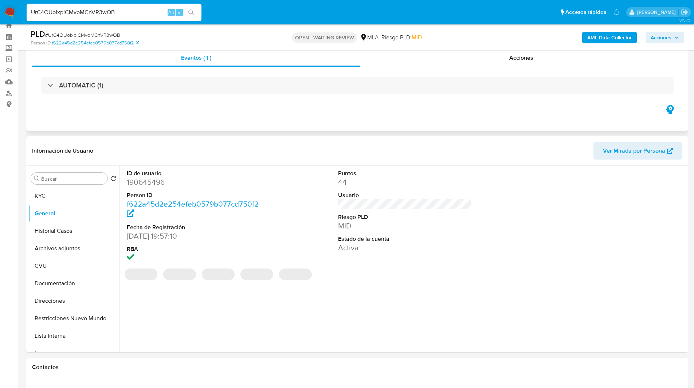
click at [271, 121] on div "Eventos ( 1 ) Acciones AUTOMATIC (1)" at bounding box center [357, 86] width 662 height 87
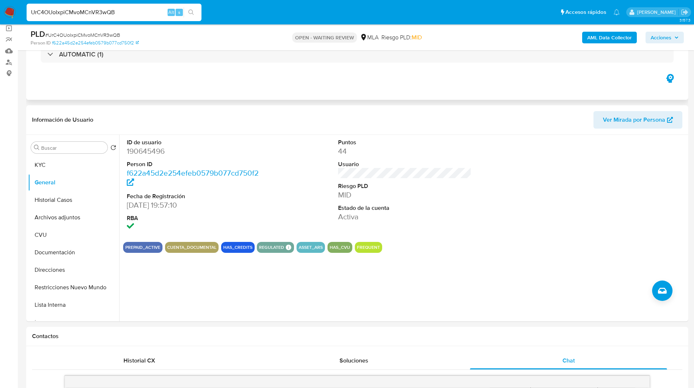
scroll to position [55, 0]
click at [231, 125] on header "Información de Usuario Ver Mirada por Persona" at bounding box center [357, 119] width 650 height 17
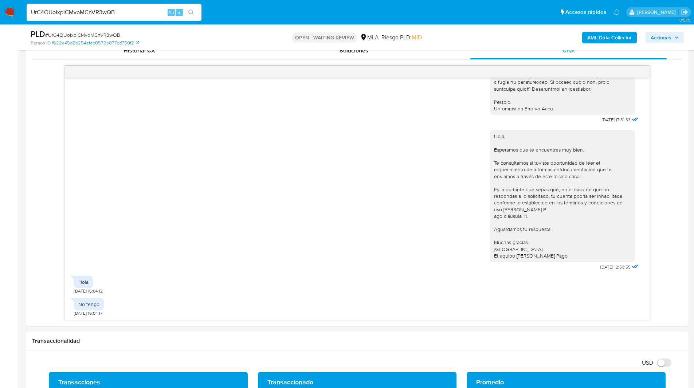
scroll to position [341, 0]
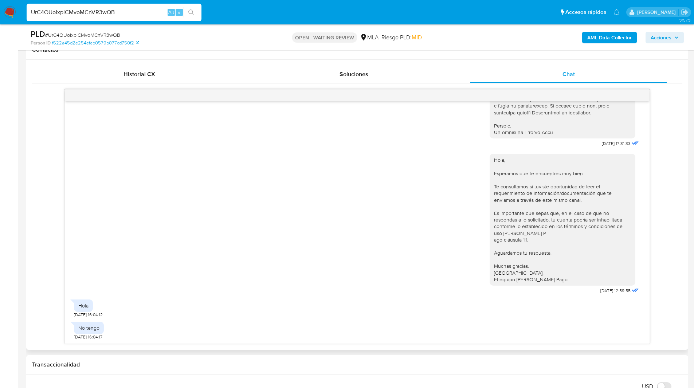
click at [39, 185] on div "[DATE] 17:31:33 Hola, Esperamos que te encuentres muy bien. Te consultamos si t…" at bounding box center [357, 216] width 650 height 255
click at [5, 211] on aside "Bandeja Tablero Screening Búsqueda en Listas Watchlist Herramientas Operaciones…" at bounding box center [9, 376] width 18 height 1435
click at [10, 229] on aside "Bandeja Tablero Screening Búsqueda en Listas Watchlist Herramientas Operaciones…" at bounding box center [9, 376] width 18 height 1435
click at [376, 12] on ul "Pausado Ver notificaciones UrC4OUoIxpiCMvoMCnVR3wQB Alt s Accesos rápidos Presi…" at bounding box center [323, 12] width 600 height 18
click at [245, 21] on nav "Pausado Ver notificaciones UrC4OUoIxpiCMvoMCnVR3wQB Alt s Accesos rápidos Presi…" at bounding box center [347, 12] width 694 height 24
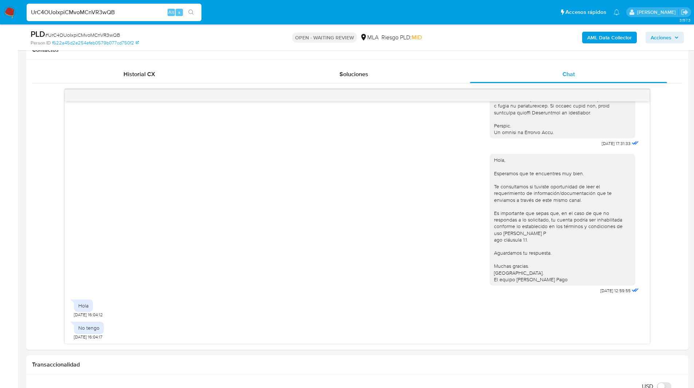
click at [247, 20] on ul "Pausado Ver notificaciones UrC4OUoIxpiCMvoMCnVR3wQB Alt s Accesos rápidos Presi…" at bounding box center [323, 12] width 600 height 18
click at [404, 10] on ul "Pausado Ver notificaciones UrC4OUoIxpiCMvoMCnVR3wQB Alt s Accesos rápidos Presi…" at bounding box center [323, 12] width 600 height 18
click at [288, 45] on div "OPEN - WAITING REVIEW MLA [PERSON_NAME] PLD: MID" at bounding box center [357, 37] width 216 height 17
click at [447, 34] on div "OPEN - WAITING REVIEW MLA [PERSON_NAME] PLD: MID" at bounding box center [357, 37] width 216 height 17
click at [289, 15] on ul "Pausado Ver notificaciones UrC4OUoIxpiCMvoMCnVR3wQB Alt s Accesos rápidos Presi…" at bounding box center [323, 12] width 600 height 18
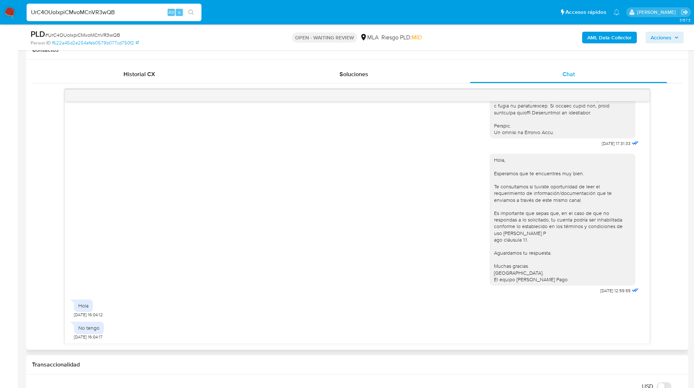
click at [42, 200] on div "[DATE] 17:31:33 Hola, Esperamos que te encuentres muy bien. Te consultamos si t…" at bounding box center [357, 216] width 650 height 255
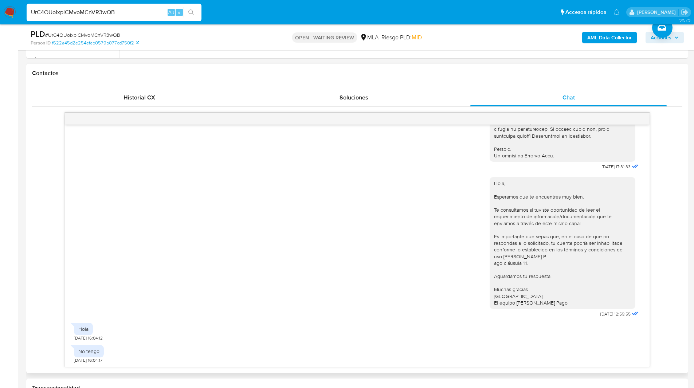
scroll to position [317, 0]
click at [42, 220] on div "[DATE] 17:31:33 Hola, Esperamos que te encuentres muy bien. Te consultamos si t…" at bounding box center [357, 240] width 650 height 255
drag, startPoint x: 610, startPoint y: 161, endPoint x: 587, endPoint y: 164, distance: 23.1
copy span "[DATE]"
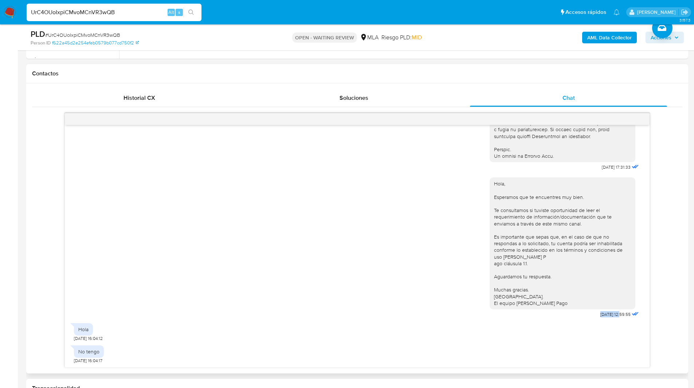
drag, startPoint x: 608, startPoint y: 313, endPoint x: 583, endPoint y: 314, distance: 24.4
click at [583, 314] on div "Hola, Esperamos que te encuentres muy bien. Te consultamos si tuviste oportunid…" at bounding box center [565, 245] width 151 height 147
copy span "[DATE]"
click at [472, 265] on div "Hola, Esperamos que te encuentres muy bien. Te consultamos si tuviste oportunid…" at bounding box center [357, 245] width 566 height 147
click at [416, 72] on h1 "Contactos" at bounding box center [357, 73] width 650 height 7
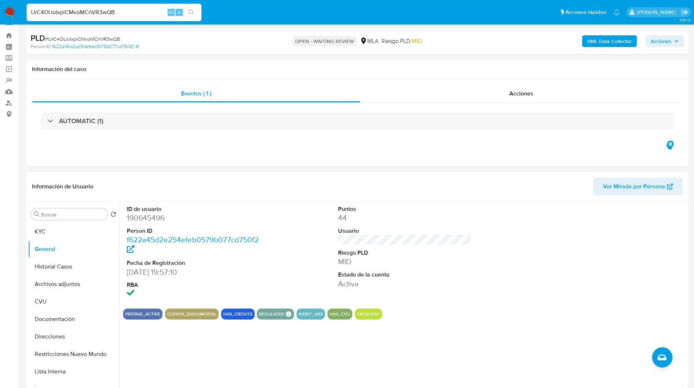
scroll to position [12, 0]
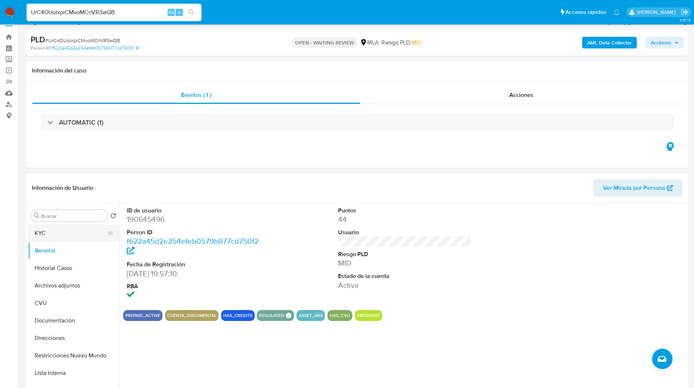
click at [58, 229] on button "KYC" at bounding box center [70, 232] width 85 height 17
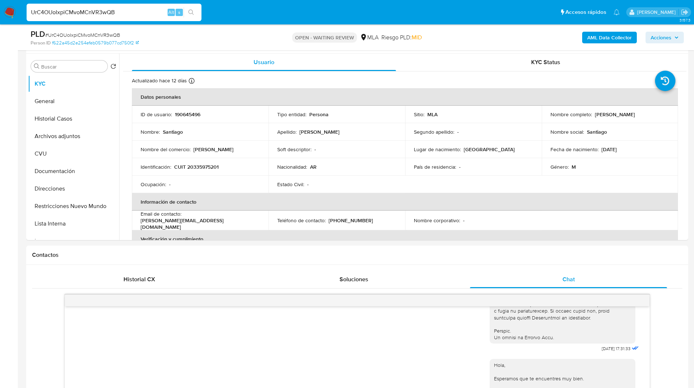
scroll to position [137, 0]
click at [268, 262] on div "Contactos" at bounding box center [357, 253] width 662 height 19
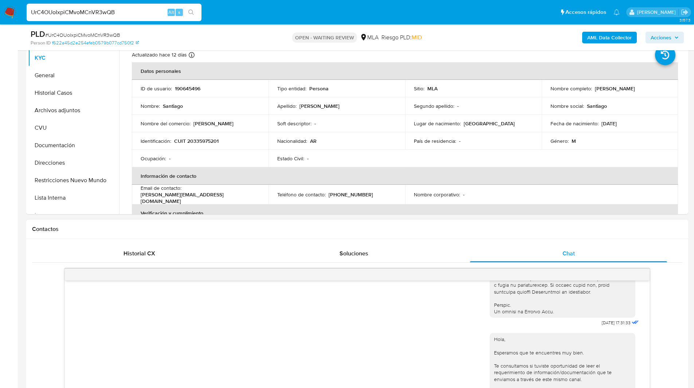
scroll to position [162, 0]
click at [216, 225] on h1 "Contactos" at bounding box center [357, 228] width 650 height 7
click at [221, 228] on h1 "Contactos" at bounding box center [357, 228] width 650 height 7
click at [233, 228] on h1 "Contactos" at bounding box center [357, 228] width 650 height 7
click at [74, 11] on input "UrC4OUoIxpiCMvoMCnVR3wQB" at bounding box center [114, 12] width 175 height 9
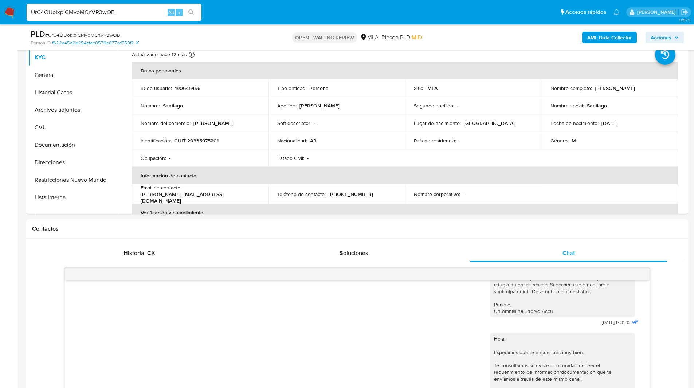
click at [74, 11] on input "UrC4OUoIxpiCMvoMCnVR3wQB" at bounding box center [114, 12] width 175 height 9
click at [5, 12] on img at bounding box center [10, 12] width 12 height 12
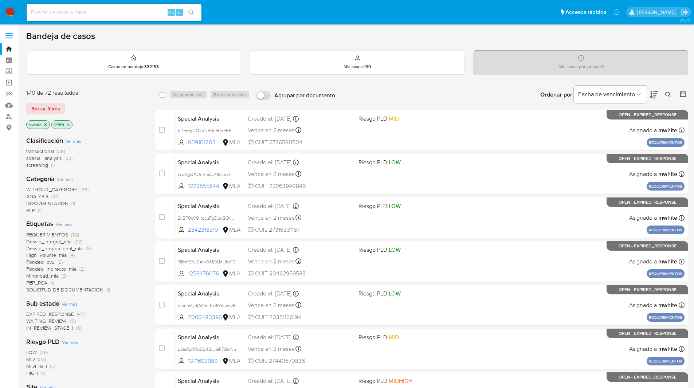
click at [666, 91] on button at bounding box center [669, 94] width 12 height 9
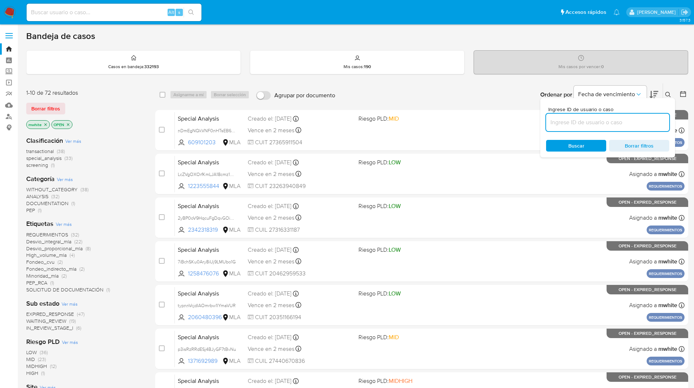
click at [575, 118] on input at bounding box center [607, 122] width 123 height 9
type input "UrC4OUoIxpiCMvoMCnVR3wQB"
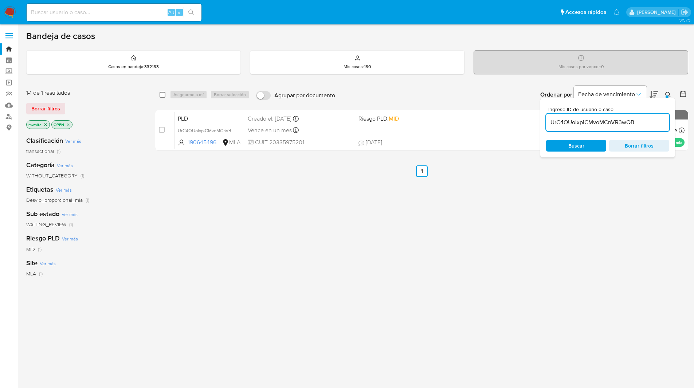
click at [164, 94] on input "checkbox" at bounding box center [163, 95] width 6 height 6
checkbox input "true"
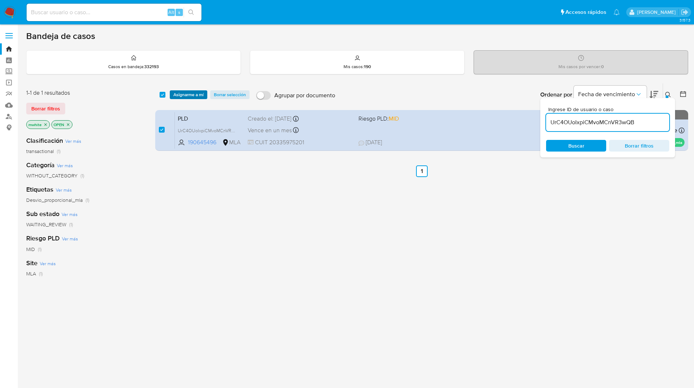
click at [179, 94] on span "Asignarme a mí" at bounding box center [188, 94] width 30 height 7
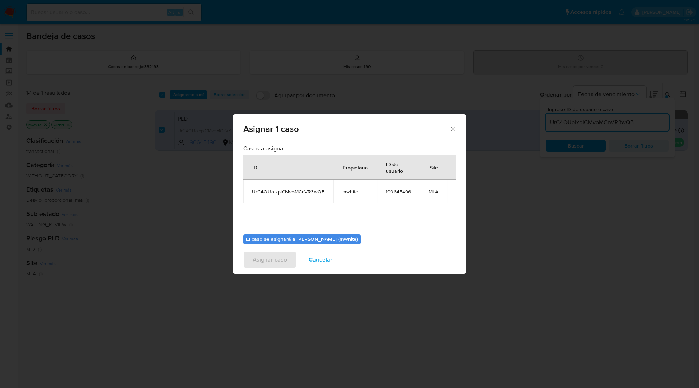
click at [350, 193] on span "mwhite" at bounding box center [355, 191] width 26 height 7
copy span "mwhite"
click at [351, 193] on span "mwhite" at bounding box center [355, 191] width 26 height 7
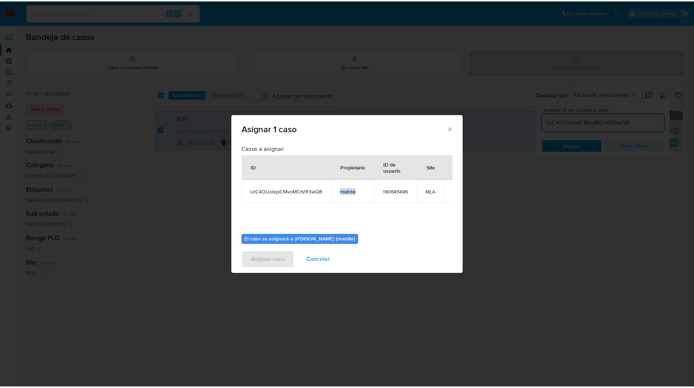
scroll to position [38, 0]
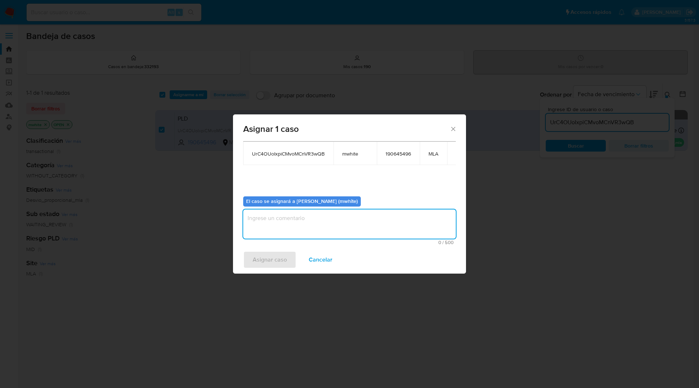
click at [326, 228] on textarea "assign-modal" at bounding box center [349, 223] width 213 height 29
paste textarea "mwhite"
type textarea "mwhite"
click at [266, 261] on span "Asignar caso" at bounding box center [270, 260] width 34 height 16
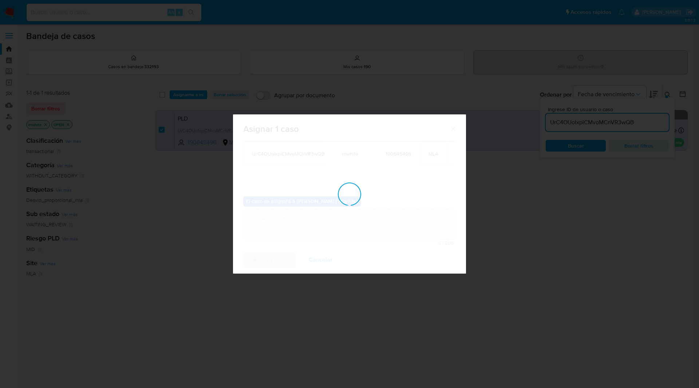
checkbox input "false"
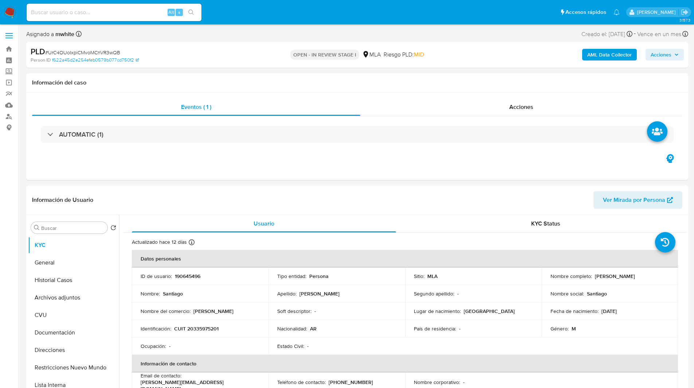
select select "10"
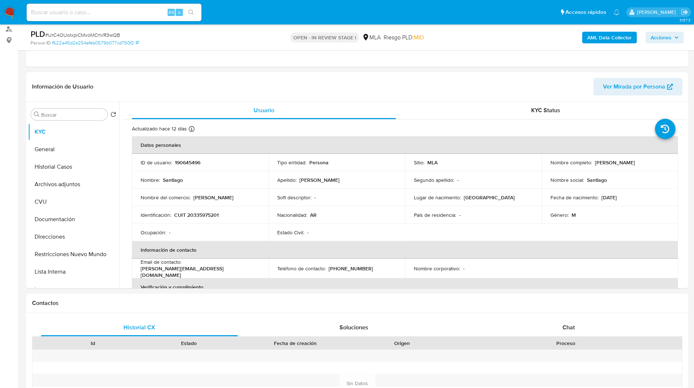
scroll to position [90, 0]
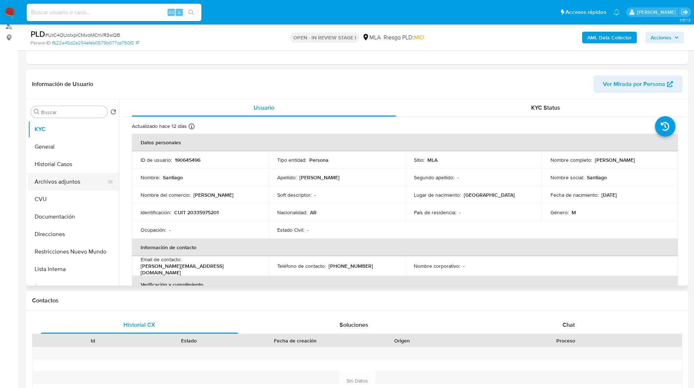
click at [65, 179] on button "Archivos adjuntos" at bounding box center [70, 181] width 85 height 17
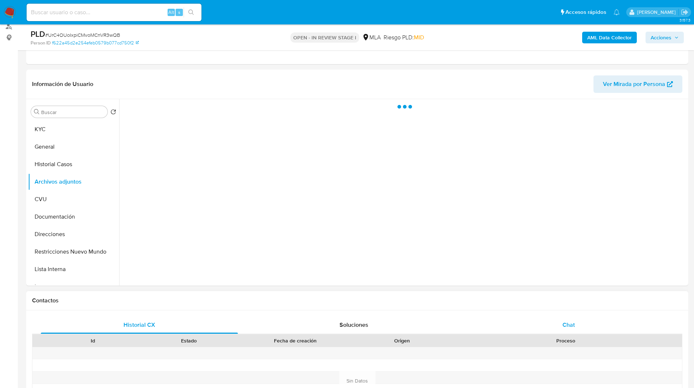
click at [538, 322] on div "Chat" at bounding box center [568, 324] width 197 height 17
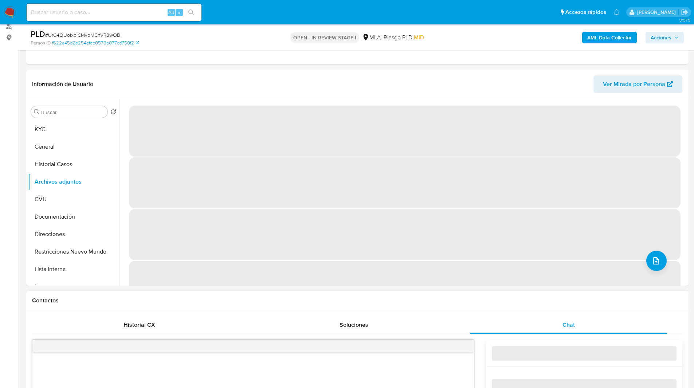
click at [486, 298] on h1 "Contactos" at bounding box center [357, 300] width 650 height 7
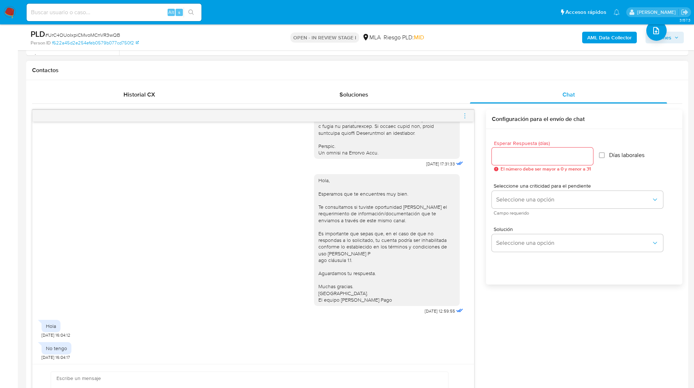
scroll to position [321, 0]
click at [71, 35] on span "# UrC4OUoIxpiCMvoMCnVR3wQB" at bounding box center [82, 34] width 75 height 7
copy span "UrC4OUoIxpiCMvoMCnVR3wQB"
click at [5, 11] on img at bounding box center [10, 12] width 12 height 12
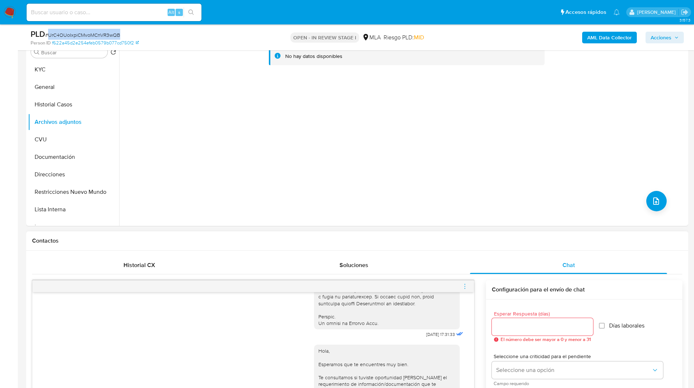
scroll to position [135, 0]
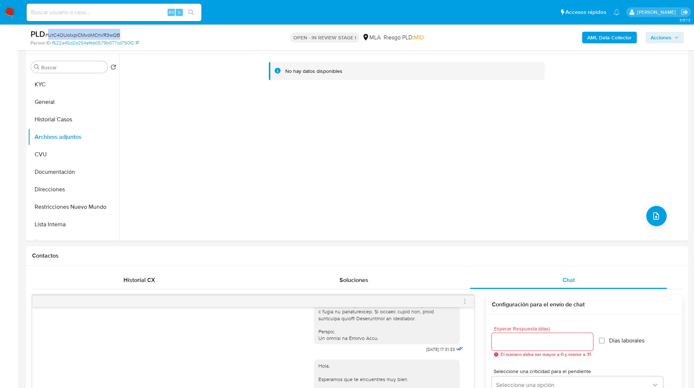
click at [602, 34] on b "AML Data Collector" at bounding box center [609, 38] width 44 height 12
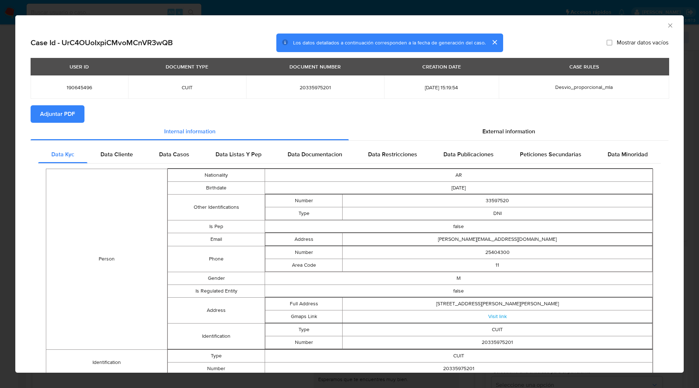
click at [668, 24] on icon "Cerrar ventana" at bounding box center [670, 25] width 4 height 4
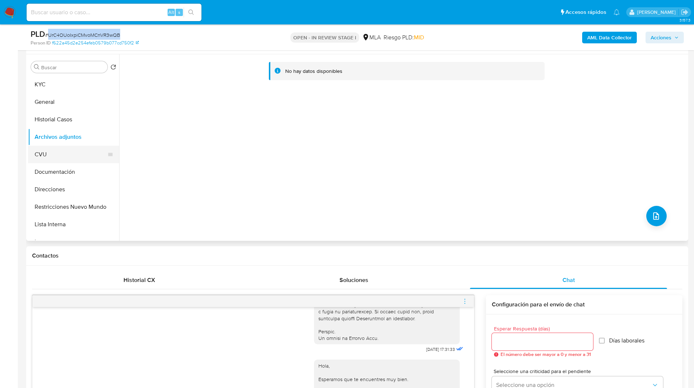
click at [99, 158] on button "CVU" at bounding box center [70, 154] width 85 height 17
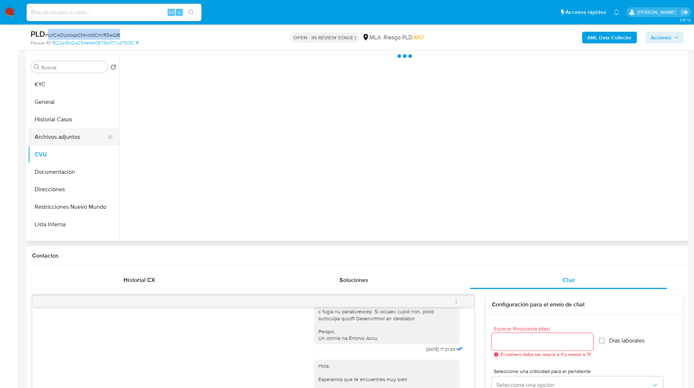
click at [79, 139] on button "Archivos adjuntos" at bounding box center [70, 136] width 85 height 17
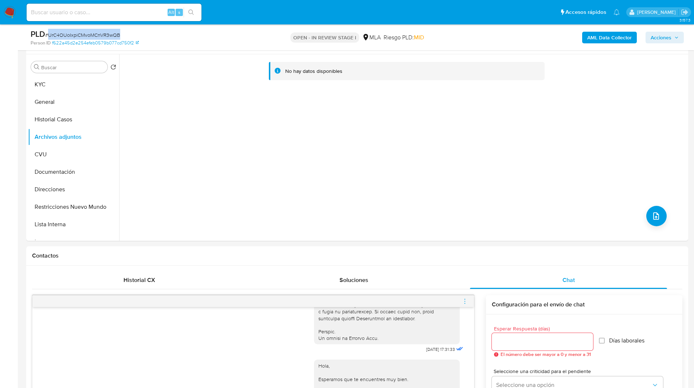
click at [600, 38] on b "AML Data Collector" at bounding box center [609, 38] width 44 height 12
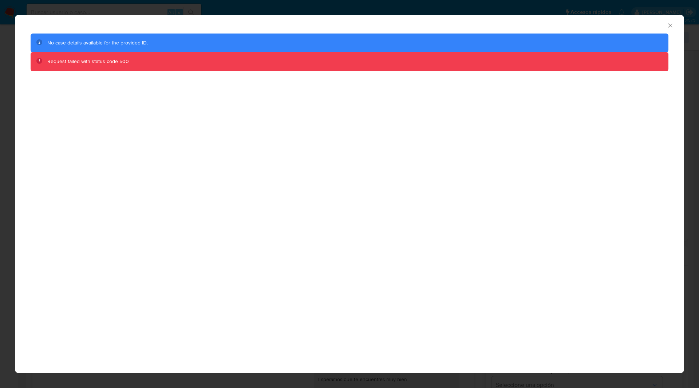
click at [673, 24] on icon "Cerrar ventana" at bounding box center [670, 25] width 7 height 7
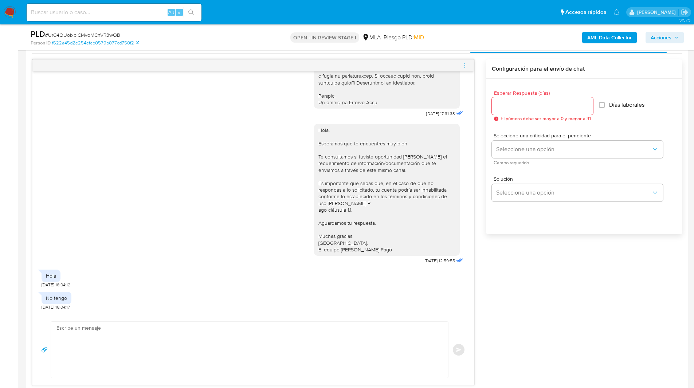
click at [231, 311] on div "18/08/2025 17:31:33 Hola, Esperamos que te encuentres muy bien. Te consultamos …" at bounding box center [252, 192] width 441 height 242
click at [189, 341] on textarea at bounding box center [247, 350] width 382 height 56
paste textarea "Hola, Muchas gracias por la respuesta. Analizamos tu caso y notamos que la info…"
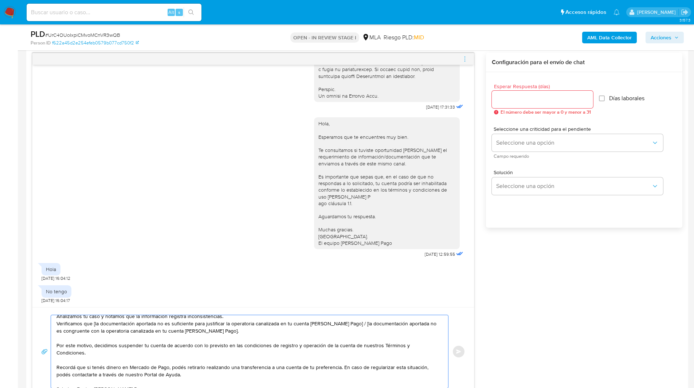
scroll to position [0, 0]
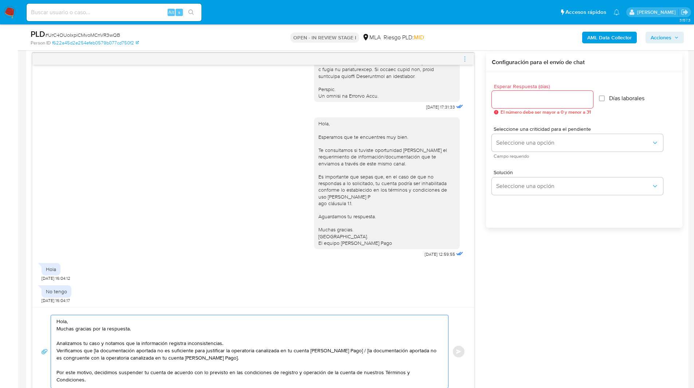
click at [96, 350] on textarea "Hola, Muchas gracias por la respuesta. Analizamos tu caso y notamos que la info…" at bounding box center [247, 351] width 382 height 73
click at [149, 344] on textarea "Hola, Muchas gracias por la respuesta. Analizamos tu caso y notamos que la info…" at bounding box center [247, 351] width 382 height 73
drag, startPoint x: 93, startPoint y: 351, endPoint x: 204, endPoint y: 350, distance: 110.4
click at [204, 350] on textarea "Hola, Muchas gracias por la respuesta. Analizamos tu caso y notamos que la info…" at bounding box center [247, 351] width 382 height 73
drag, startPoint x: 257, startPoint y: 357, endPoint x: 340, endPoint y: 349, distance: 83.1
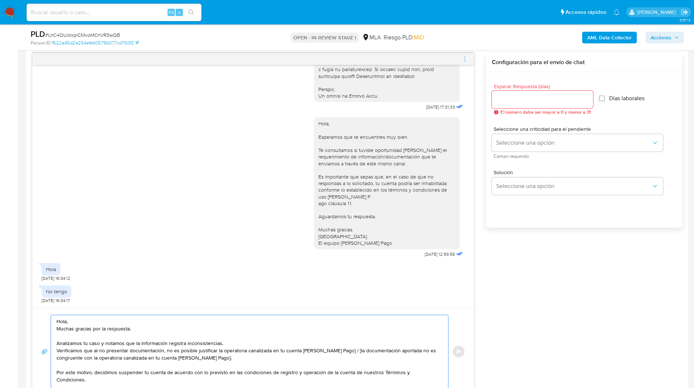
click at [340, 349] on textarea "Hola, Muchas gracias por la respuesta. Analizamos tu caso y notamos que la info…" at bounding box center [247, 351] width 382 height 73
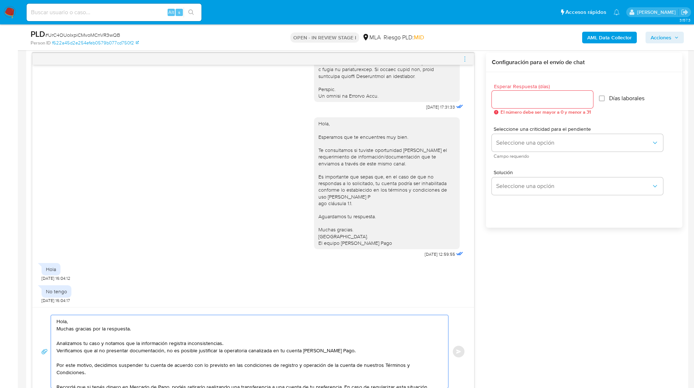
type textarea "Hola, Muchas gracias por la respuesta. Analizamos tu caso y notamos que la info…"
click at [516, 96] on input "Esperar Respuesta (días)" at bounding box center [542, 99] width 101 height 9
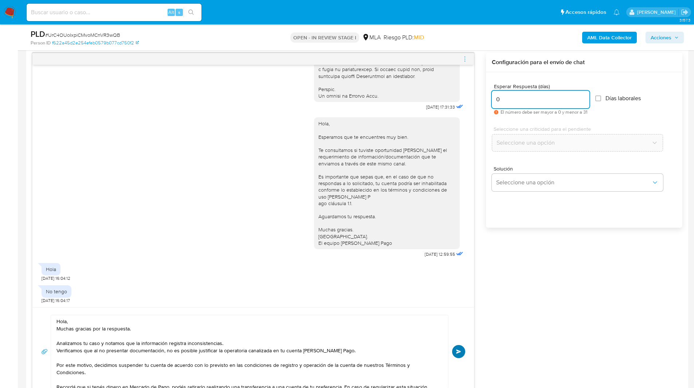
type input "0"
click at [457, 353] on span "Enviar" at bounding box center [458, 351] width 5 height 4
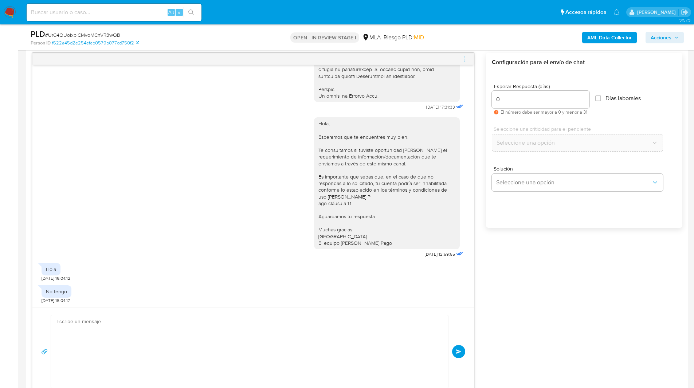
scroll to position [522, 0]
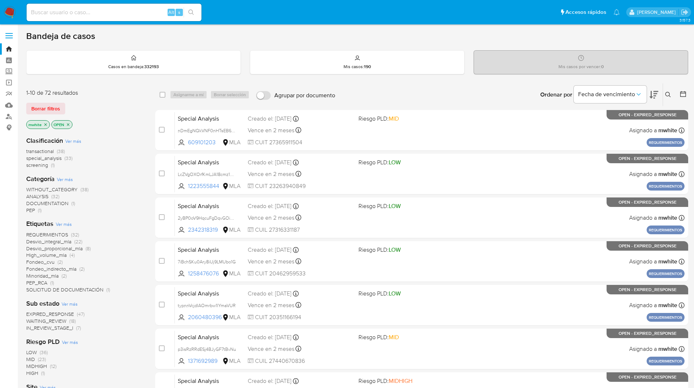
click at [667, 95] on icon at bounding box center [668, 95] width 6 height 6
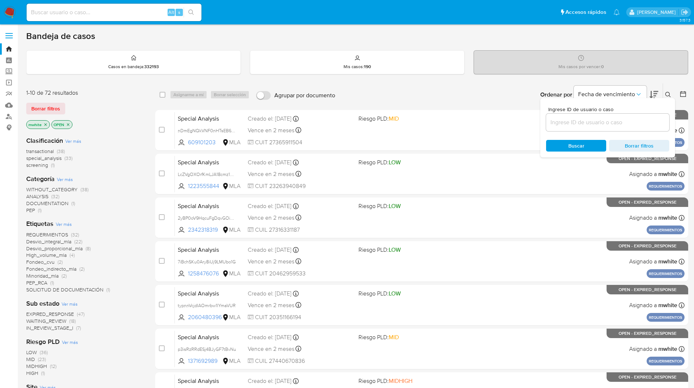
click at [579, 122] on input at bounding box center [607, 122] width 123 height 9
type input "UrC4OUoIxpiCMvoMCnVR3wQB"
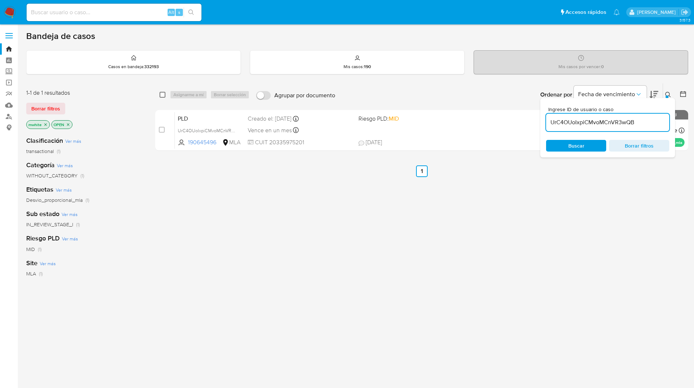
click at [162, 94] on input "checkbox" at bounding box center [163, 95] width 6 height 6
checkbox input "true"
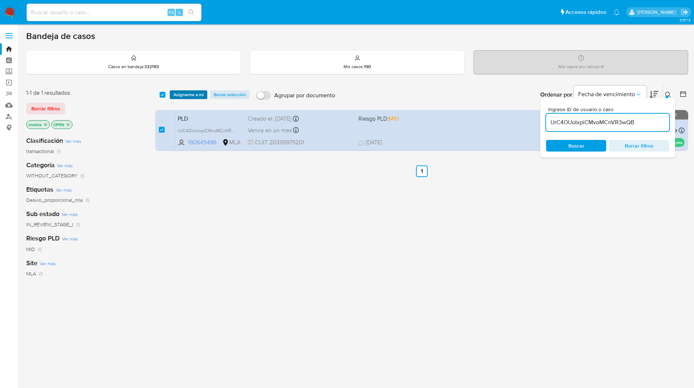
click at [175, 93] on span "Asignarme a mí" at bounding box center [188, 94] width 30 height 7
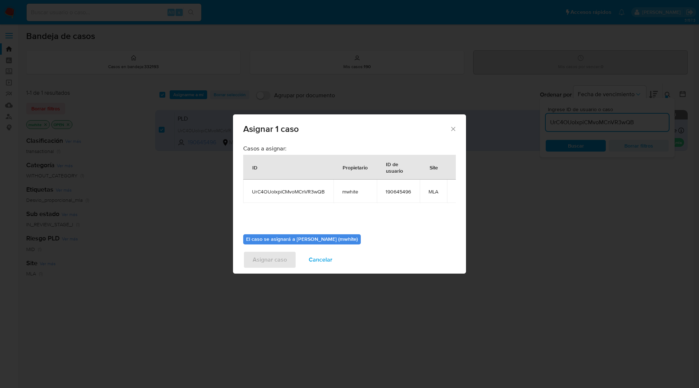
click at [358, 192] on span "mwhite" at bounding box center [355, 191] width 26 height 7
click at [353, 193] on span "mwhite" at bounding box center [355, 191] width 26 height 7
copy span "mwhite"
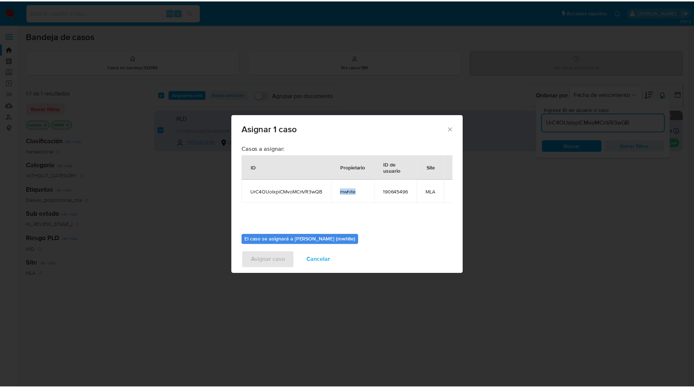
scroll to position [38, 0]
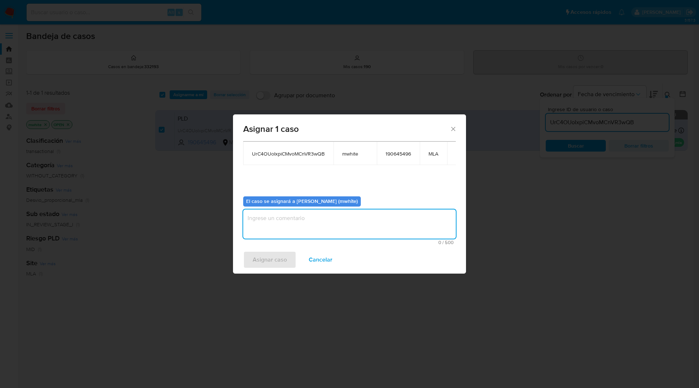
click at [311, 224] on textarea "assign-modal" at bounding box center [349, 223] width 213 height 29
paste textarea "mwhite"
click at [353, 156] on span "mwhite" at bounding box center [355, 153] width 26 height 7
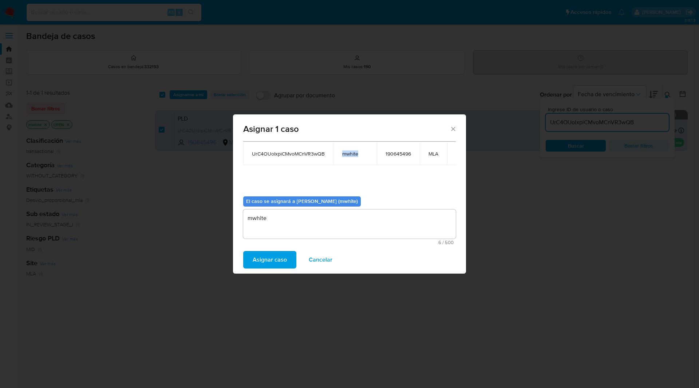
click at [353, 156] on span "mwhite" at bounding box center [355, 153] width 26 height 7
copy span "mwhite"
click at [344, 170] on div "Casos a asignar: ID Propietario ID de usuario Site UrC4OUoIxpiCMvoMCnVR3wQB mwh…" at bounding box center [349, 149] width 213 height 84
click at [353, 155] on span "mwhite" at bounding box center [355, 153] width 26 height 7
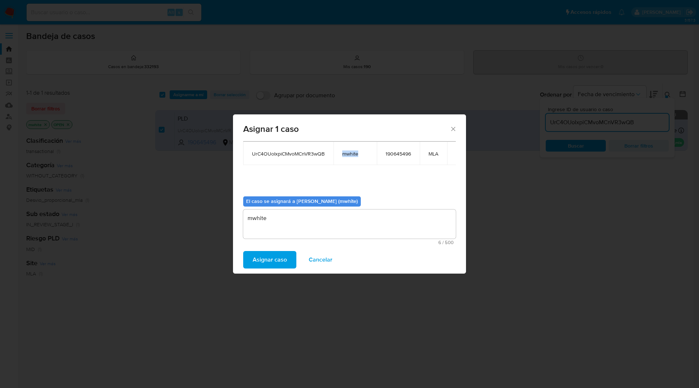
copy span "mwhite"
click at [348, 155] on span "mwhite" at bounding box center [355, 153] width 26 height 7
click at [349, 153] on span "mwhite" at bounding box center [355, 153] width 26 height 7
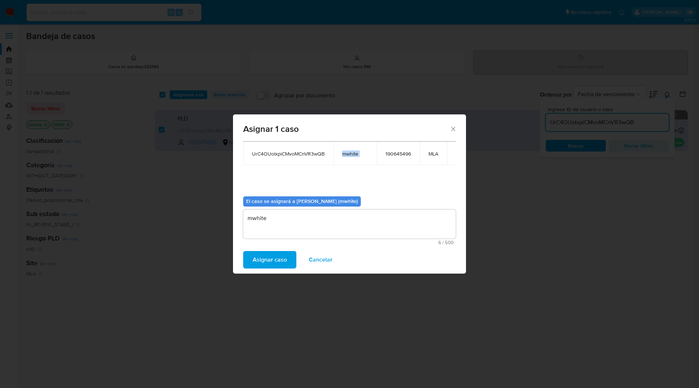
click at [349, 153] on span "mwhite" at bounding box center [355, 153] width 26 height 7
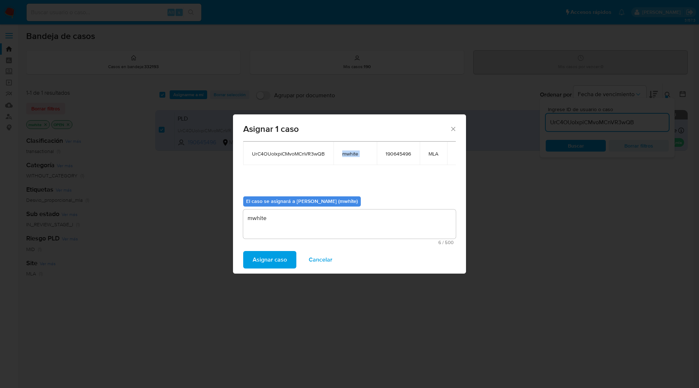
click at [349, 153] on span "mwhite" at bounding box center [355, 153] width 26 height 7
click at [351, 156] on span "mwhite" at bounding box center [355, 153] width 26 height 7
click at [351, 181] on div "Casos a asignar: ID Propietario ID de usuario Site UrC4OUoIxpiCMvoMCnVR3wQB mwh…" at bounding box center [349, 149] width 213 height 84
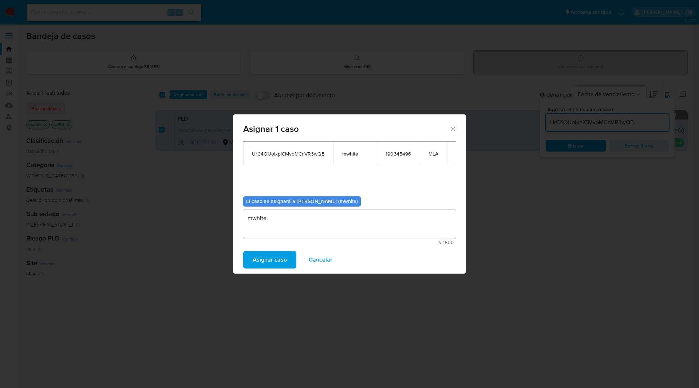
click at [343, 217] on textarea "mwhite" at bounding box center [349, 223] width 213 height 29
paste textarea "mwhite"
type textarea "mwhite"
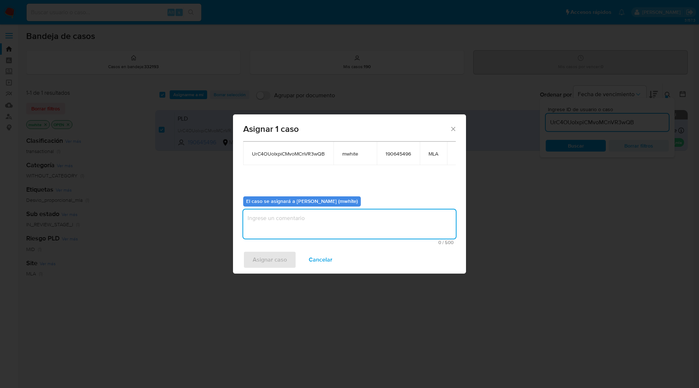
click at [256, 216] on textarea "assign-modal" at bounding box center [349, 223] width 213 height 29
paste textarea "mwhite"
click at [256, 220] on textarea "mwhite" at bounding box center [349, 223] width 213 height 29
click at [256, 217] on textarea "mwhite" at bounding box center [349, 223] width 213 height 29
click at [259, 217] on textarea "mwhite" at bounding box center [349, 223] width 213 height 29
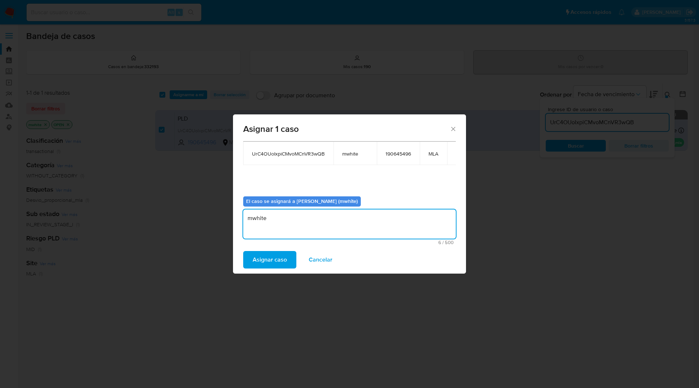
click at [308, 217] on textarea "mwhite" at bounding box center [349, 223] width 213 height 29
paste textarea "mwhite"
type textarea "mwhite"
paste textarea "mwhite"
click at [323, 225] on textarea "mwhite" at bounding box center [349, 223] width 213 height 29
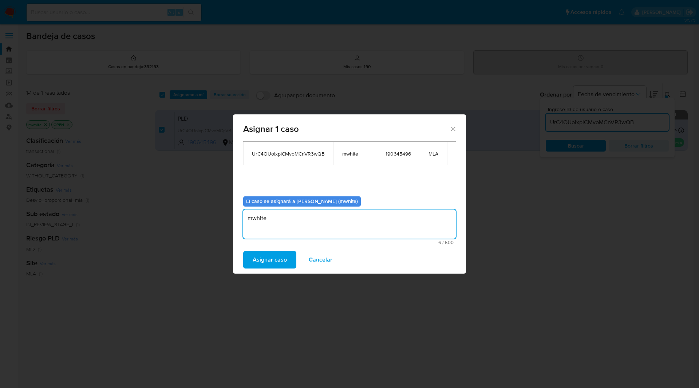
paste textarea "mwhite"
drag, startPoint x: 257, startPoint y: 221, endPoint x: 208, endPoint y: 230, distance: 50.0
click at [208, 230] on div "Asignar 1 caso Casos a asignar: ID Propietario ID de usuario Site UrC4OUoIxpiCM…" at bounding box center [349, 194] width 699 height 388
paste textarea "assign-modal"
type textarea "mwhite"
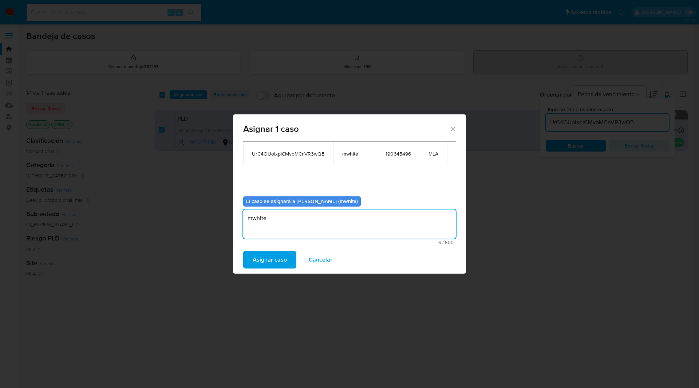
click at [310, 215] on textarea "mwhite" at bounding box center [349, 223] width 213 height 29
click at [275, 174] on div "Casos a asignar: ID Propietario ID de usuario Site UrC4OUoIxpiCMvoMCnVR3wQB mwh…" at bounding box center [349, 149] width 213 height 84
click at [253, 262] on span "Asignar caso" at bounding box center [270, 260] width 34 height 16
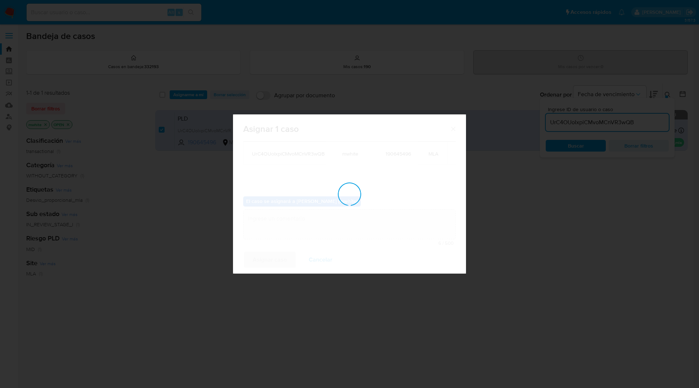
checkbox input "false"
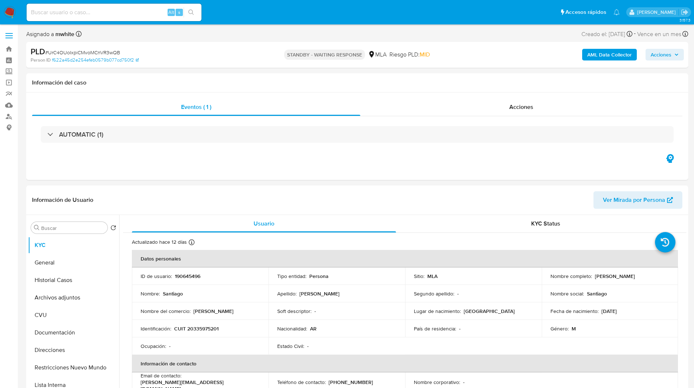
select select "10"
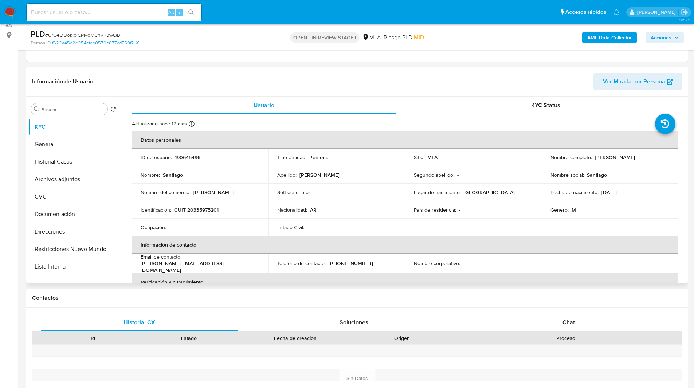
scroll to position [93, 0]
click at [592, 329] on div "Chat" at bounding box center [568, 321] width 197 height 17
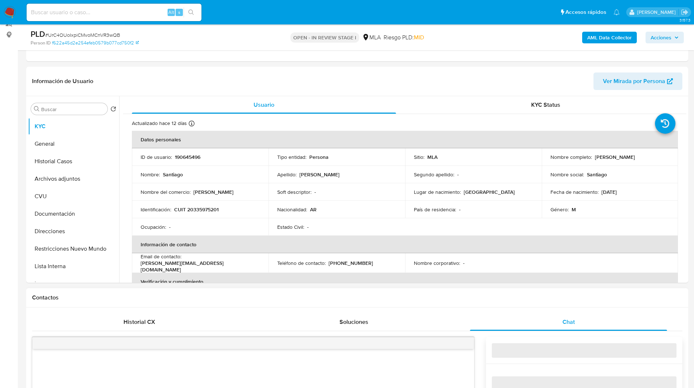
click at [511, 301] on div "Contactos" at bounding box center [357, 297] width 662 height 19
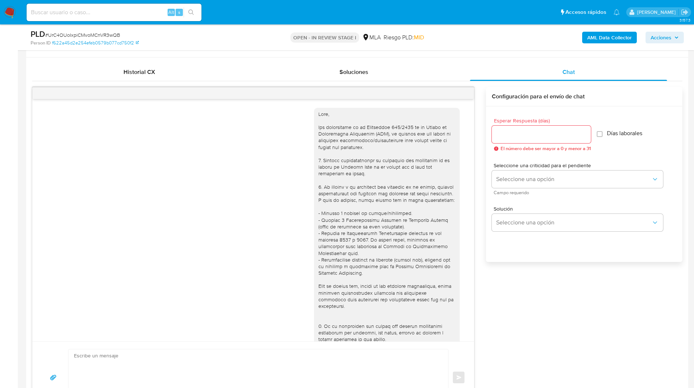
scroll to position [354, 0]
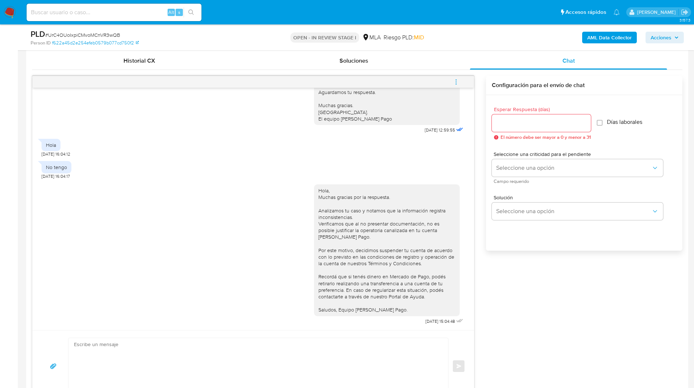
click at [453, 79] on icon "menu-action" at bounding box center [456, 82] width 7 height 7
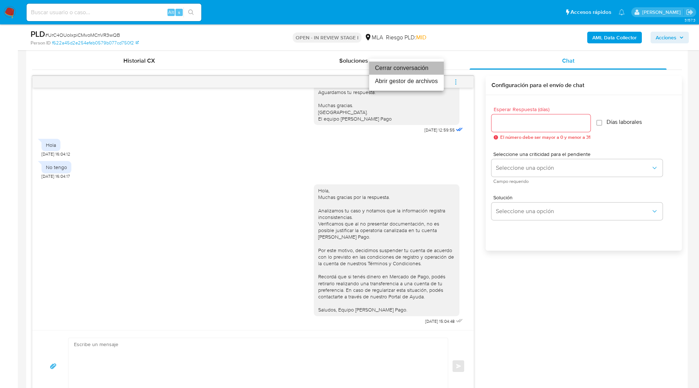
click at [410, 66] on li "Cerrar conversación" at bounding box center [406, 68] width 75 height 13
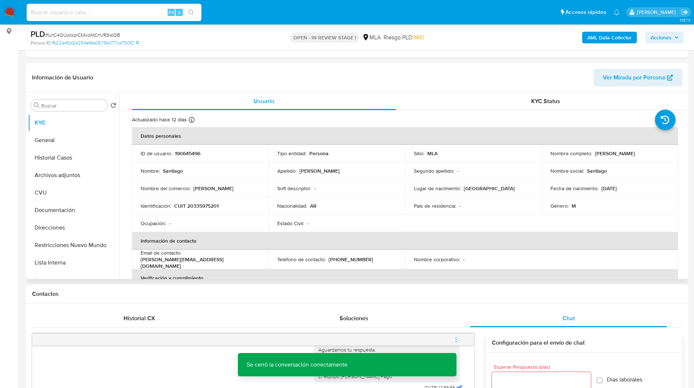
scroll to position [92, 0]
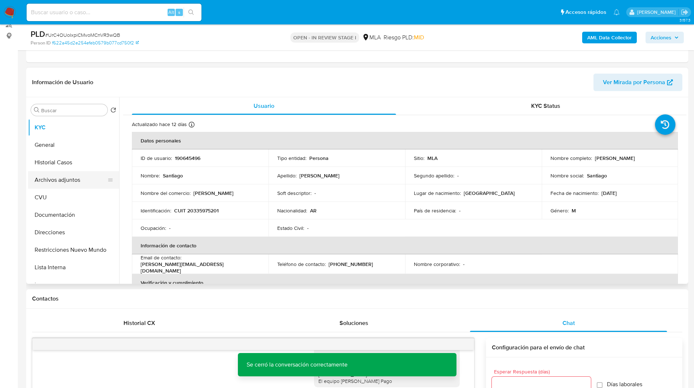
click at [97, 174] on button "Archivos adjuntos" at bounding box center [70, 179] width 85 height 17
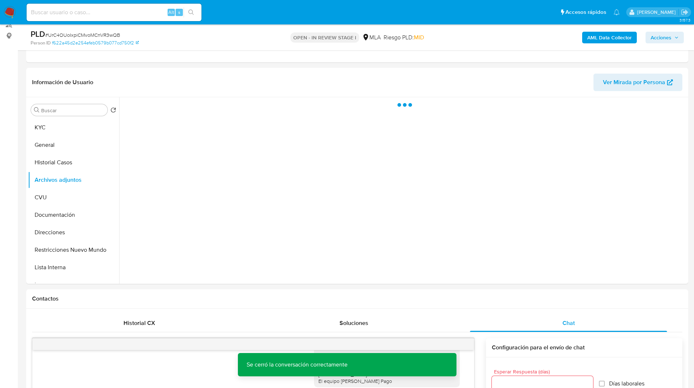
click at [602, 41] on b "AML Data Collector" at bounding box center [609, 38] width 44 height 12
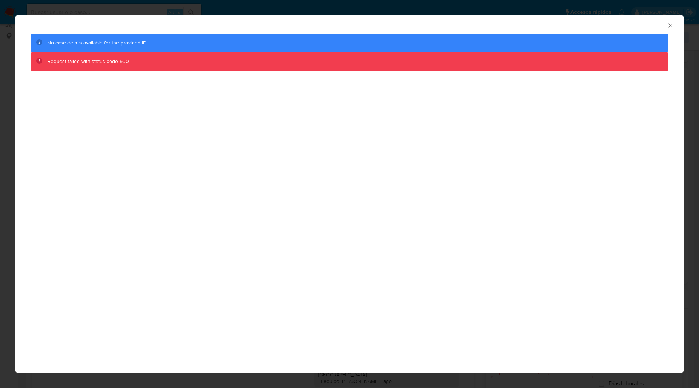
click at [667, 24] on icon "Cerrar ventana" at bounding box center [670, 25] width 7 height 7
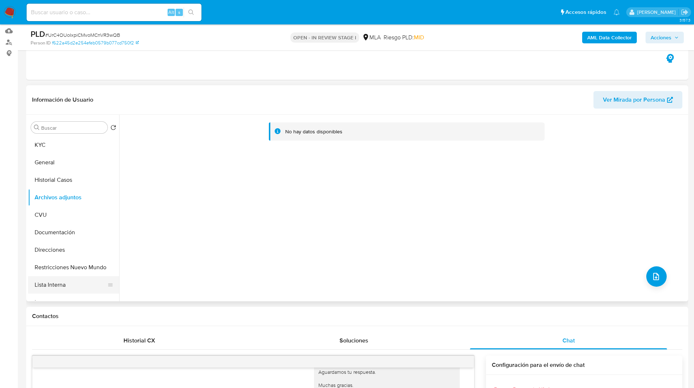
scroll to position [74, 0]
click at [47, 227] on button "Documentación" at bounding box center [70, 232] width 85 height 17
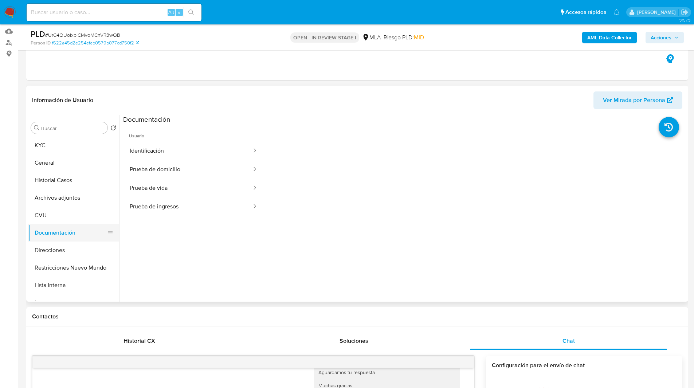
click at [55, 228] on button "Documentación" at bounding box center [70, 232] width 85 height 17
click at [68, 233] on button "Documentación" at bounding box center [70, 232] width 85 height 17
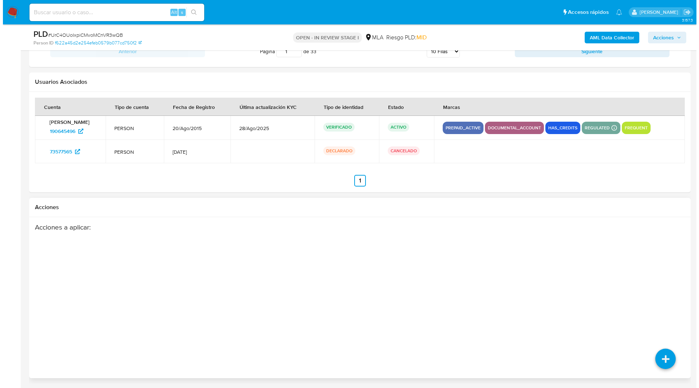
scroll to position [1304, 0]
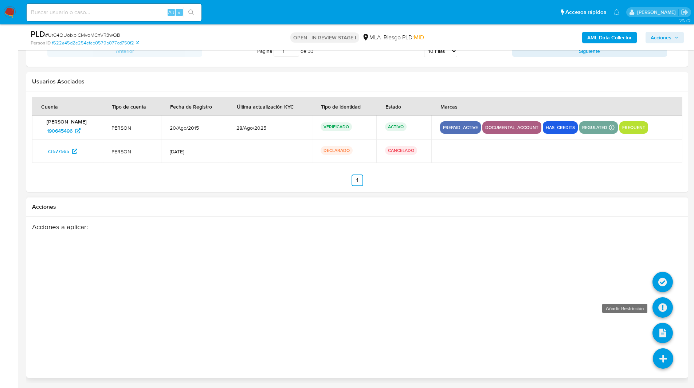
click at [659, 313] on icon at bounding box center [662, 307] width 20 height 20
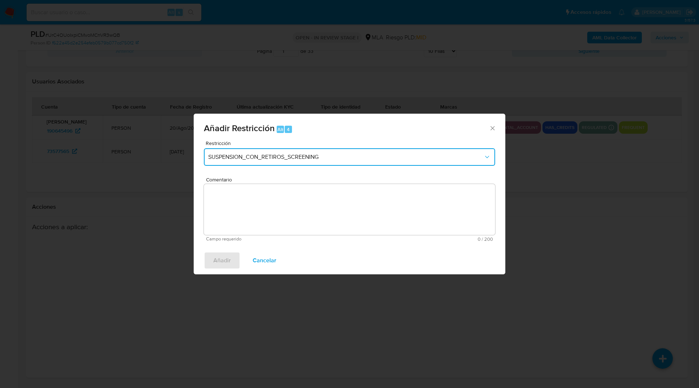
click at [274, 159] on span "SUSPENSION_CON_RETIROS_SCREENING" at bounding box center [345, 156] width 275 height 7
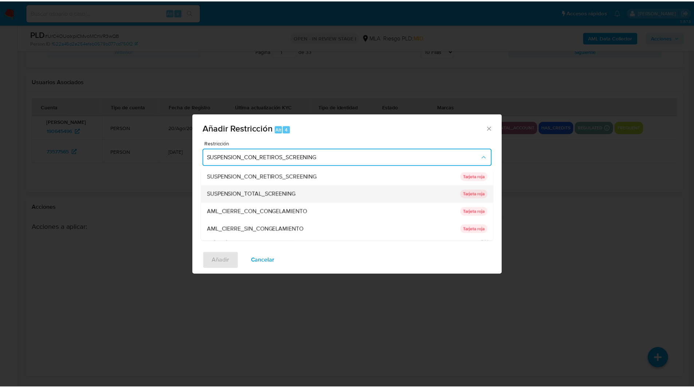
scroll to position [154, 0]
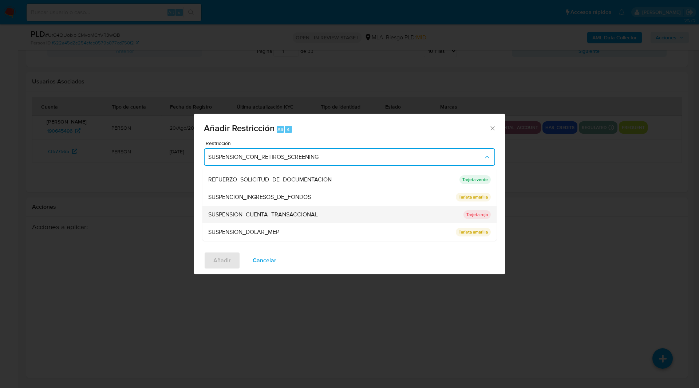
click at [253, 208] on div "SUSPENSION_CUENTA_TRANSACCIONAL" at bounding box center [333, 214] width 251 height 17
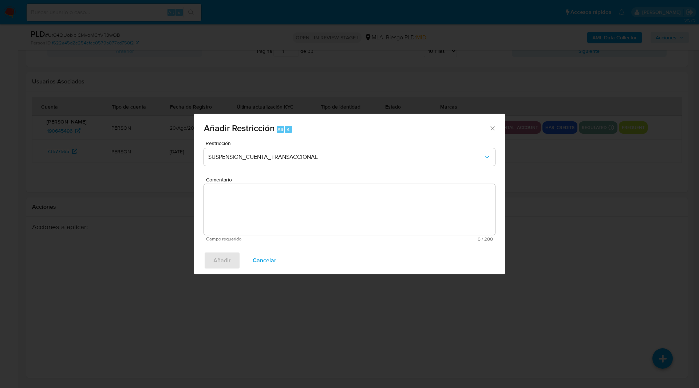
click at [285, 227] on textarea "Comentario" at bounding box center [349, 209] width 291 height 51
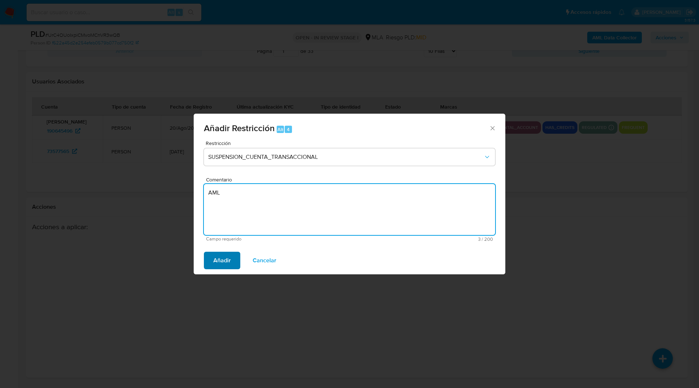
type textarea "AML"
click at [223, 265] on span "Añadir" at bounding box center [221, 260] width 17 height 16
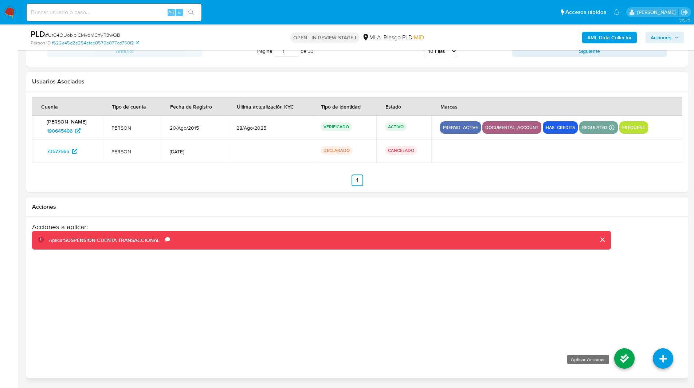
click at [626, 365] on icon at bounding box center [624, 358] width 20 height 20
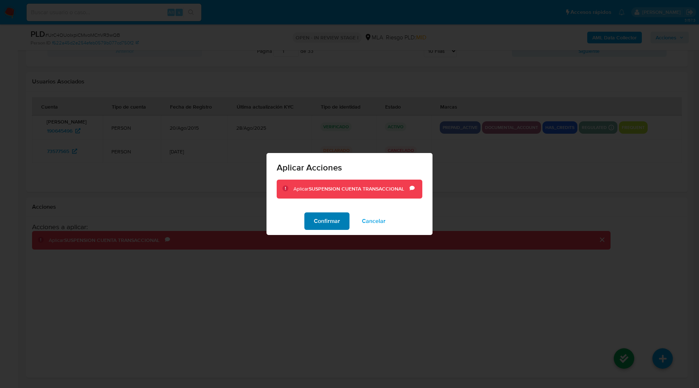
click at [327, 217] on span "Confirmar" at bounding box center [327, 221] width 26 height 16
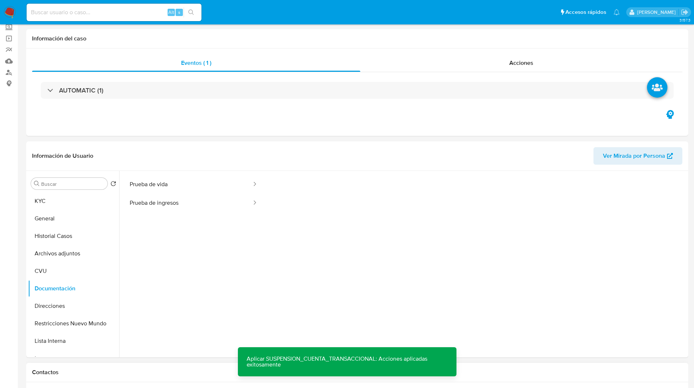
scroll to position [0, 0]
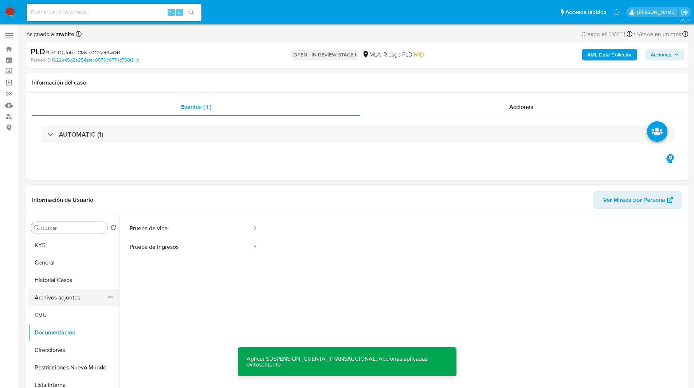
click at [57, 295] on button "Archivos adjuntos" at bounding box center [70, 297] width 85 height 17
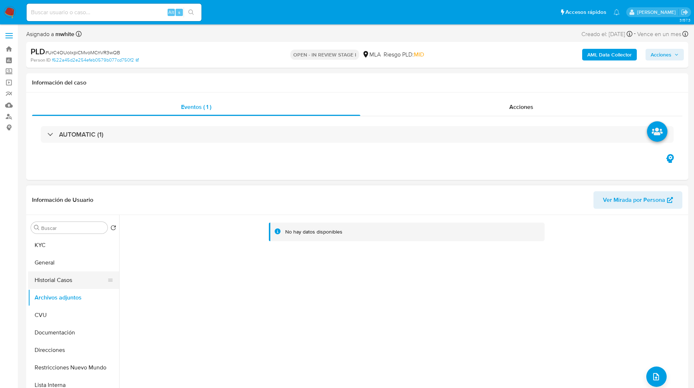
click at [63, 285] on button "Historial Casos" at bounding box center [70, 279] width 85 height 17
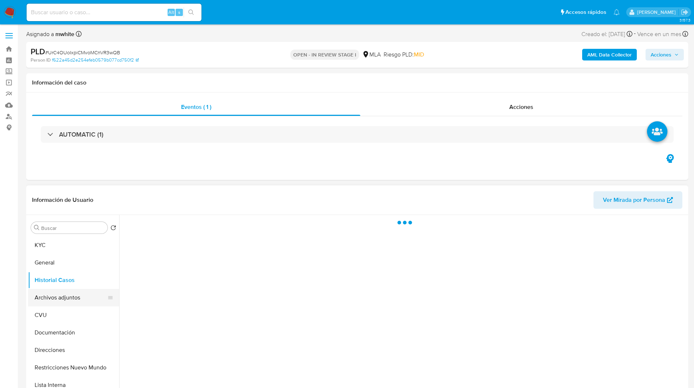
click at [71, 293] on button "Archivos adjuntos" at bounding box center [70, 297] width 85 height 17
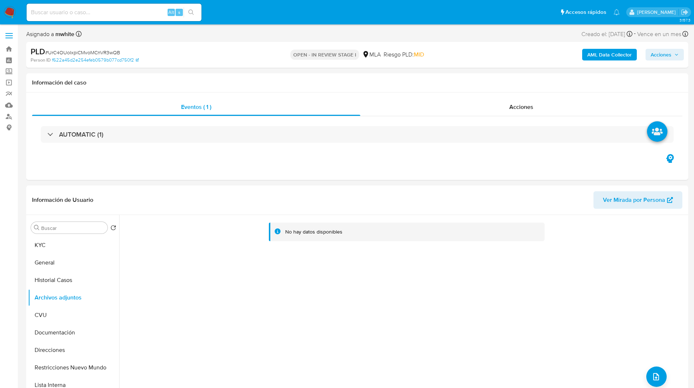
click at [601, 60] on b "AML Data Collector" at bounding box center [609, 55] width 44 height 12
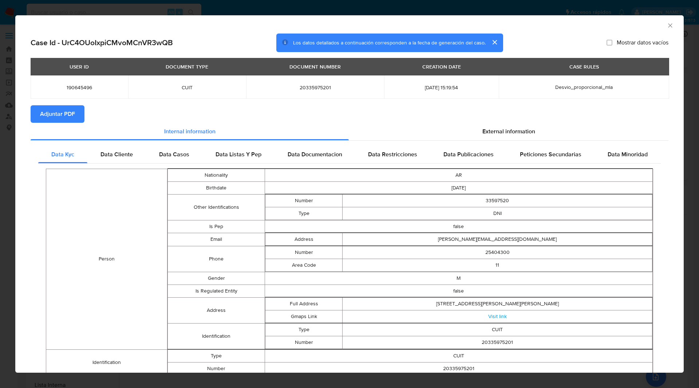
click at [57, 121] on span "Adjuntar PDF" at bounding box center [57, 114] width 35 height 16
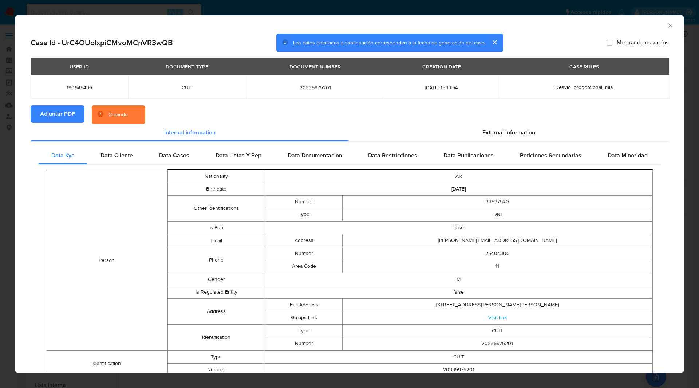
click at [558, 54] on section "Case Id - UrC4OUoIxpiCMvoMCnVR3wQB Los datos detallados a continuación correspo…" at bounding box center [350, 293] width 638 height 519
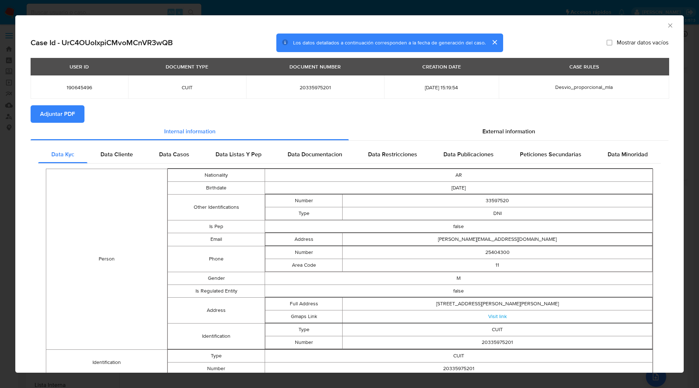
click at [667, 25] on icon "Cerrar ventana" at bounding box center [670, 25] width 7 height 7
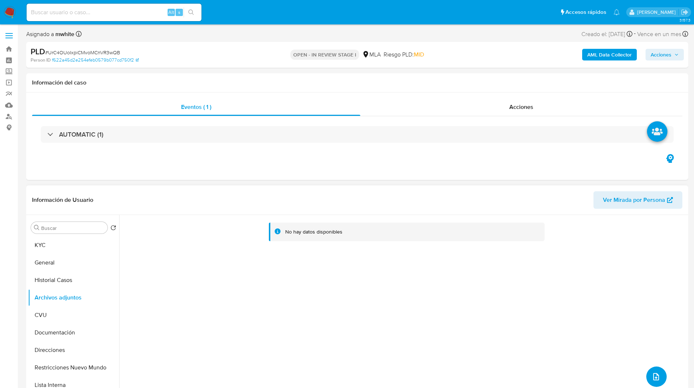
click at [653, 379] on icon "upload-file" at bounding box center [656, 376] width 9 height 9
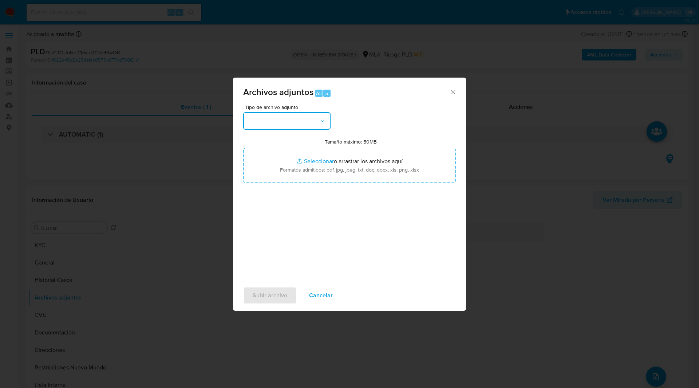
click at [290, 120] on button "button" at bounding box center [286, 120] width 87 height 17
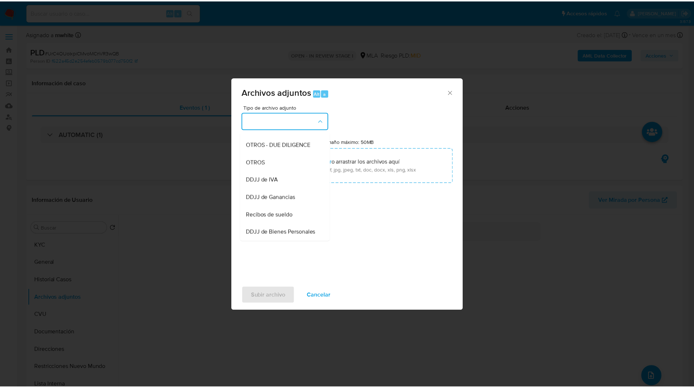
scroll to position [119, 0]
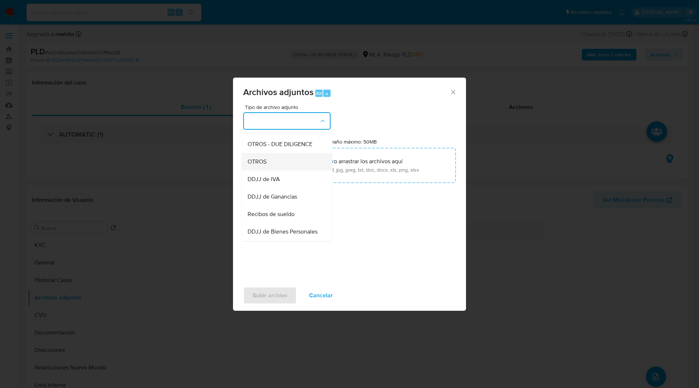
click at [265, 165] on span "OTROS" at bounding box center [257, 161] width 19 height 7
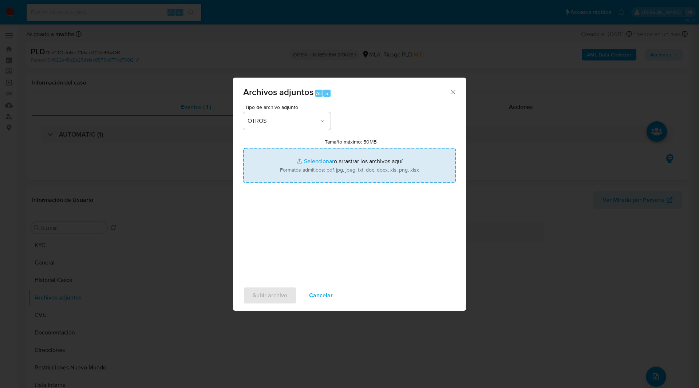
type input "C:\fakepath\Movimientos-190645496.xlsx"
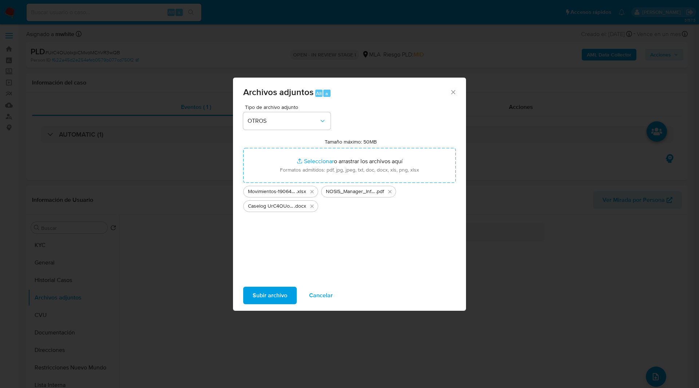
click at [267, 288] on span "Subir archivo" at bounding box center [270, 295] width 35 height 16
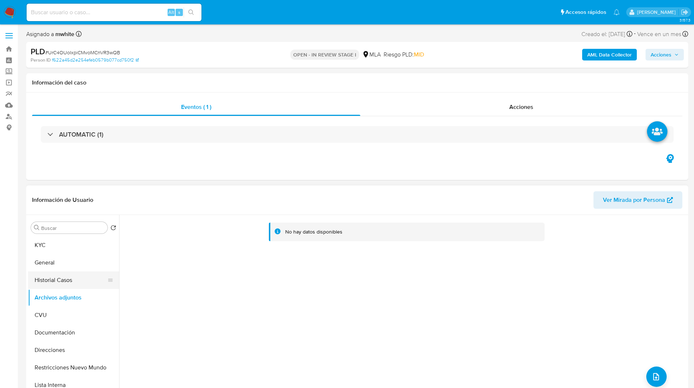
click at [56, 278] on button "Historial Casos" at bounding box center [70, 279] width 85 height 17
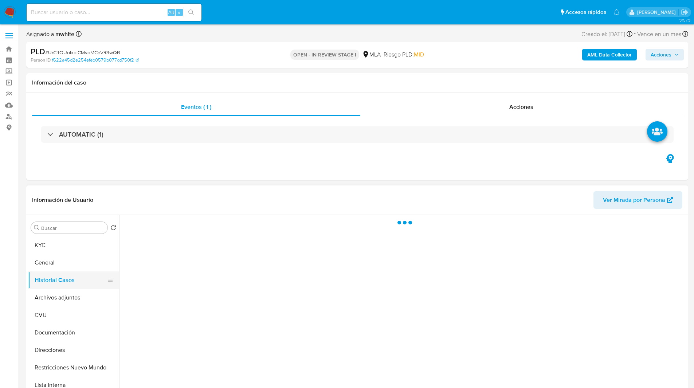
click at [67, 288] on button "Historial Casos" at bounding box center [70, 279] width 85 height 17
click at [78, 293] on button "Archivos adjuntos" at bounding box center [70, 297] width 85 height 17
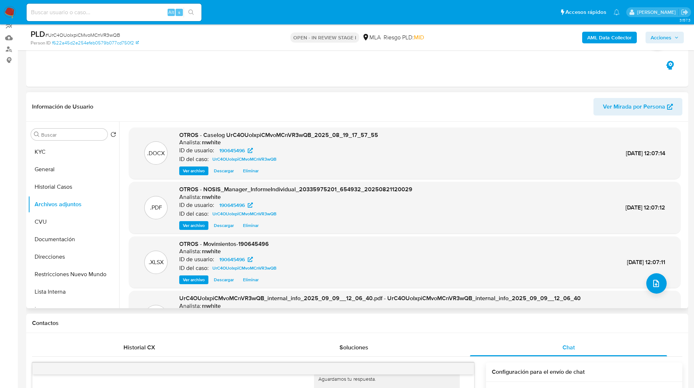
scroll to position [0, 0]
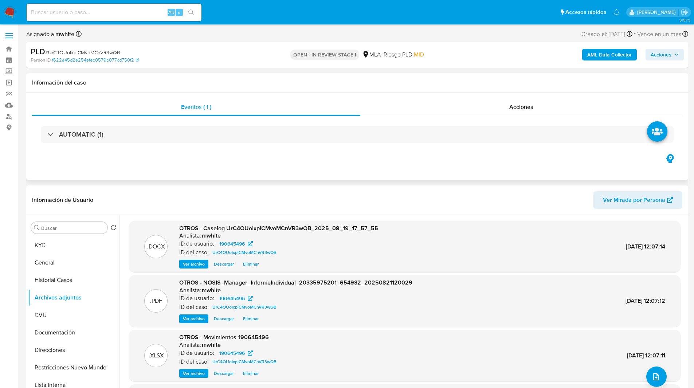
click at [197, 163] on div "Eventos ( 1 ) Acciones AUTOMATIC (1)" at bounding box center [357, 136] width 662 height 87
click at [668, 59] on span "Acciones" at bounding box center [660, 55] width 21 height 12
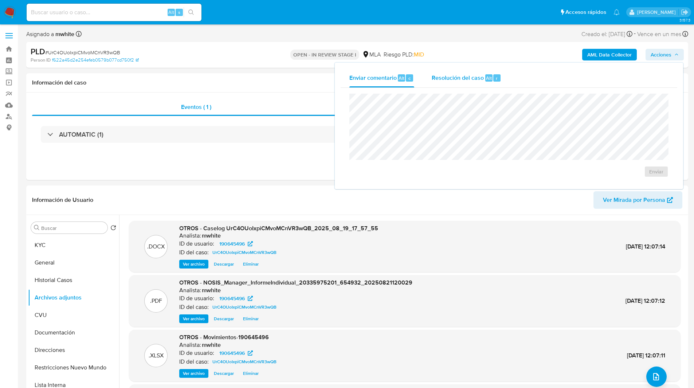
click at [486, 80] on span "Alt" at bounding box center [489, 78] width 6 height 7
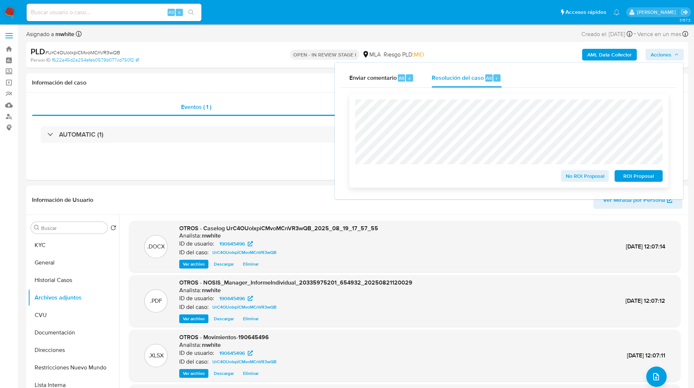
click at [632, 176] on span "ROI Proposal" at bounding box center [639, 176] width 38 height 10
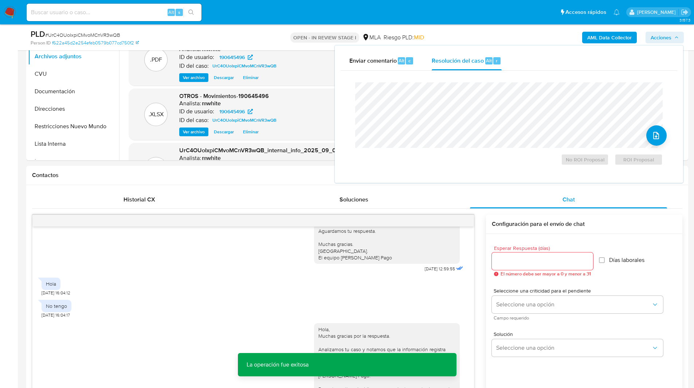
scroll to position [216, 0]
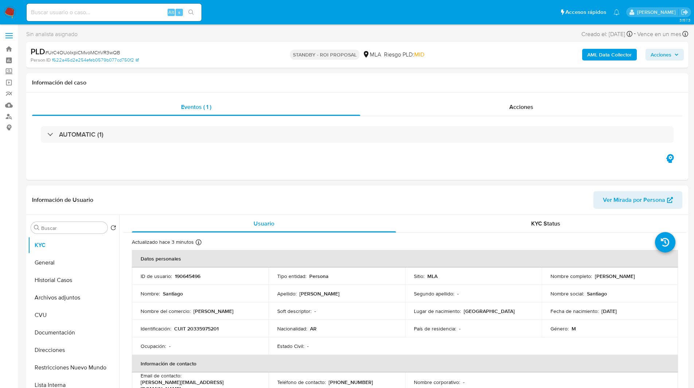
select select "10"
click at [237, 14] on ul "Pausado Ver notificaciones Alt s Accesos rápidos Presiona las siguientes teclas…" at bounding box center [323, 12] width 600 height 18
click at [280, 13] on ul "Pausado Ver notificaciones Alt s Accesos rápidos Presiona las siguientes teclas…" at bounding box center [323, 12] width 600 height 18
click at [245, 14] on ul "Pausado Ver notificaciones Alt s Accesos rápidos Presiona las siguientes teclas…" at bounding box center [323, 12] width 600 height 18
